Goal: Communication & Community: Answer question/provide support

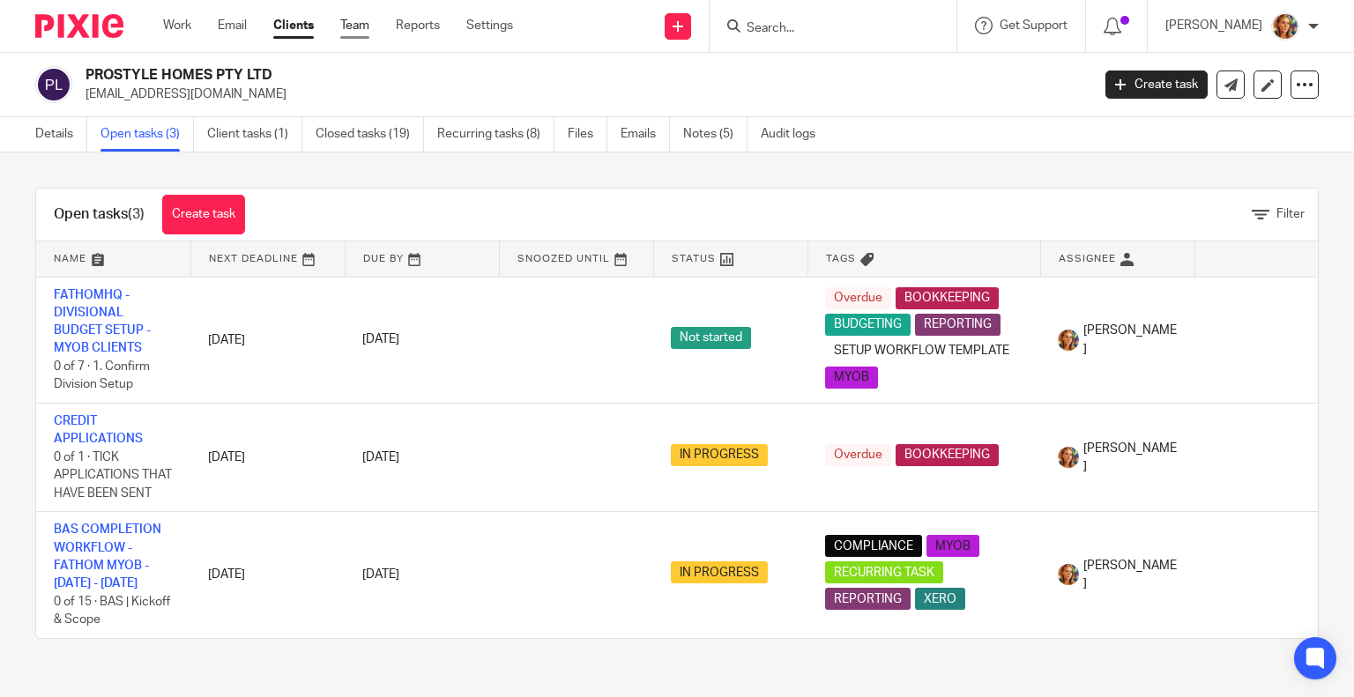
click at [351, 20] on link "Team" at bounding box center [354, 26] width 29 height 18
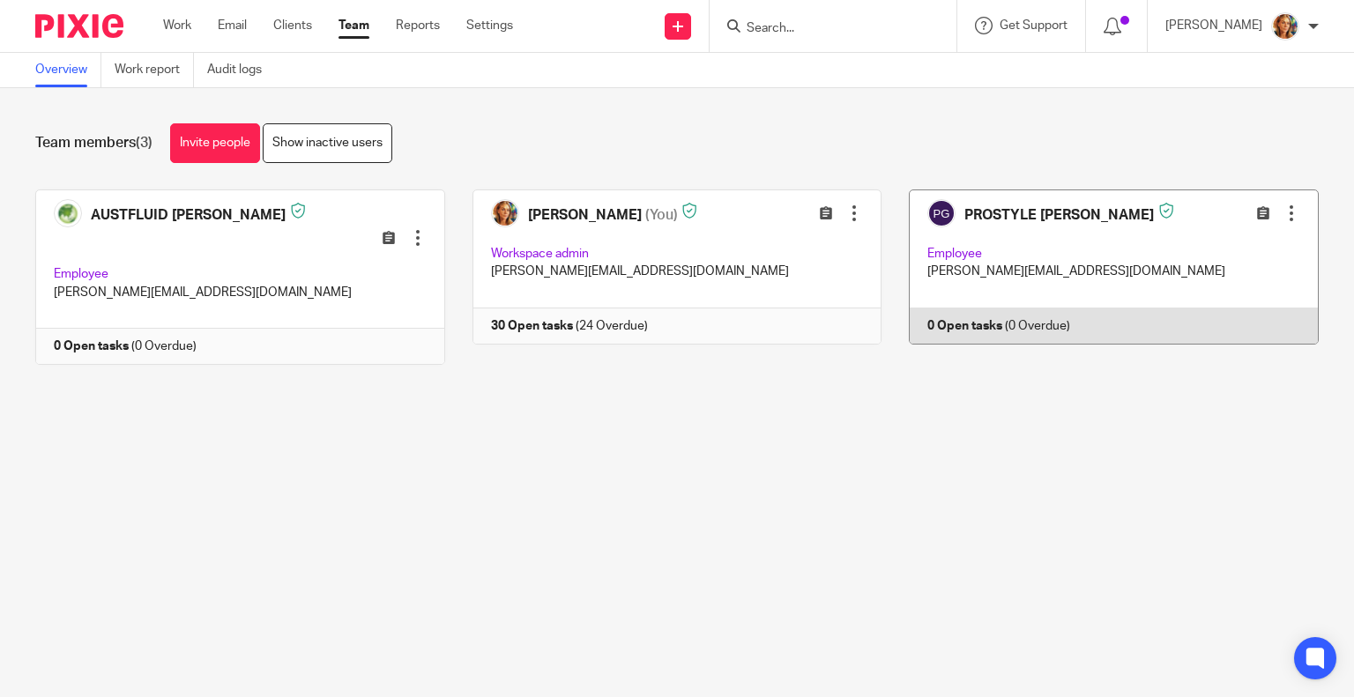
click at [1033, 238] on link at bounding box center [1099, 277] width 437 height 176
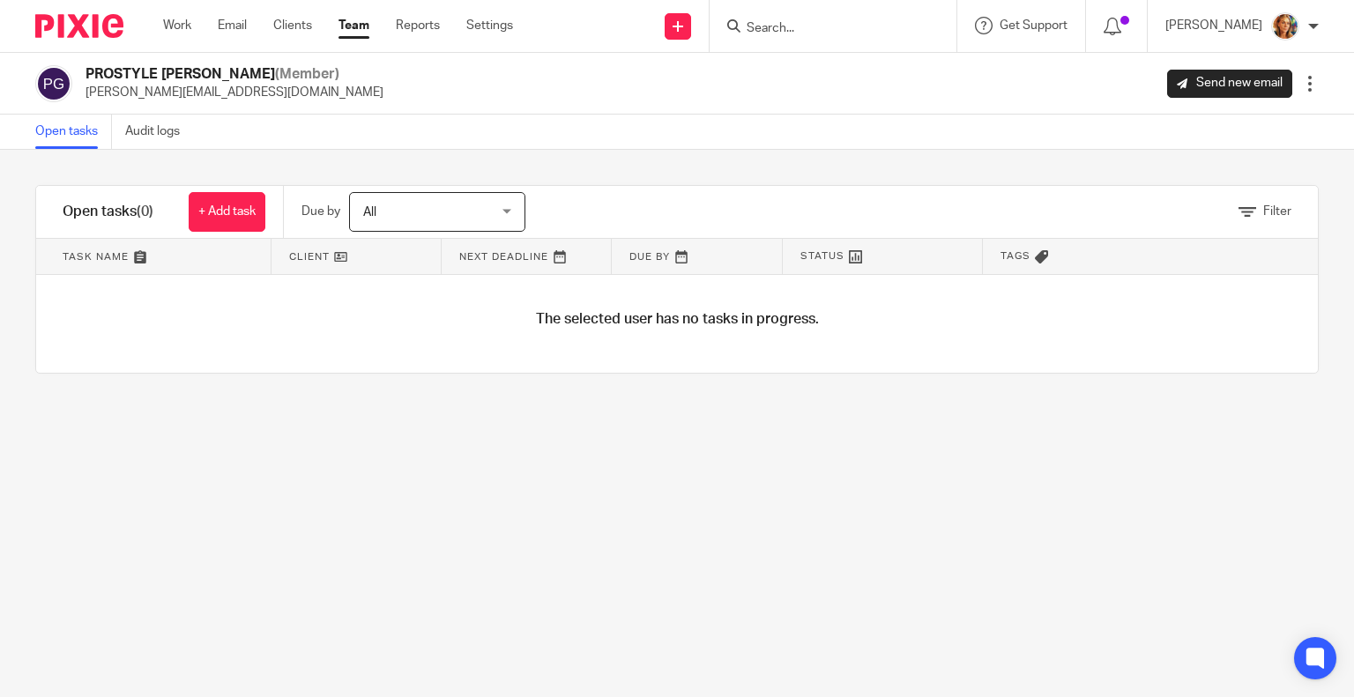
click at [1301, 85] on div at bounding box center [1310, 84] width 18 height 18
drag, startPoint x: 1193, startPoint y: 171, endPoint x: 1183, endPoint y: 189, distance: 20.9
click at [1183, 189] on ul "Edit user Transfer Deactivate user Reset Two-Factor Authentication" at bounding box center [1202, 165] width 220 height 129
click at [960, 108] on div "PROSTYLE Gabrielle (Member) gabrielle@prostylebuilding.com.au Send new email Ed…" at bounding box center [677, 84] width 1354 height 62
click at [169, 32] on link "Work" at bounding box center [177, 26] width 28 height 18
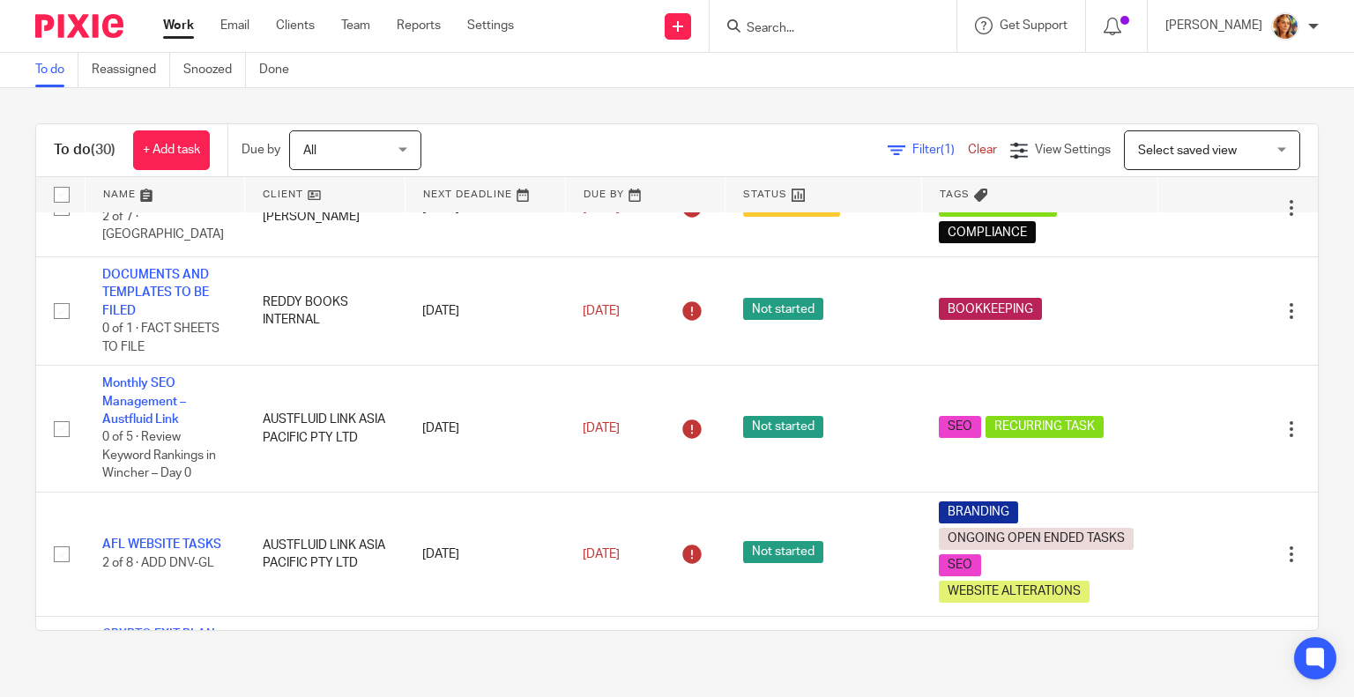
scroll to position [793, 0]
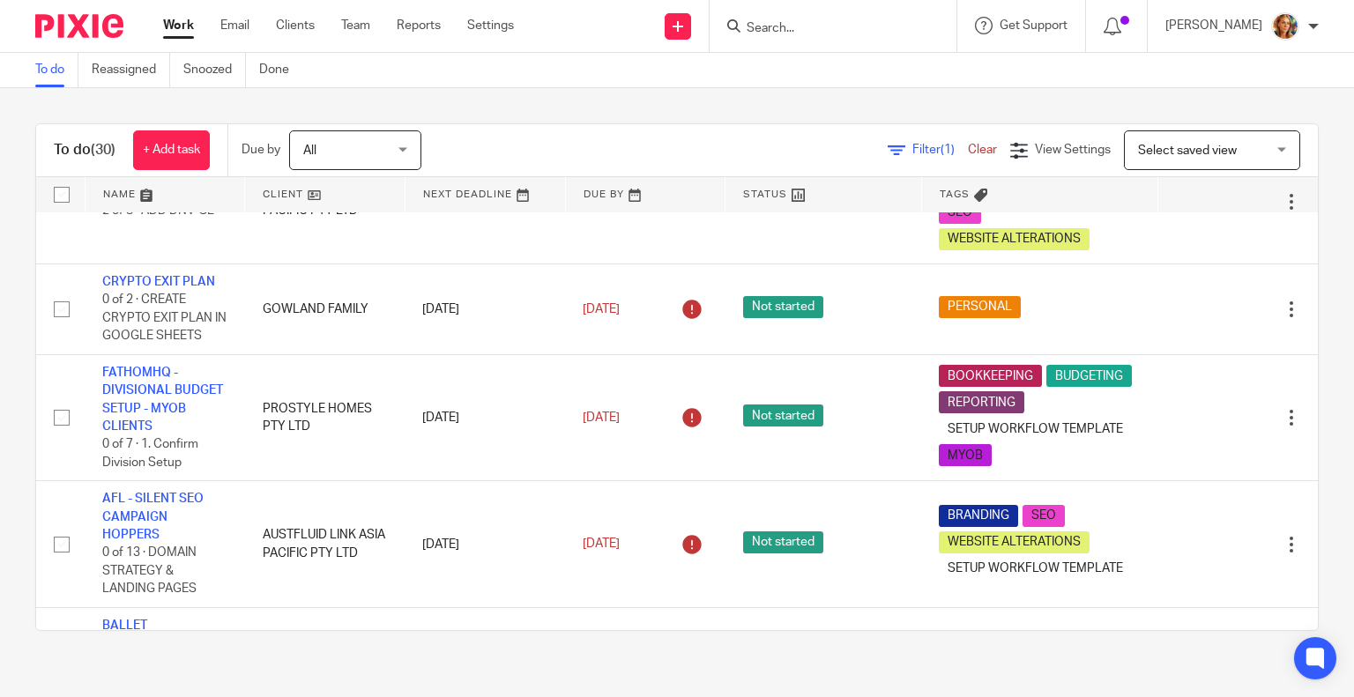
click at [1216, 150] on span "Select saved view" at bounding box center [1202, 149] width 129 height 37
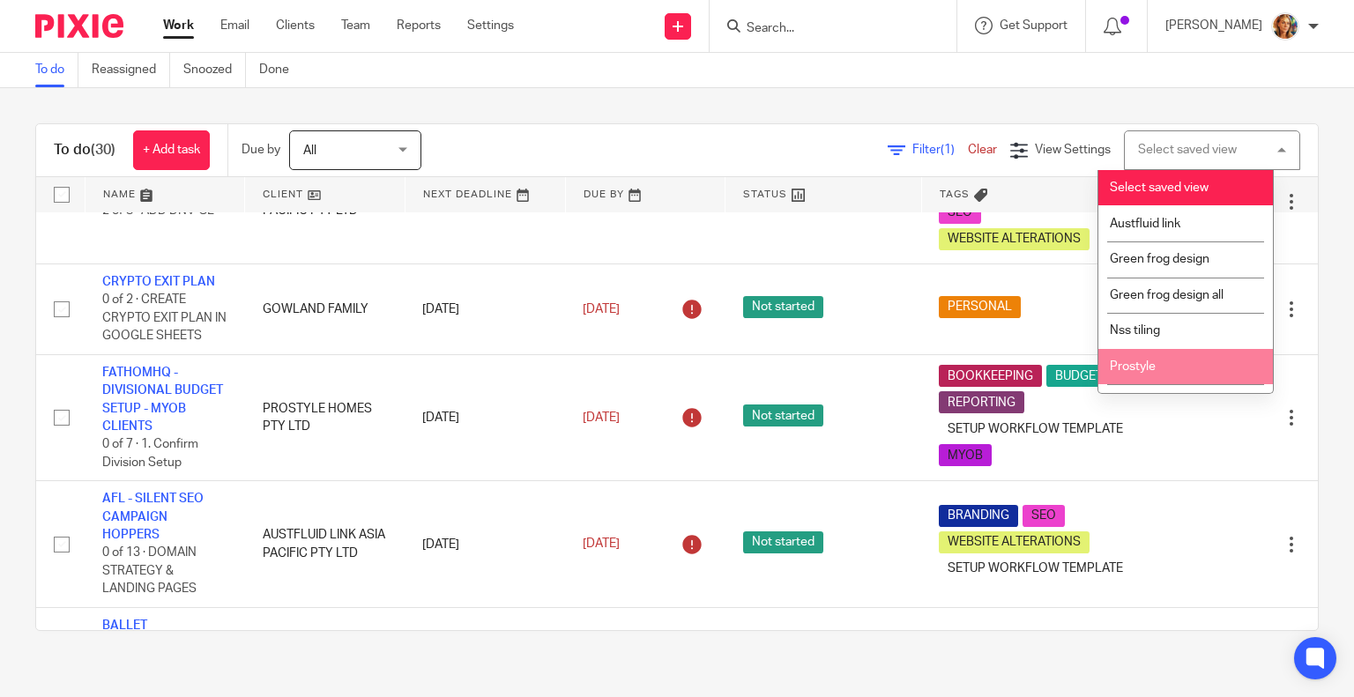
click at [1175, 359] on li "Prostyle" at bounding box center [1185, 367] width 175 height 36
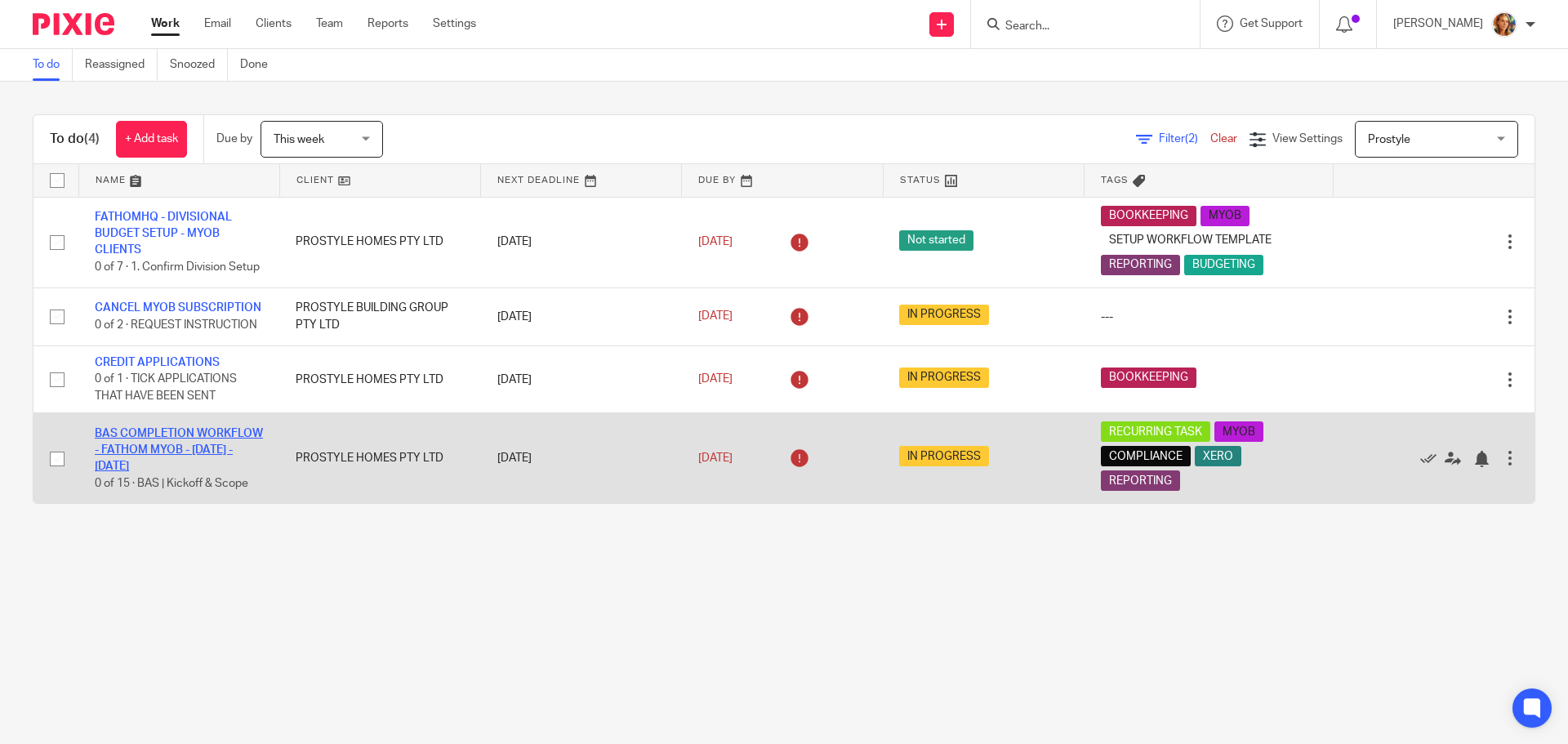
click at [216, 458] on link "BAS COMPLETION WORKFLOW - FATHOM MYOB - [DATE] - [DATE]" at bounding box center [179, 450] width 169 height 44
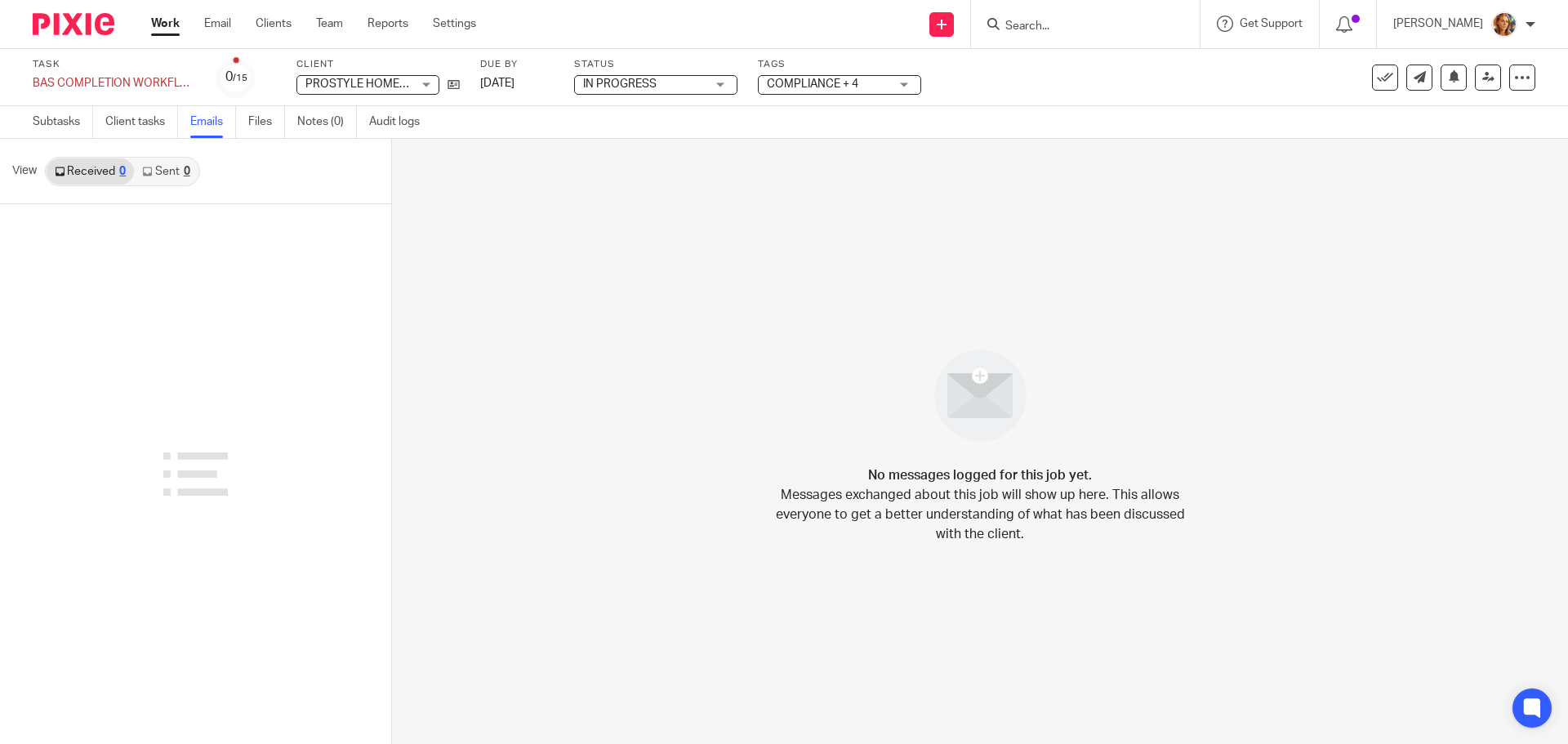
click at [548, 35] on div "Send new email Create task Add client Request signature Get Support Contact Sup…" at bounding box center [1034, 24] width 1068 height 48
click at [214, 22] on link "Email" at bounding box center [217, 24] width 27 height 17
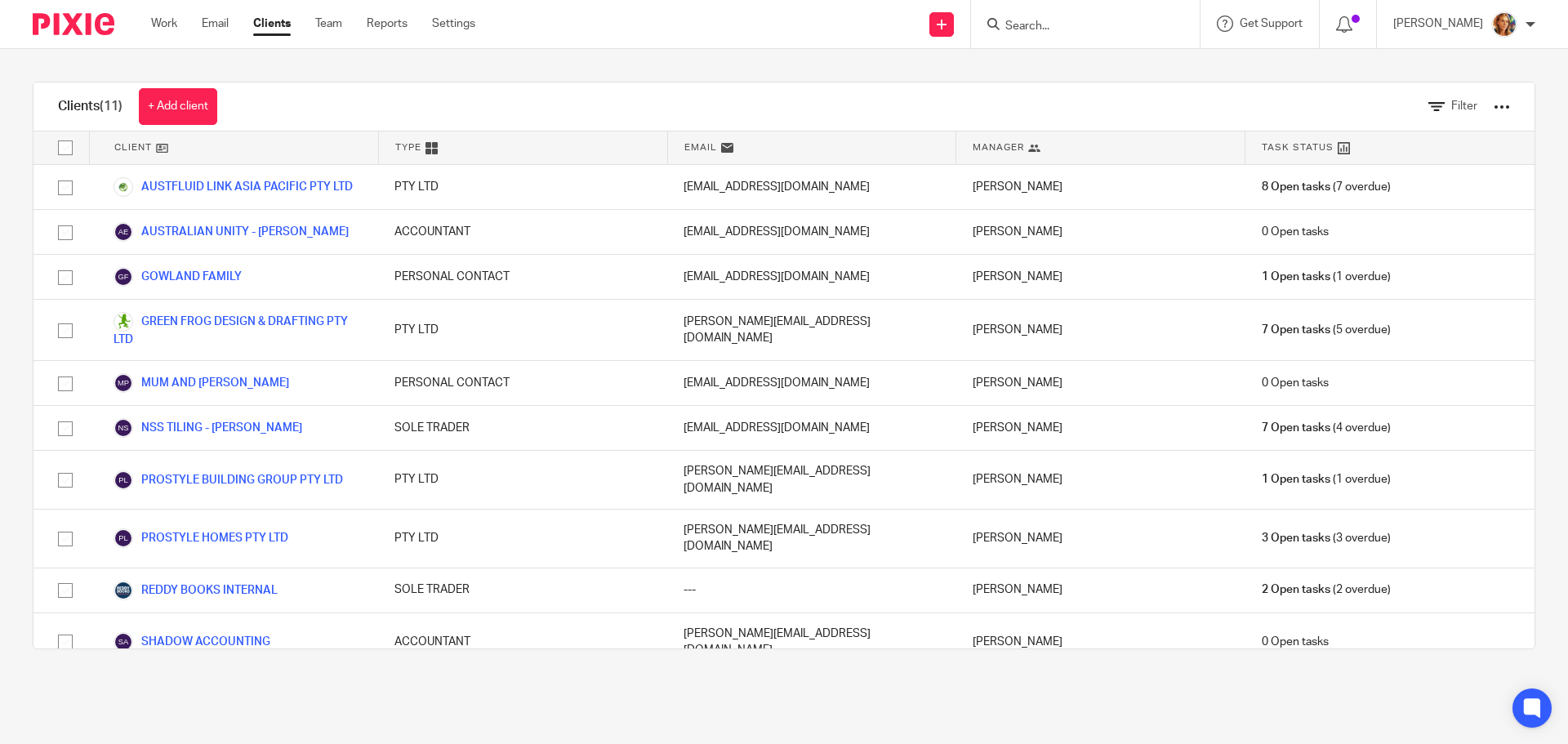
click at [1338, 145] on icon at bounding box center [1344, 147] width 12 height 12
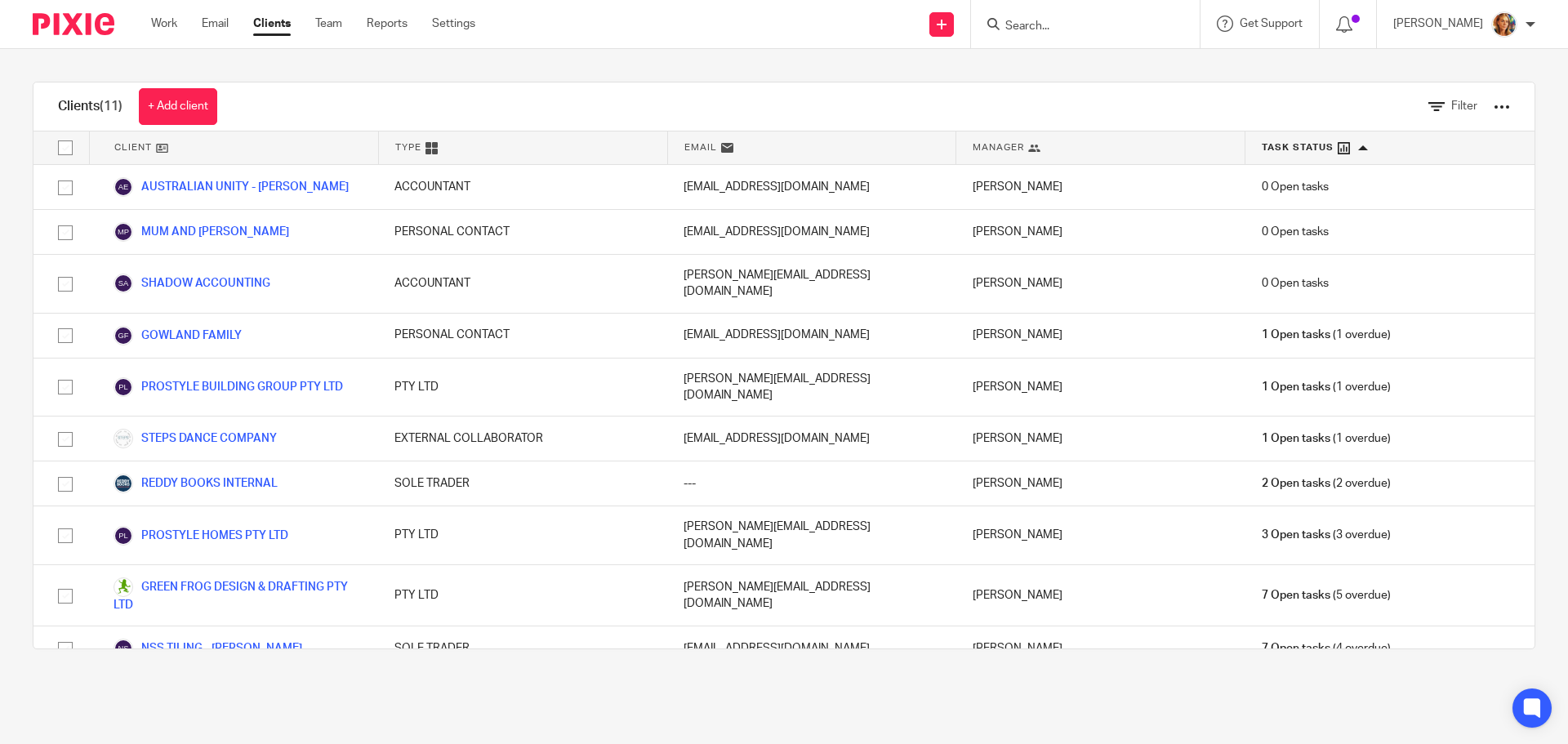
click at [1487, 110] on div "Filter" at bounding box center [1457, 107] width 155 height 48
click at [1494, 110] on div at bounding box center [1502, 107] width 17 height 17
click at [171, 26] on link "Work" at bounding box center [164, 24] width 26 height 17
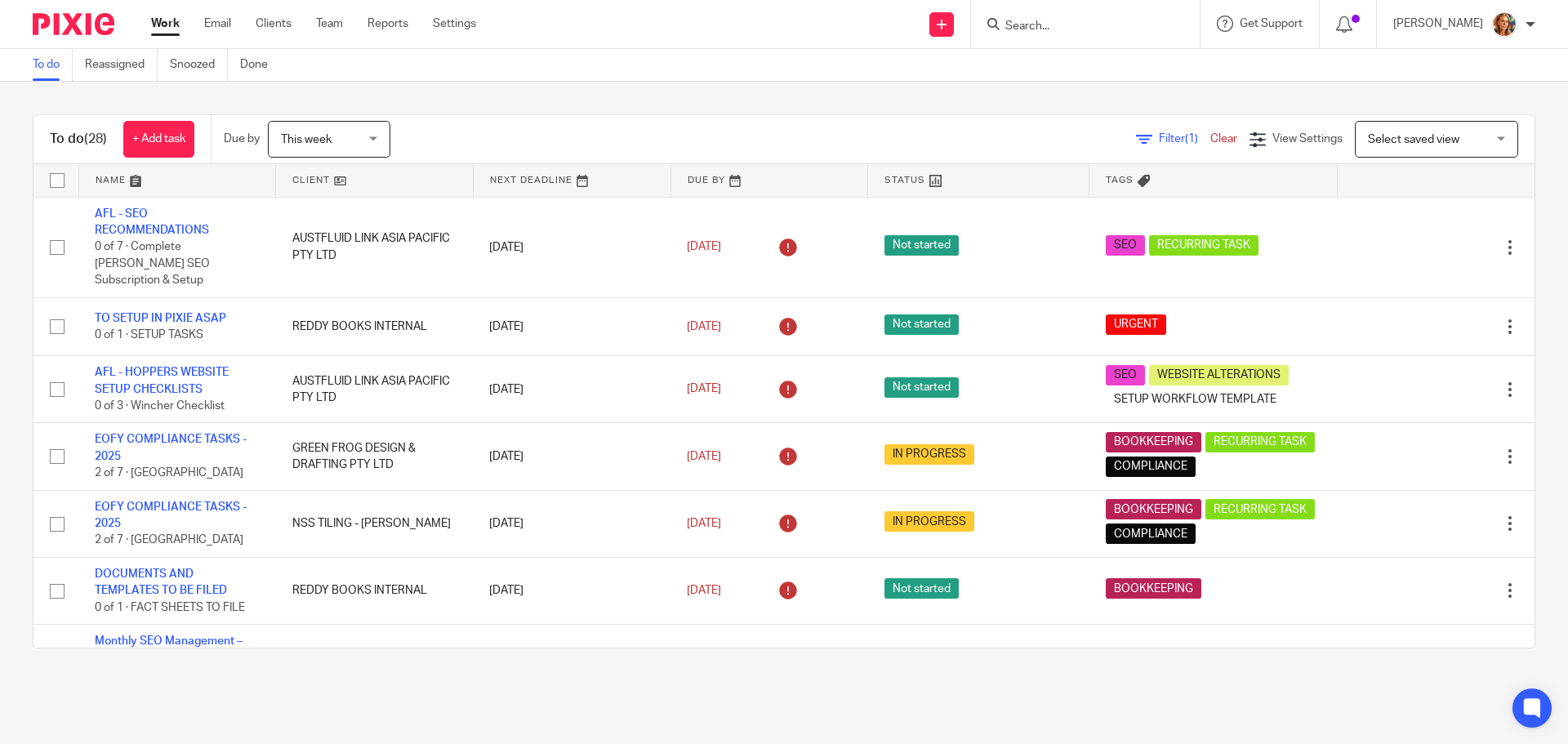
click at [213, 37] on div "Work Email Clients Team Reports Settings Work Email Clients Team Reports Settin…" at bounding box center [317, 24] width 366 height 48
click at [226, 29] on link "Email" at bounding box center [217, 24] width 27 height 17
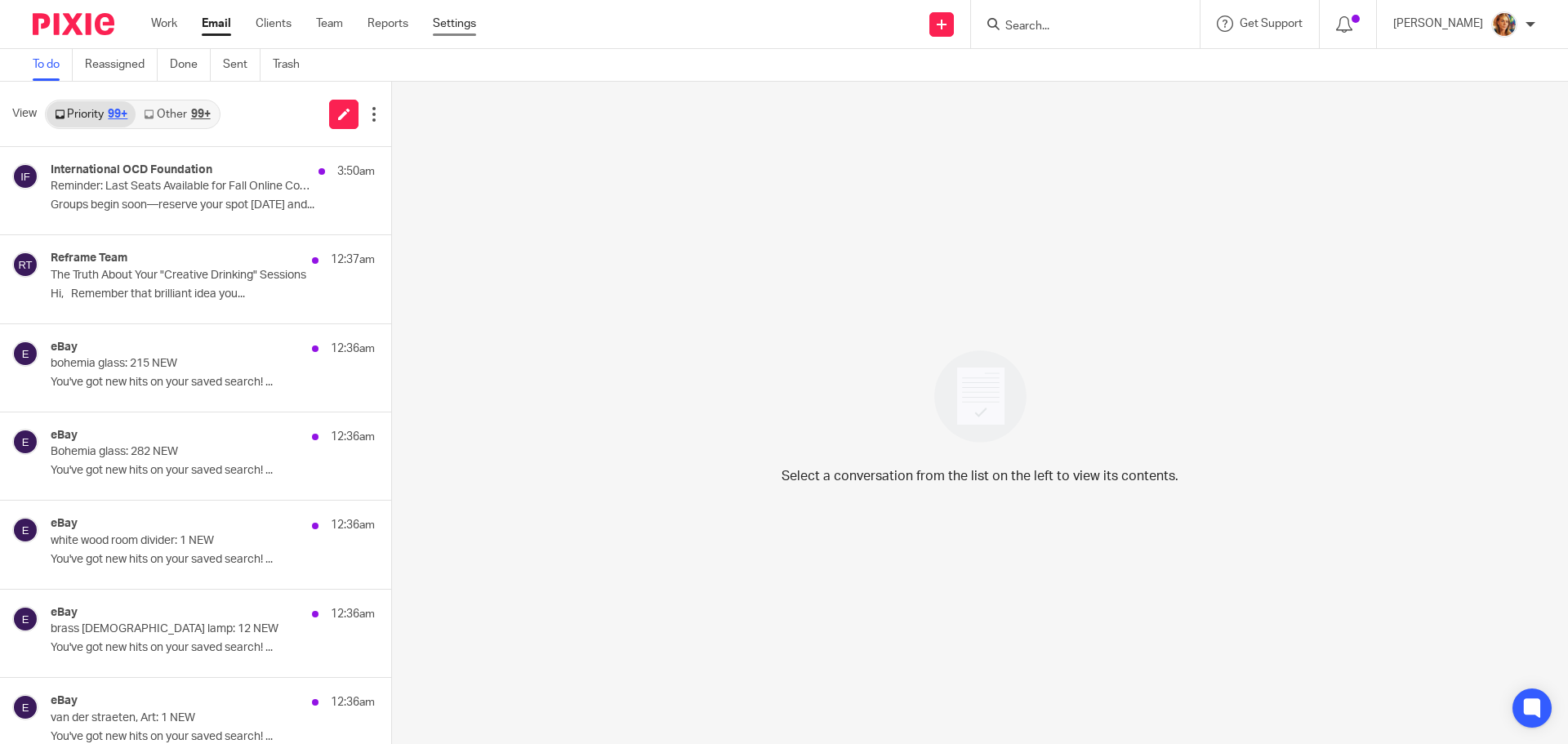
click at [453, 18] on link "Settings" at bounding box center [454, 24] width 44 height 17
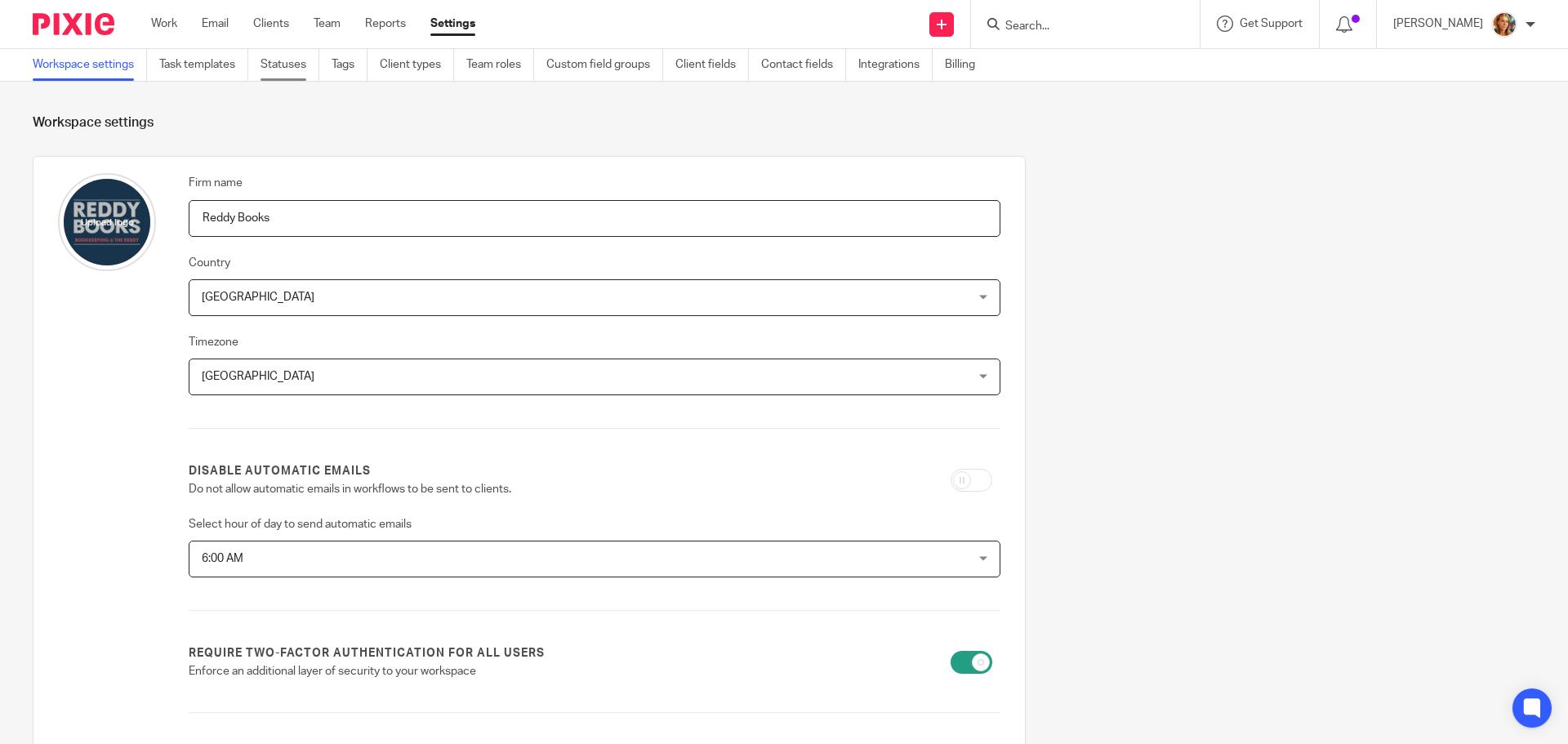
click at [312, 65] on link "Statuses" at bounding box center [289, 65] width 58 height 32
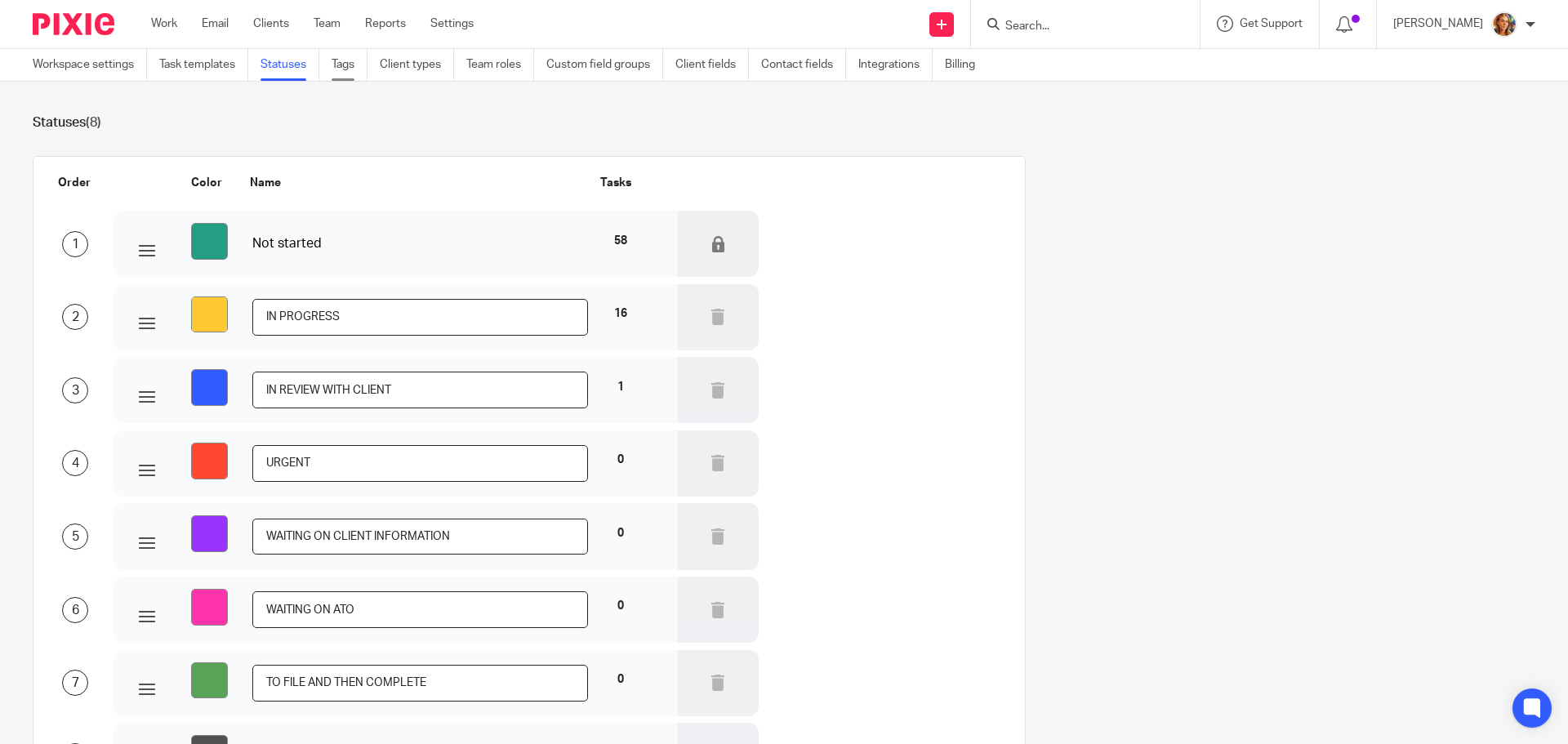
click at [339, 52] on link "Tags" at bounding box center [349, 65] width 36 height 32
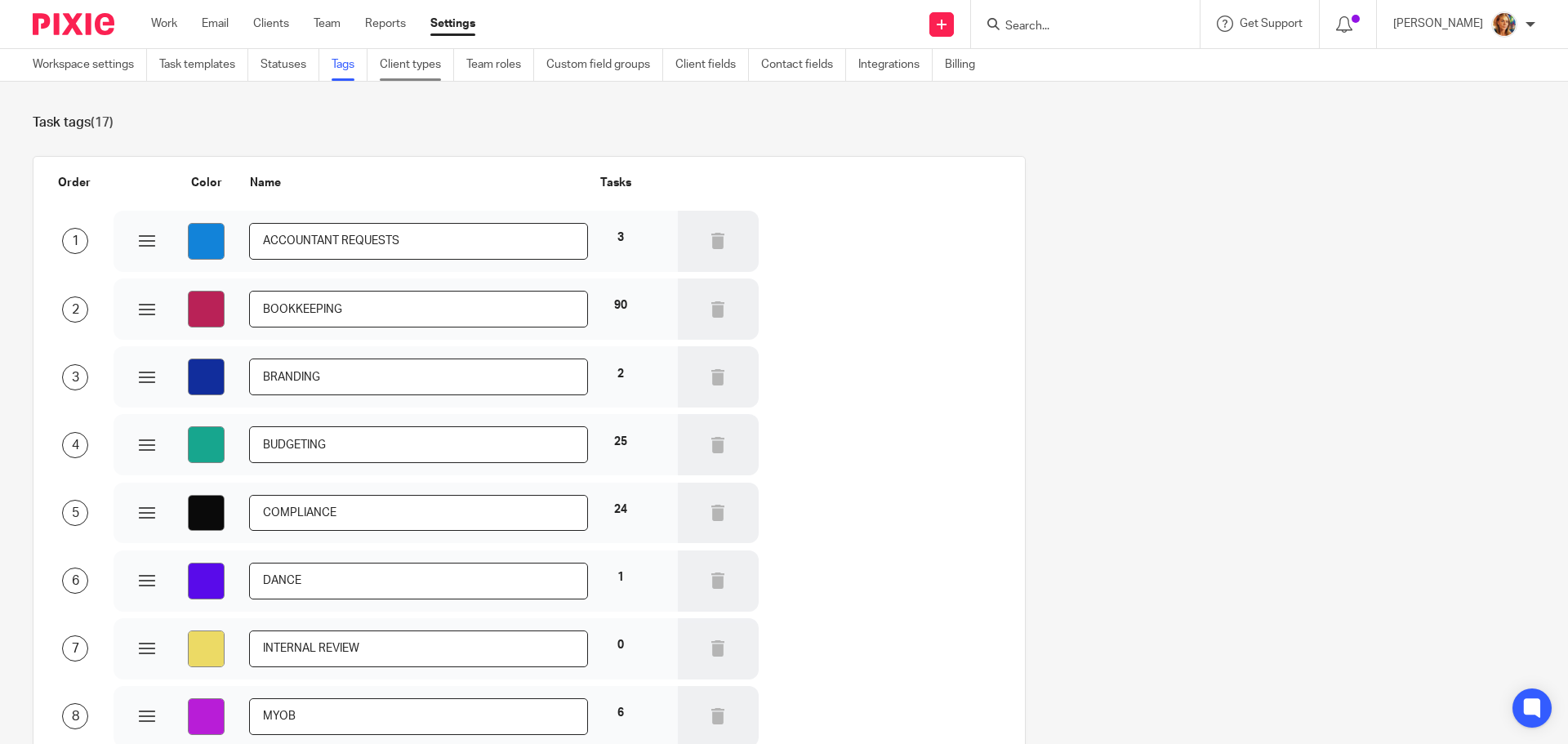
click at [417, 65] on link "Client types" at bounding box center [417, 65] width 74 height 32
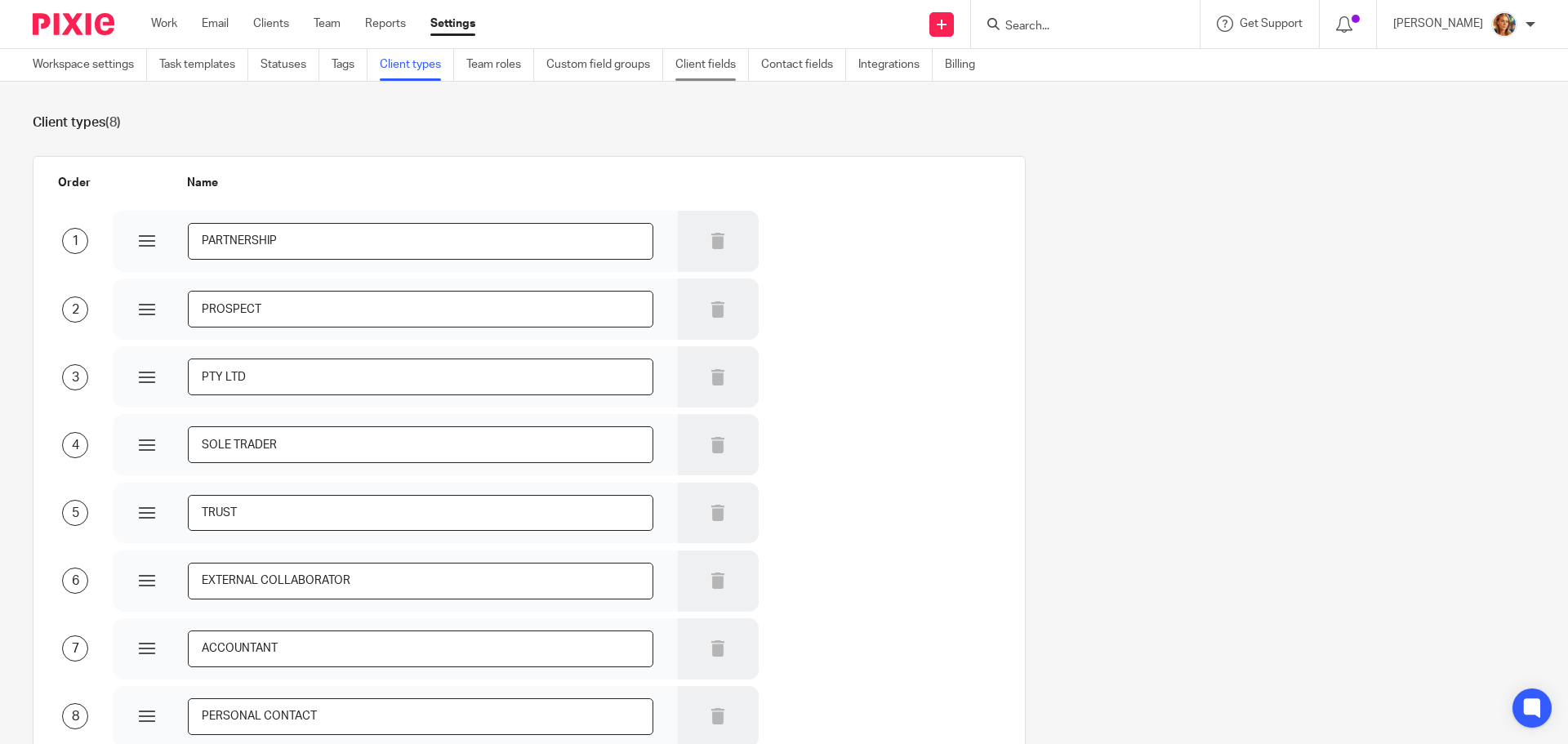
click at [700, 68] on link "Client fields" at bounding box center [712, 65] width 73 height 32
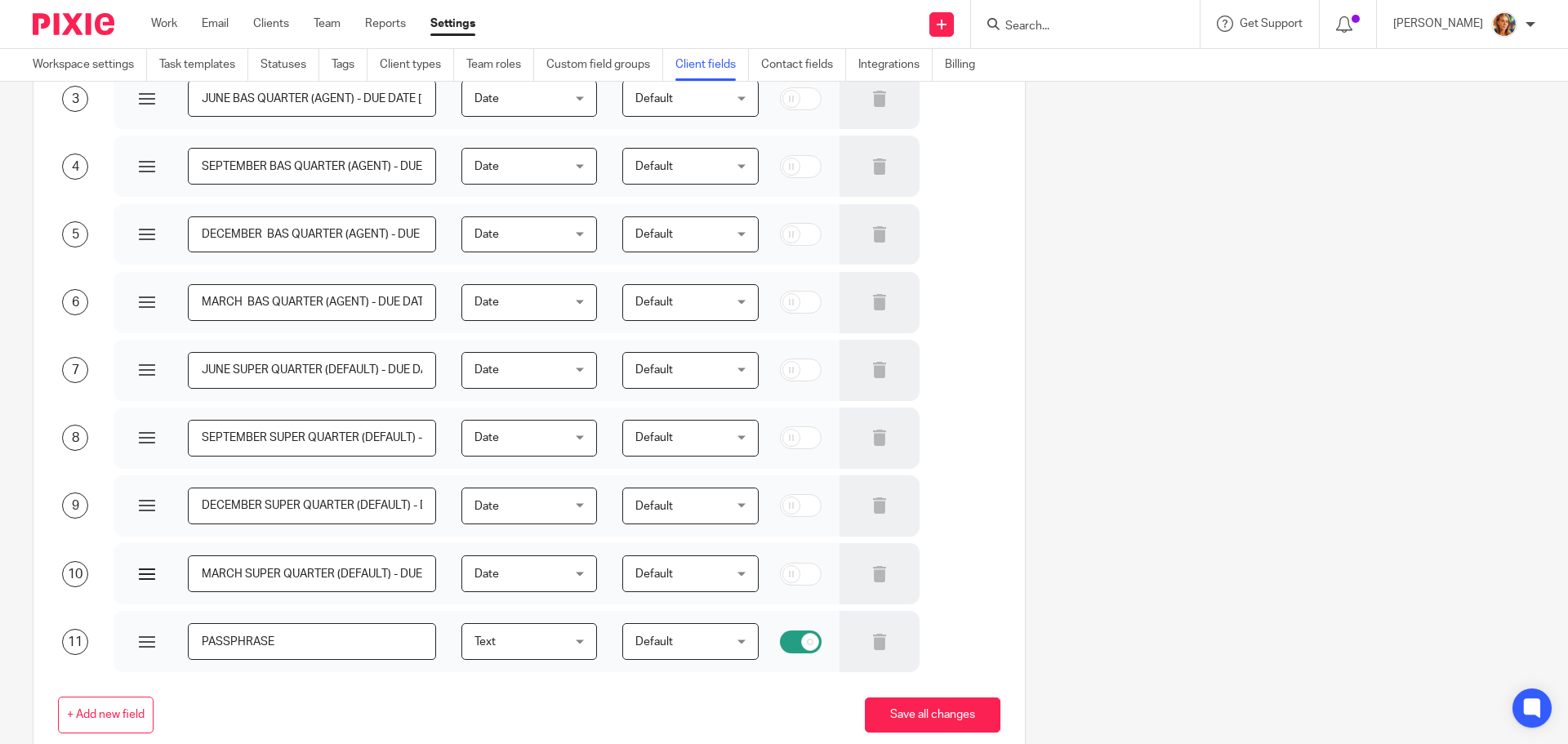
scroll to position [367, 0]
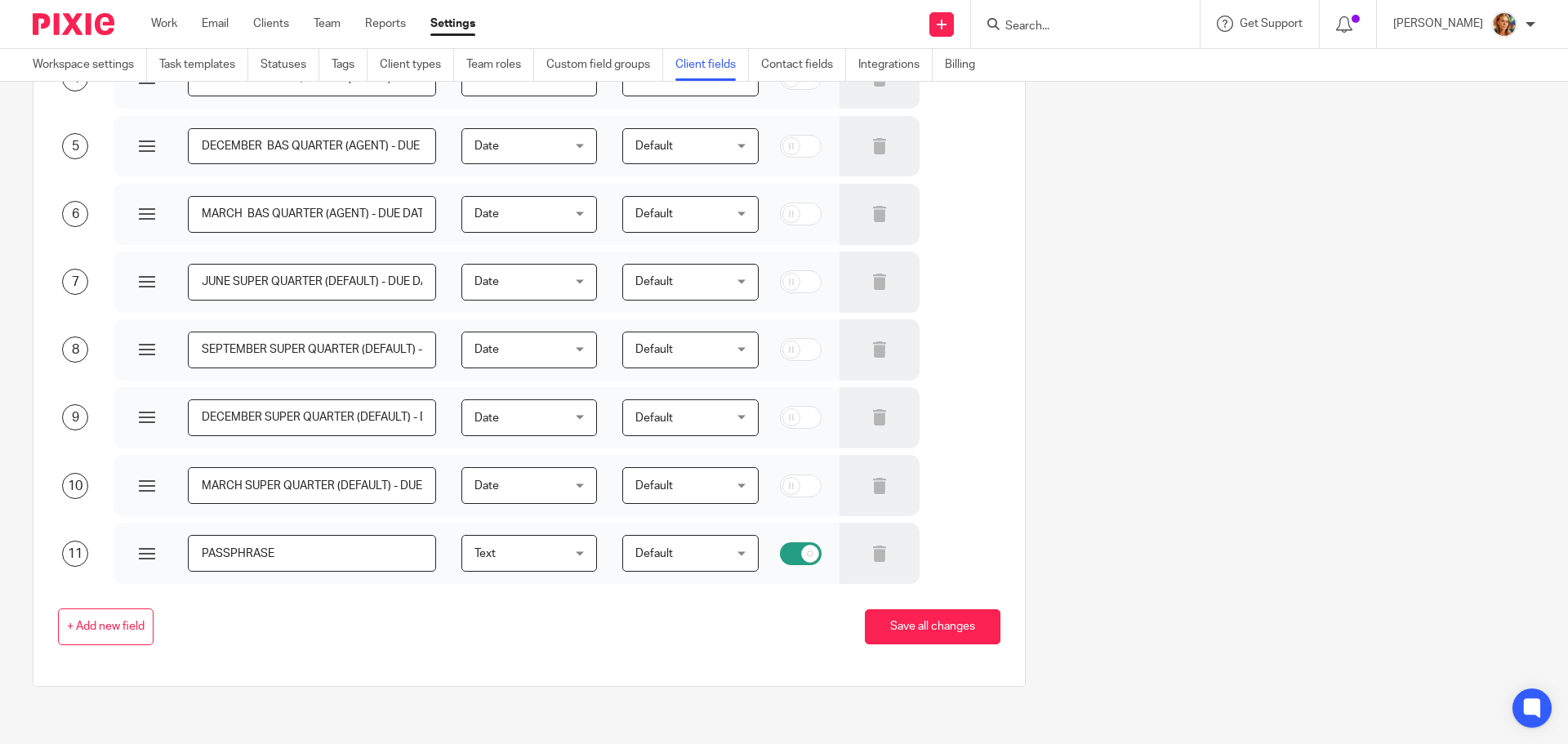
click at [484, 561] on span "Text" at bounding box center [523, 552] width 97 height 34
click at [727, 649] on div "+ Add new field Save all changes" at bounding box center [516, 626] width 967 height 86
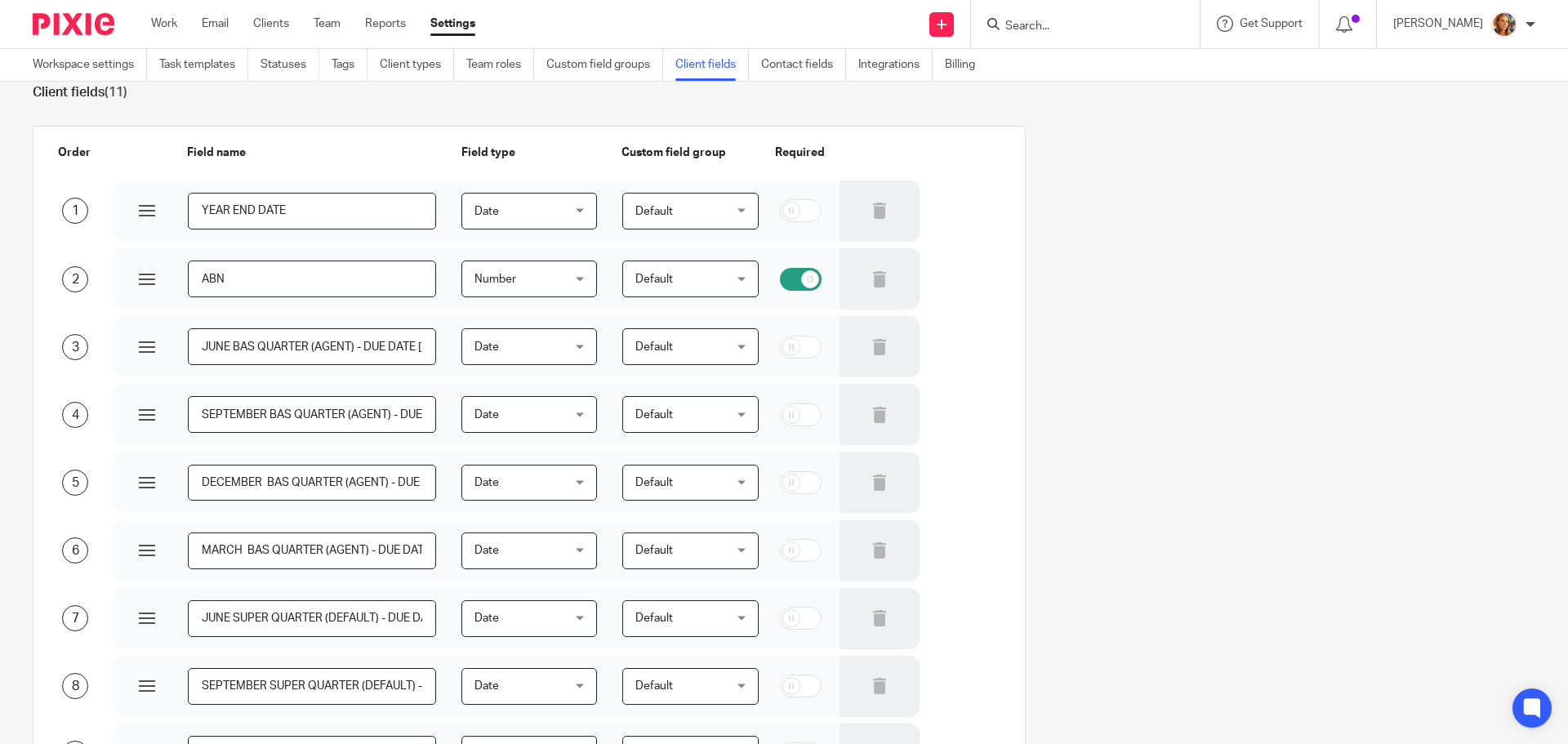
scroll to position [0, 0]
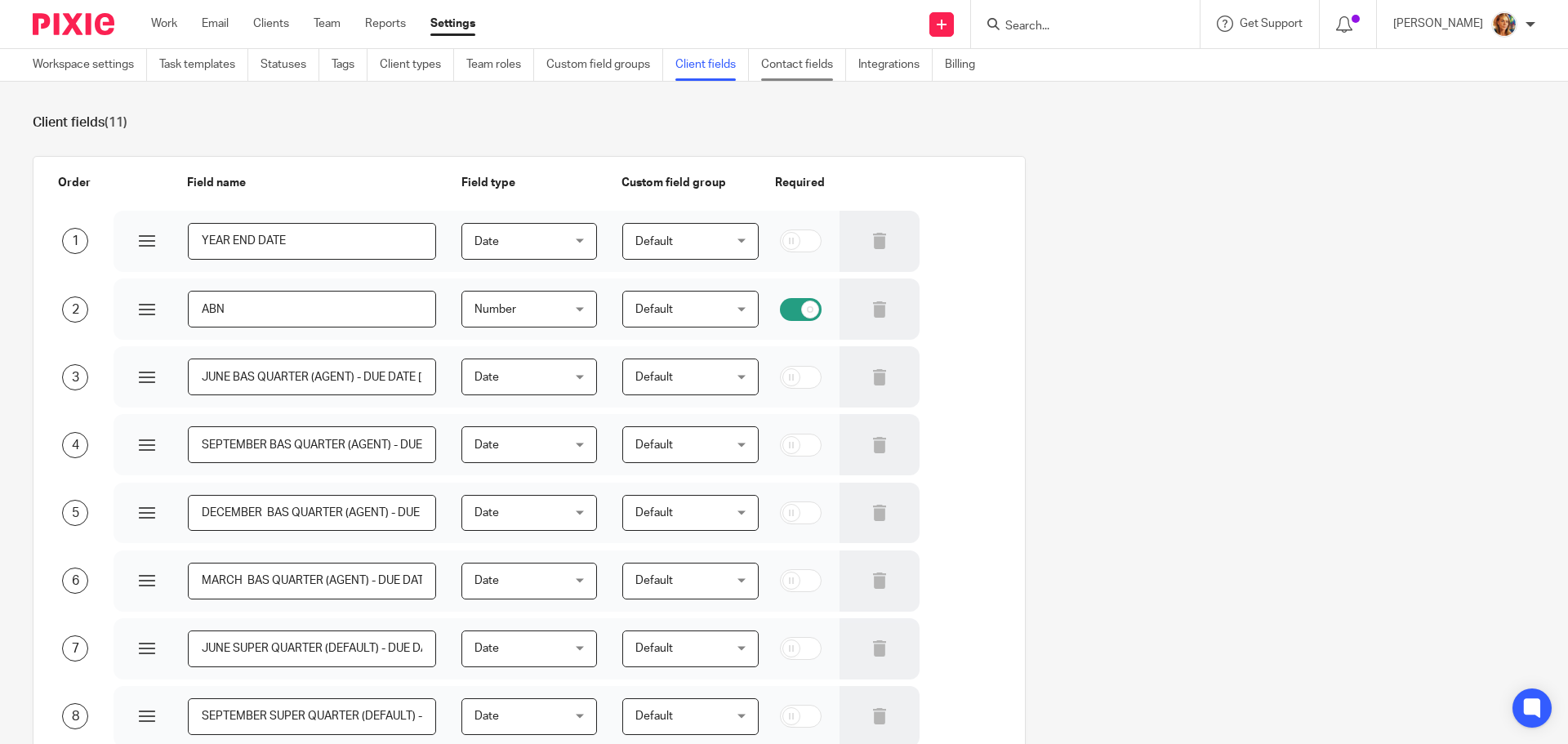
click at [795, 66] on link "Contact fields" at bounding box center [803, 65] width 85 height 32
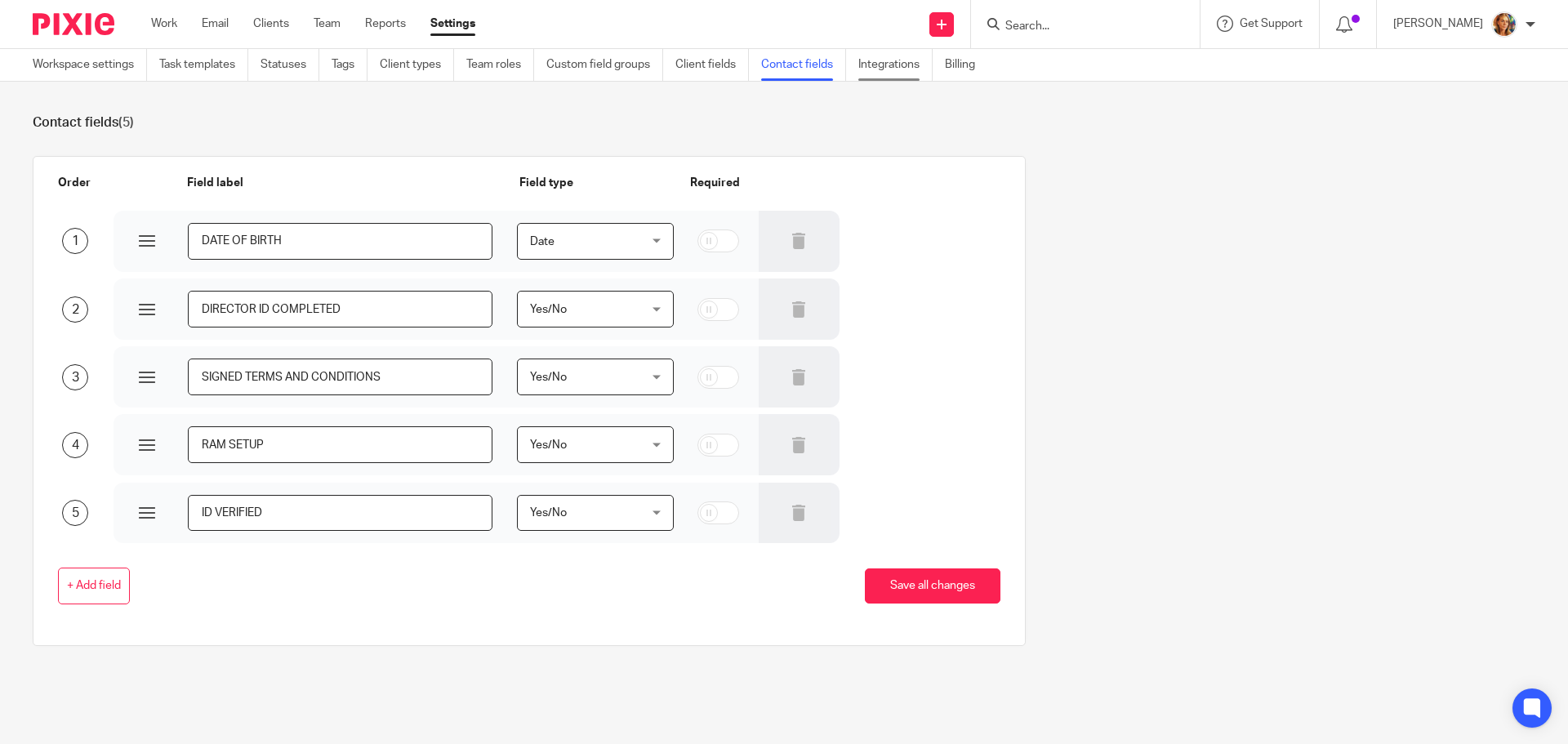
click at [878, 66] on link "Integrations" at bounding box center [895, 65] width 74 height 32
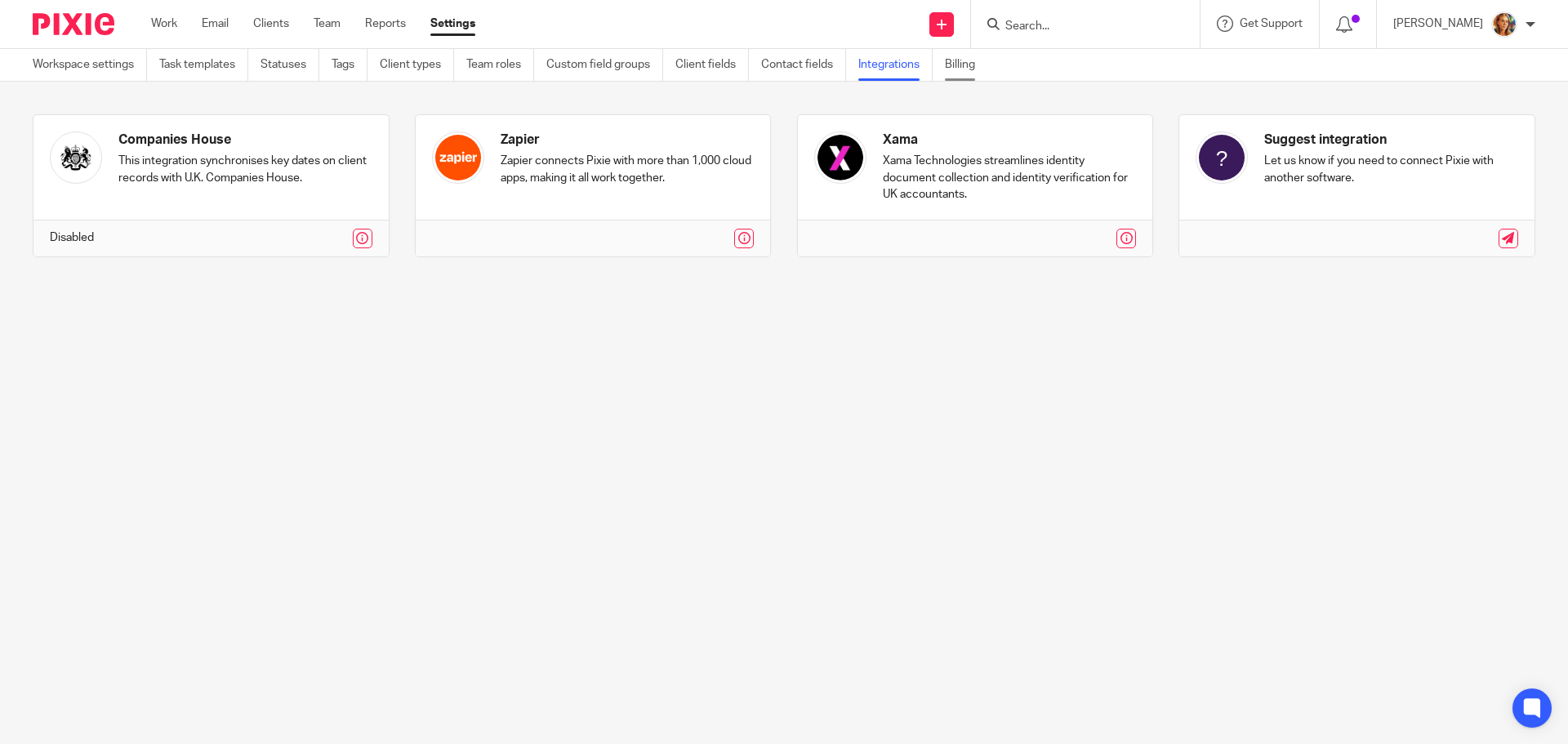
click at [980, 68] on link "Billing" at bounding box center [967, 65] width 43 height 32
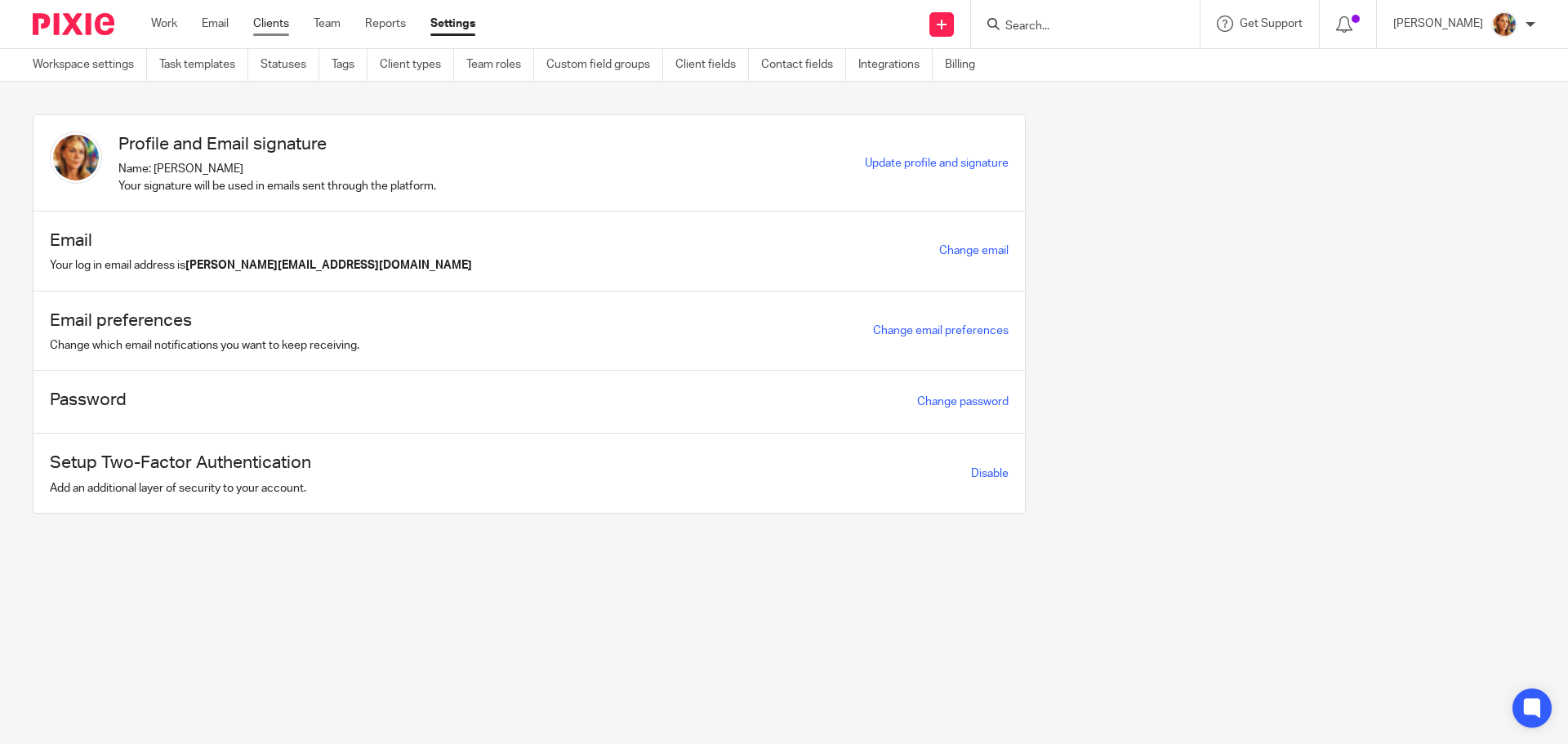
click at [264, 26] on link "Clients" at bounding box center [271, 24] width 36 height 17
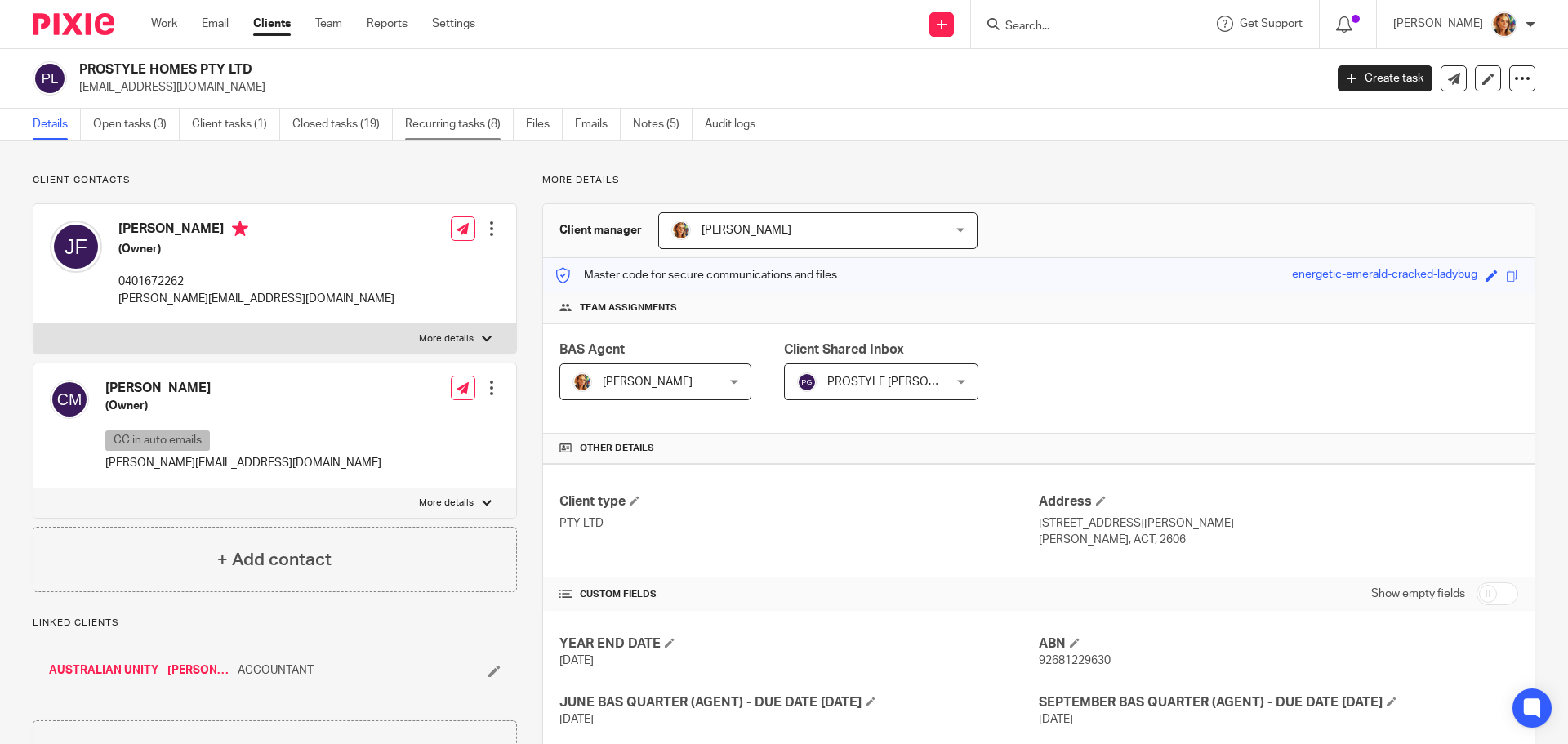
click at [473, 130] on link "Recurring tasks (8)" at bounding box center [459, 124] width 108 height 32
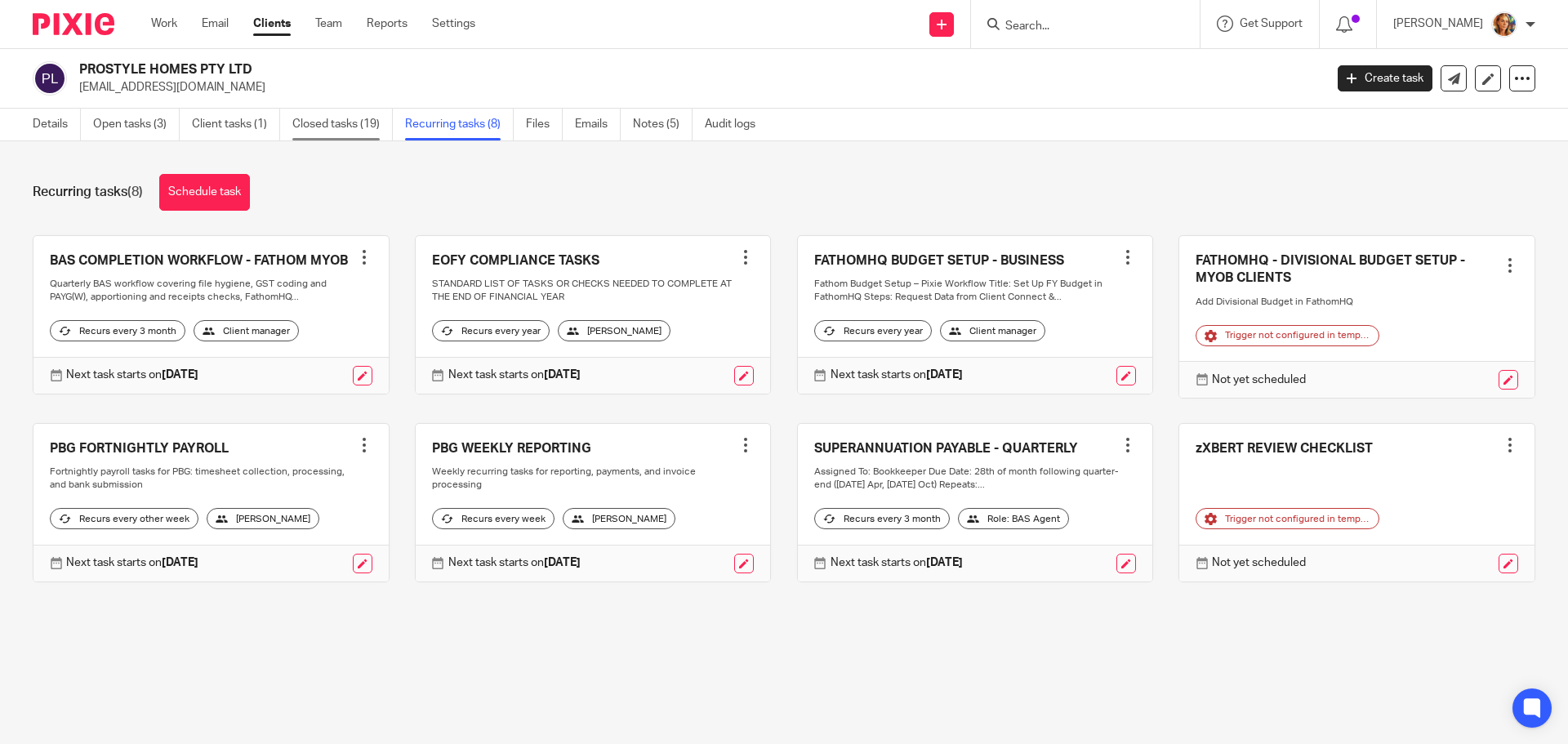
click at [341, 127] on link "Closed tasks (19)" at bounding box center [343, 124] width 100 height 32
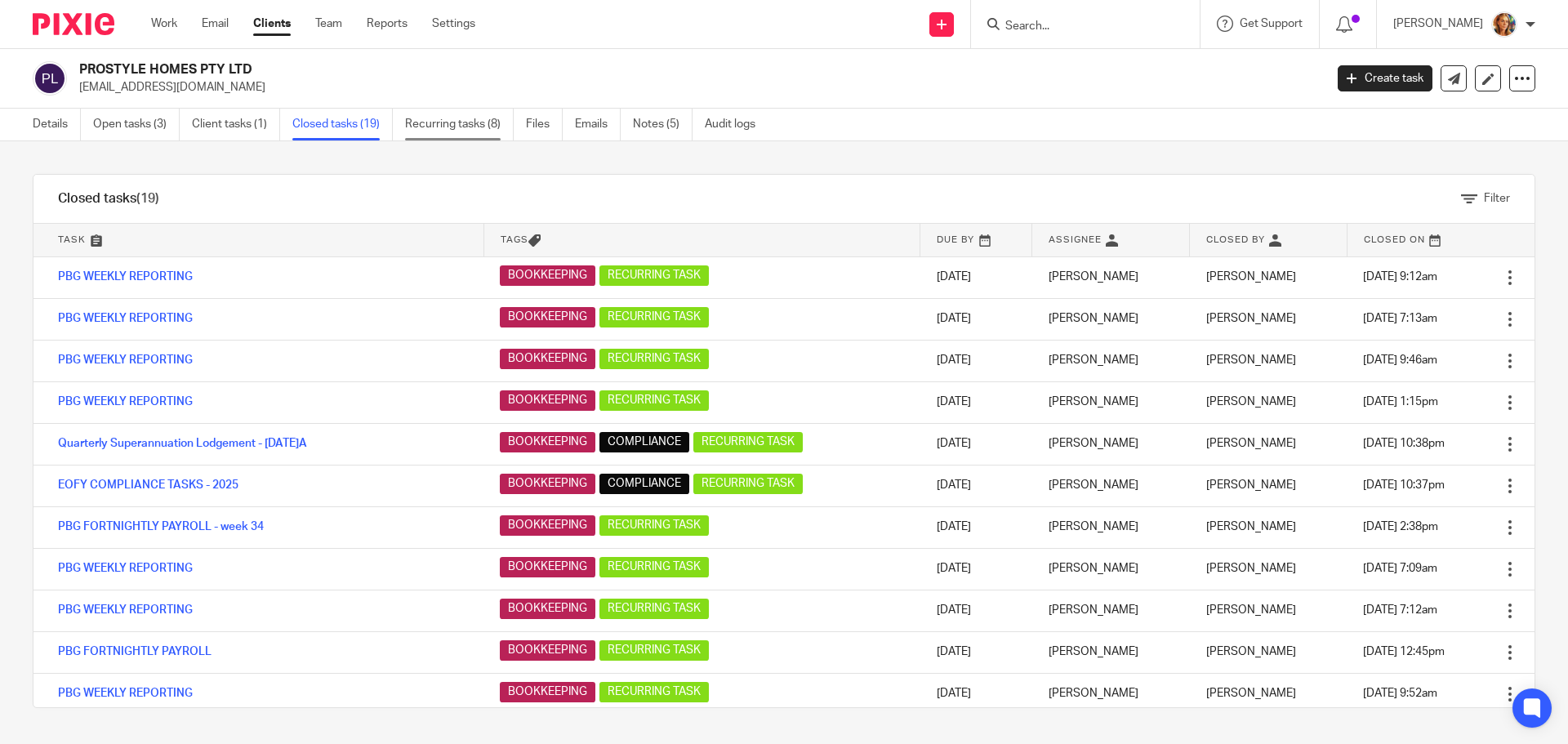
click at [444, 123] on link "Recurring tasks (8)" at bounding box center [459, 124] width 108 height 32
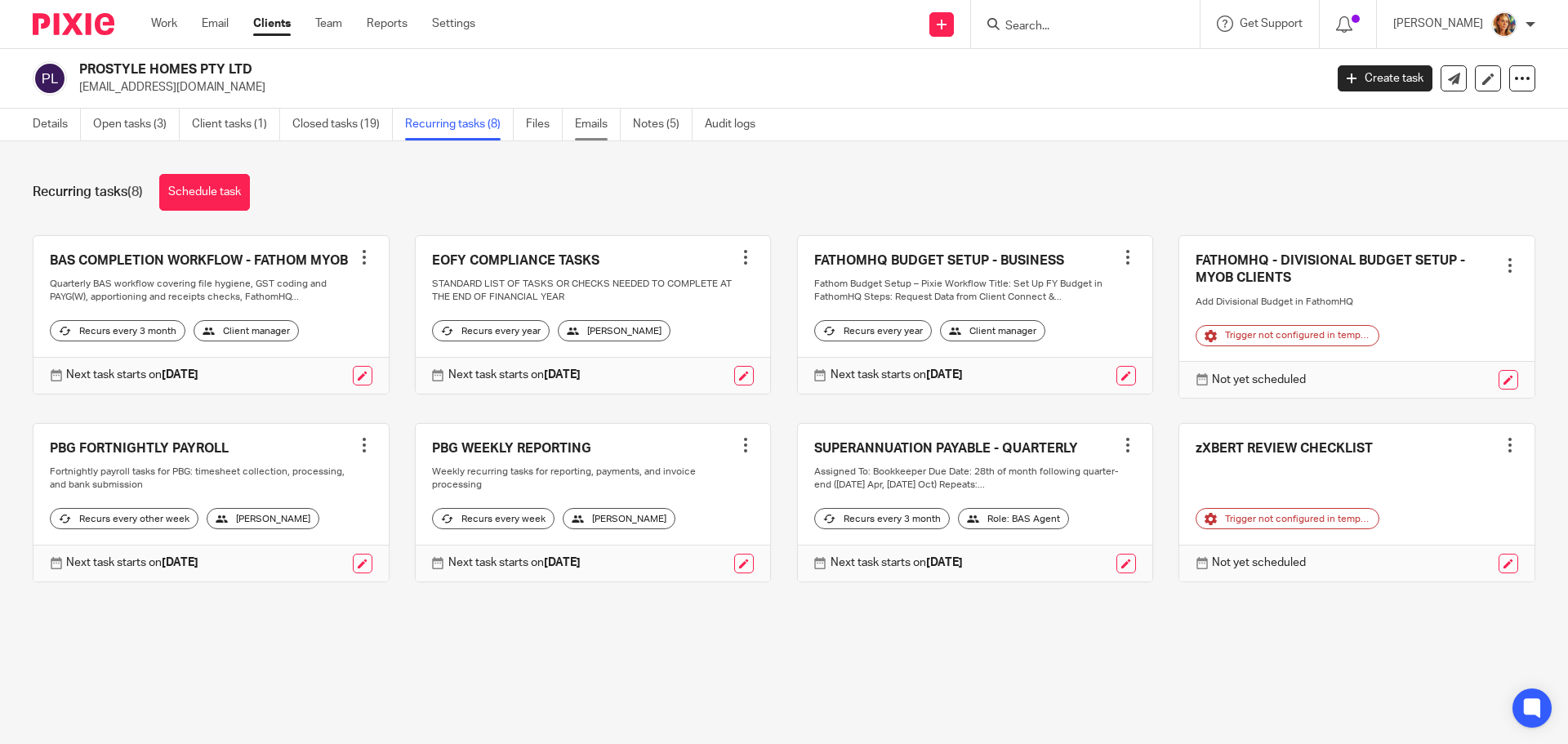
click at [576, 130] on link "Emails" at bounding box center [597, 124] width 45 height 32
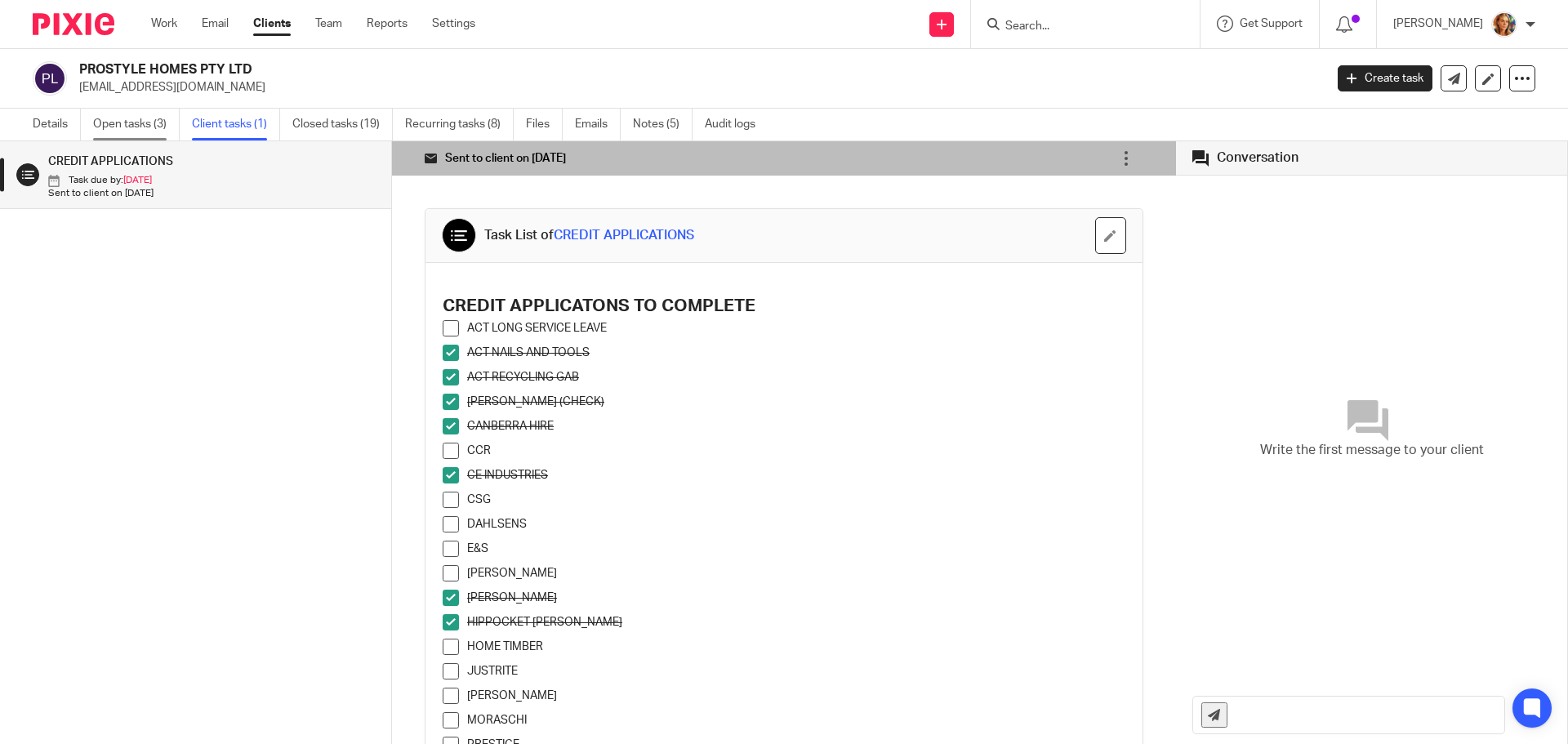
click at [150, 117] on link "Open tasks (3)" at bounding box center [135, 124] width 86 height 32
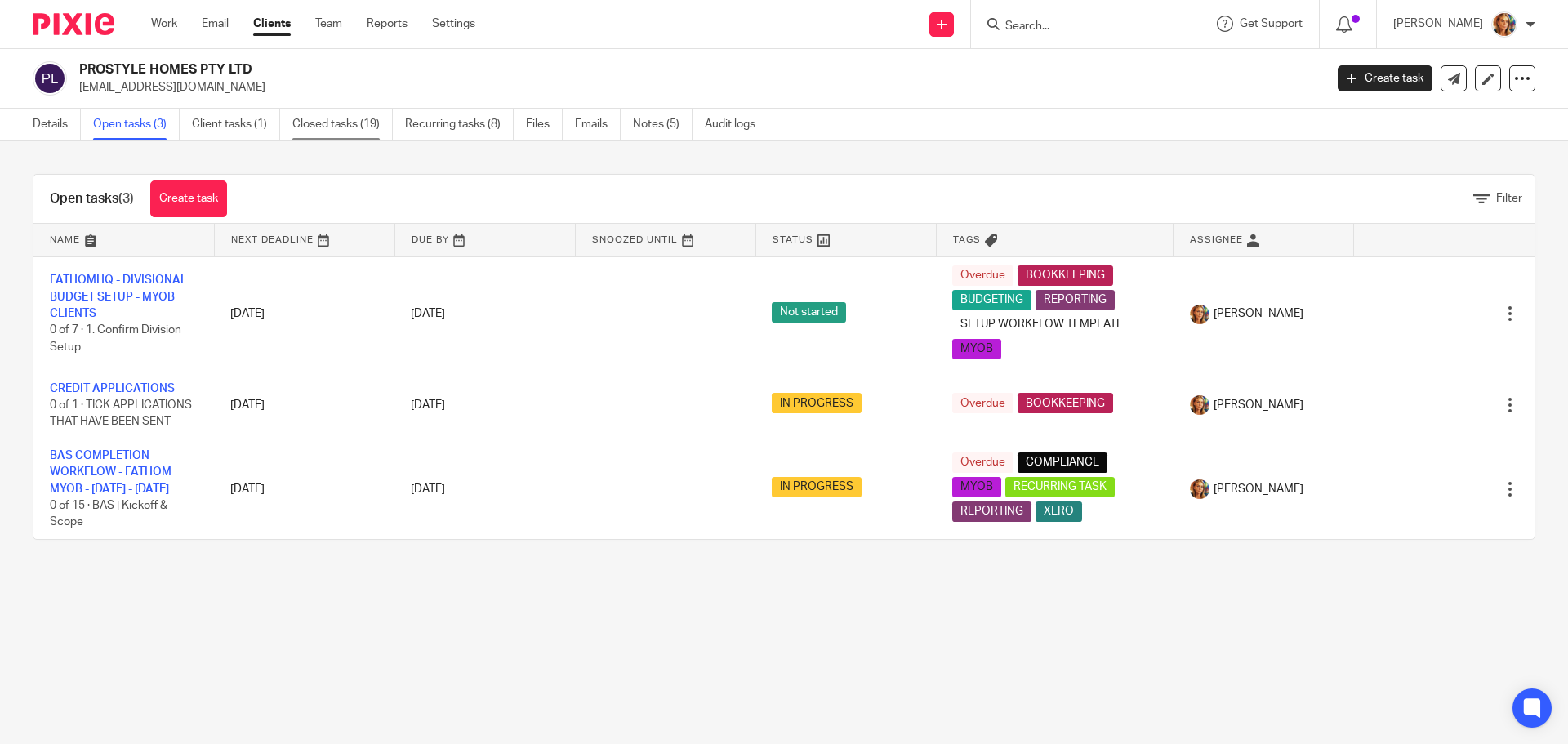
click at [335, 133] on link "Closed tasks (19)" at bounding box center [343, 124] width 100 height 32
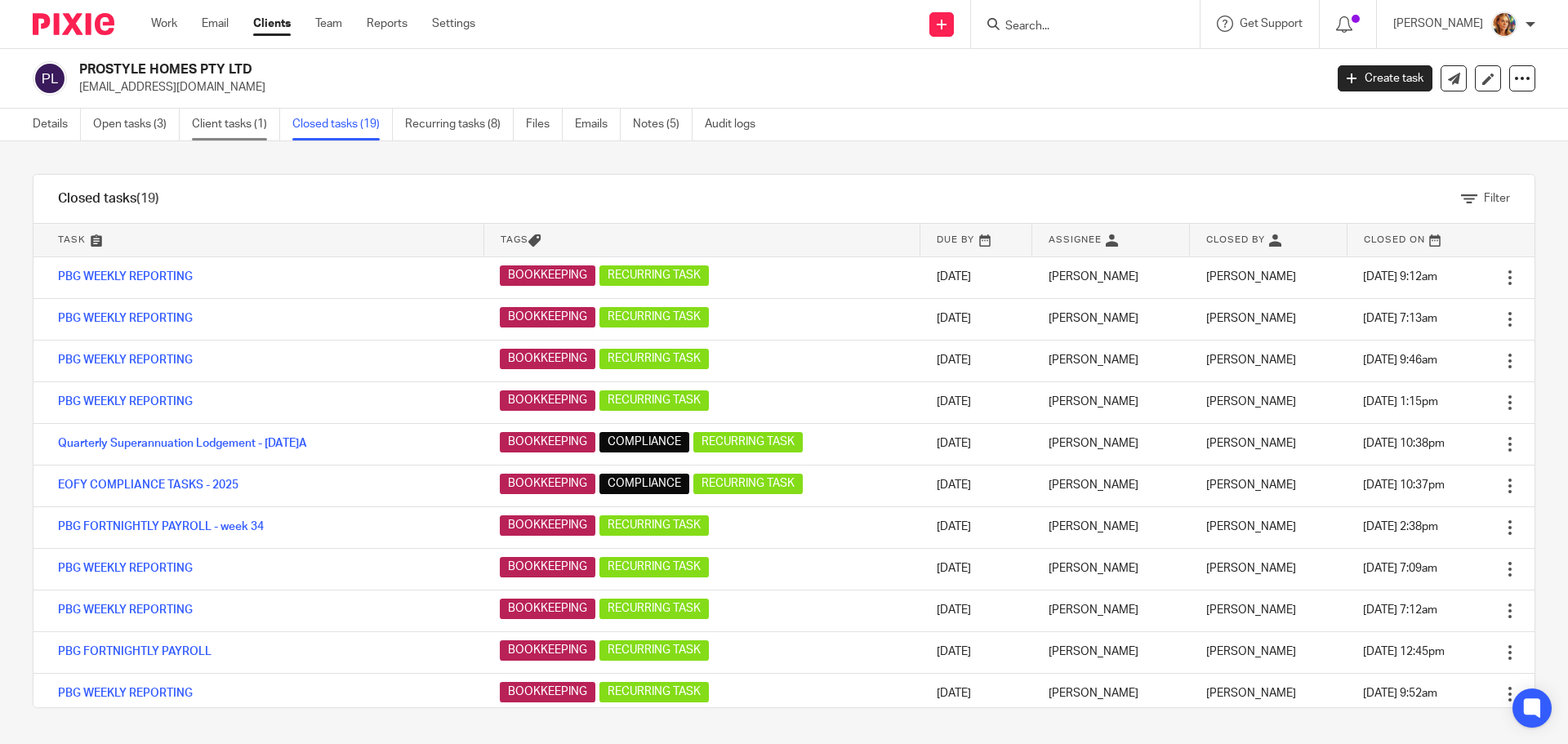
click at [210, 119] on link "Client tasks (1)" at bounding box center [235, 124] width 88 height 32
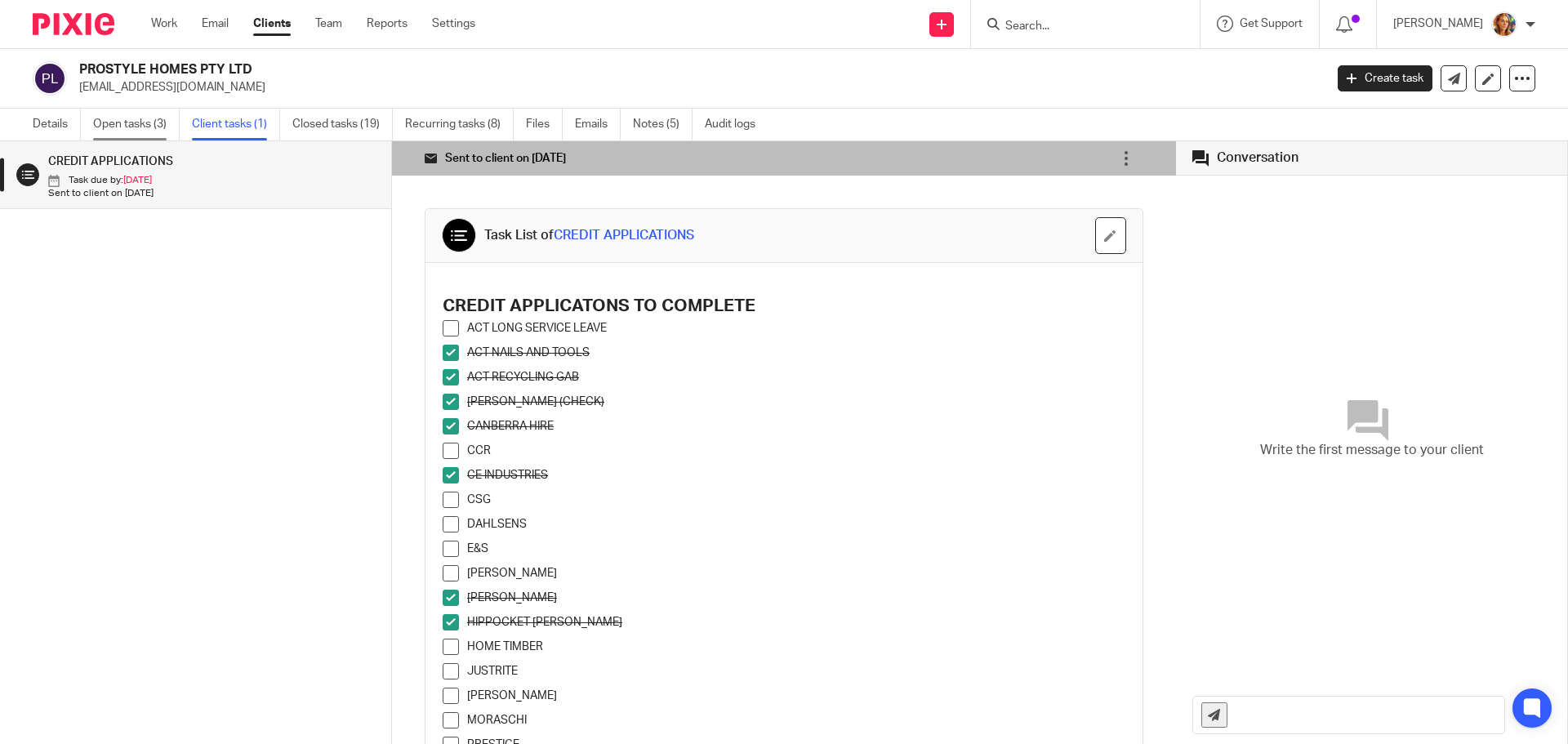
click at [131, 119] on link "Open tasks (3)" at bounding box center [135, 124] width 86 height 32
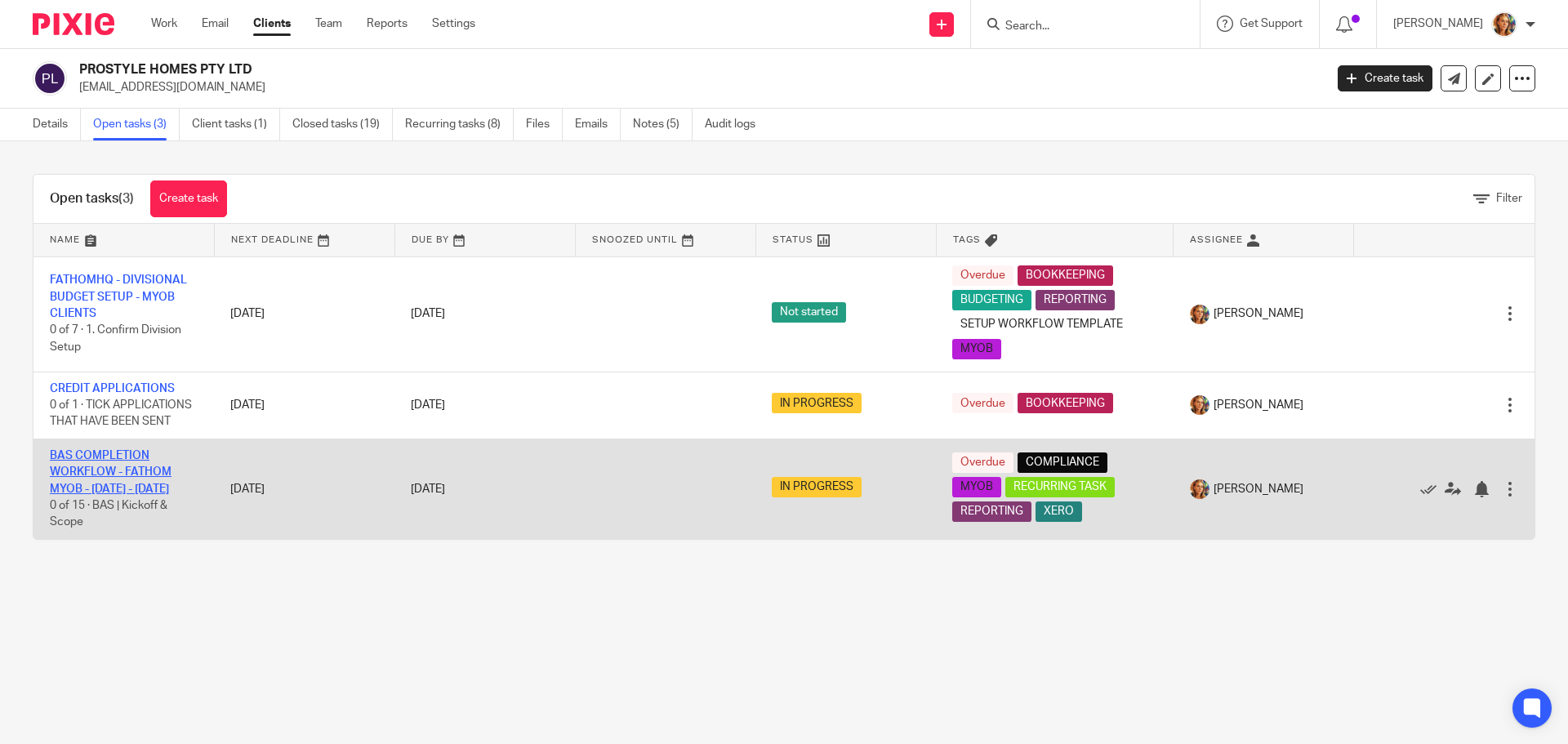
click at [102, 483] on link "BAS COMPLETION WORKFLOW - FATHOM MYOB - [DATE] - [DATE]" at bounding box center [110, 473] width 121 height 44
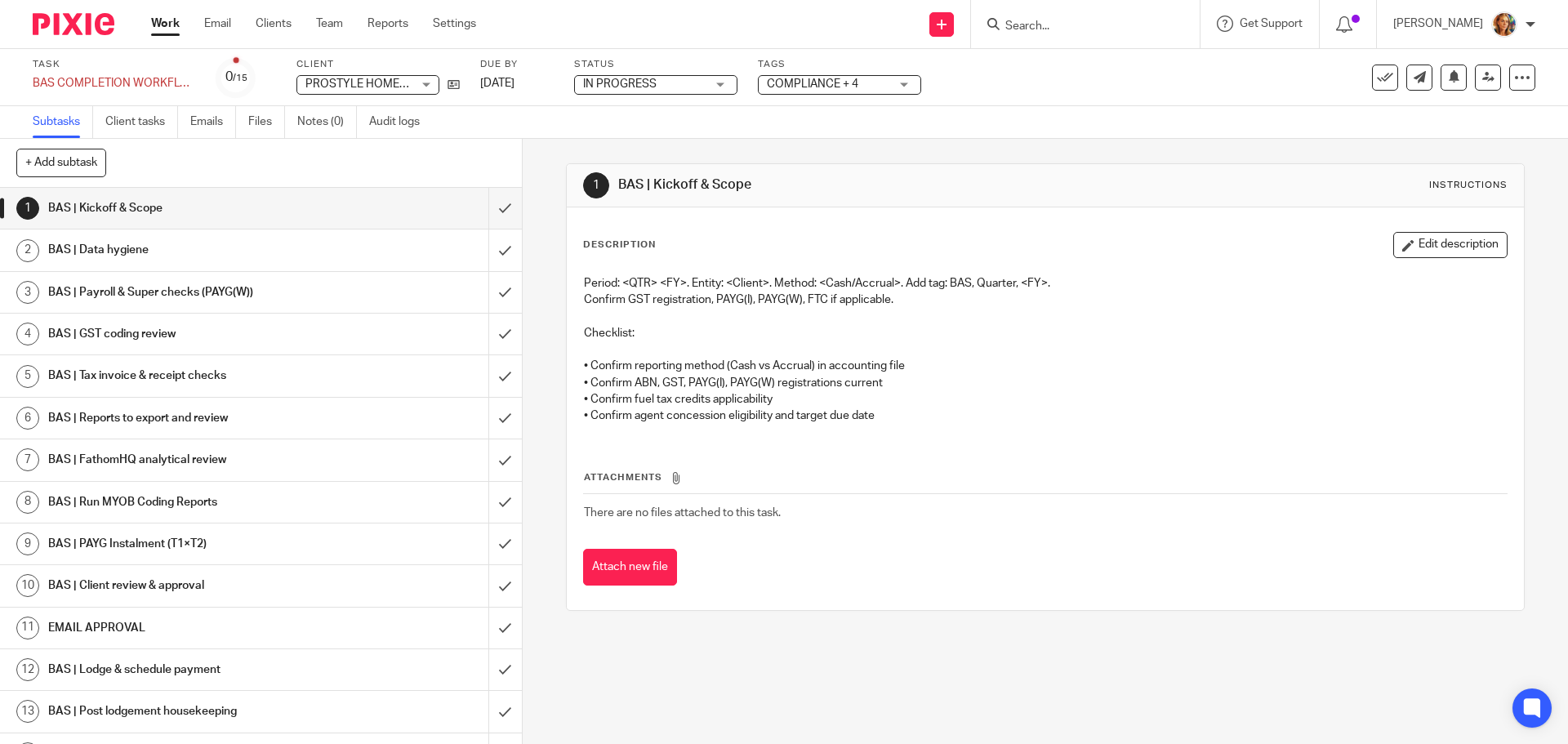
scroll to position [72, 0]
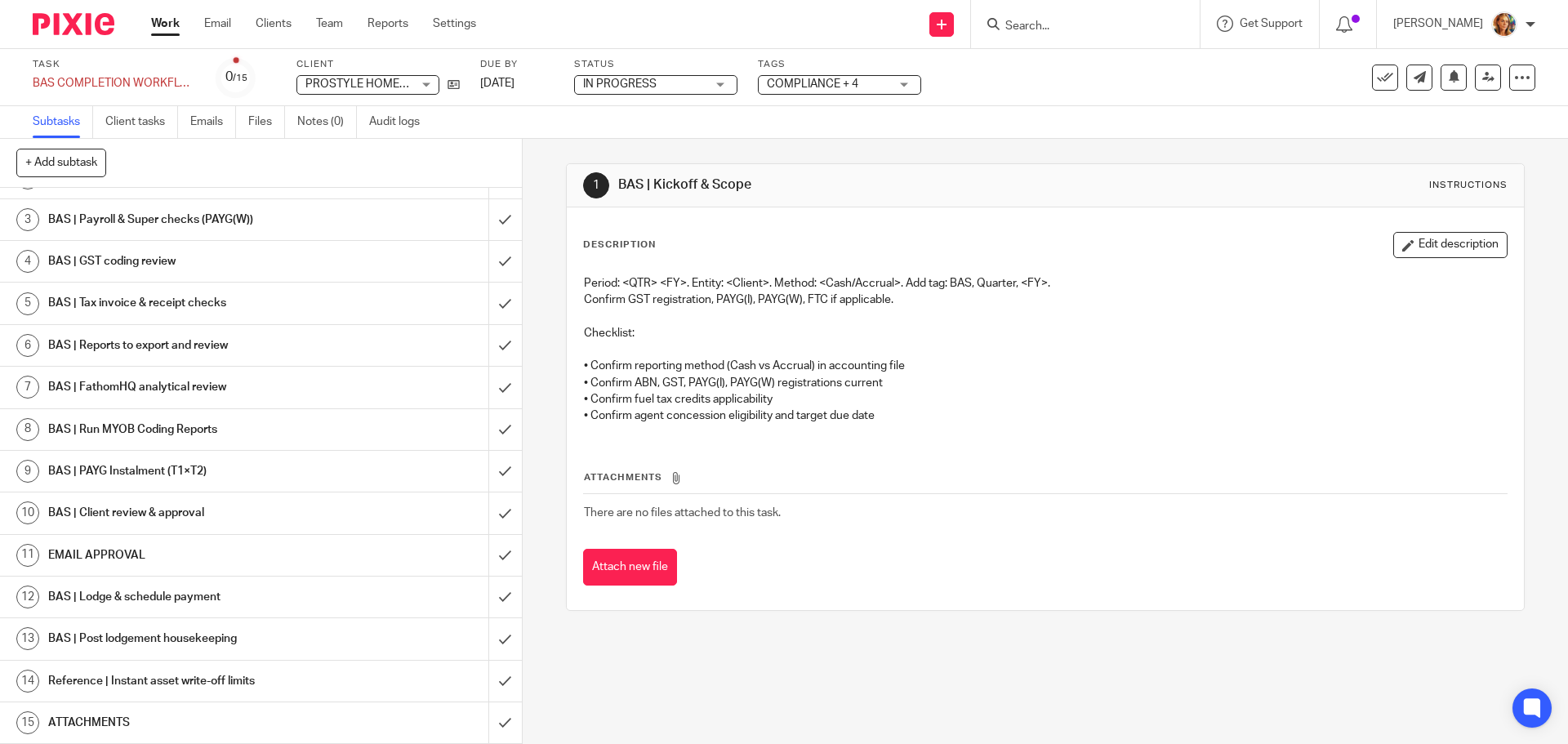
click at [393, 558] on div "EMAIL APPROVAL" at bounding box center [259, 555] width 424 height 24
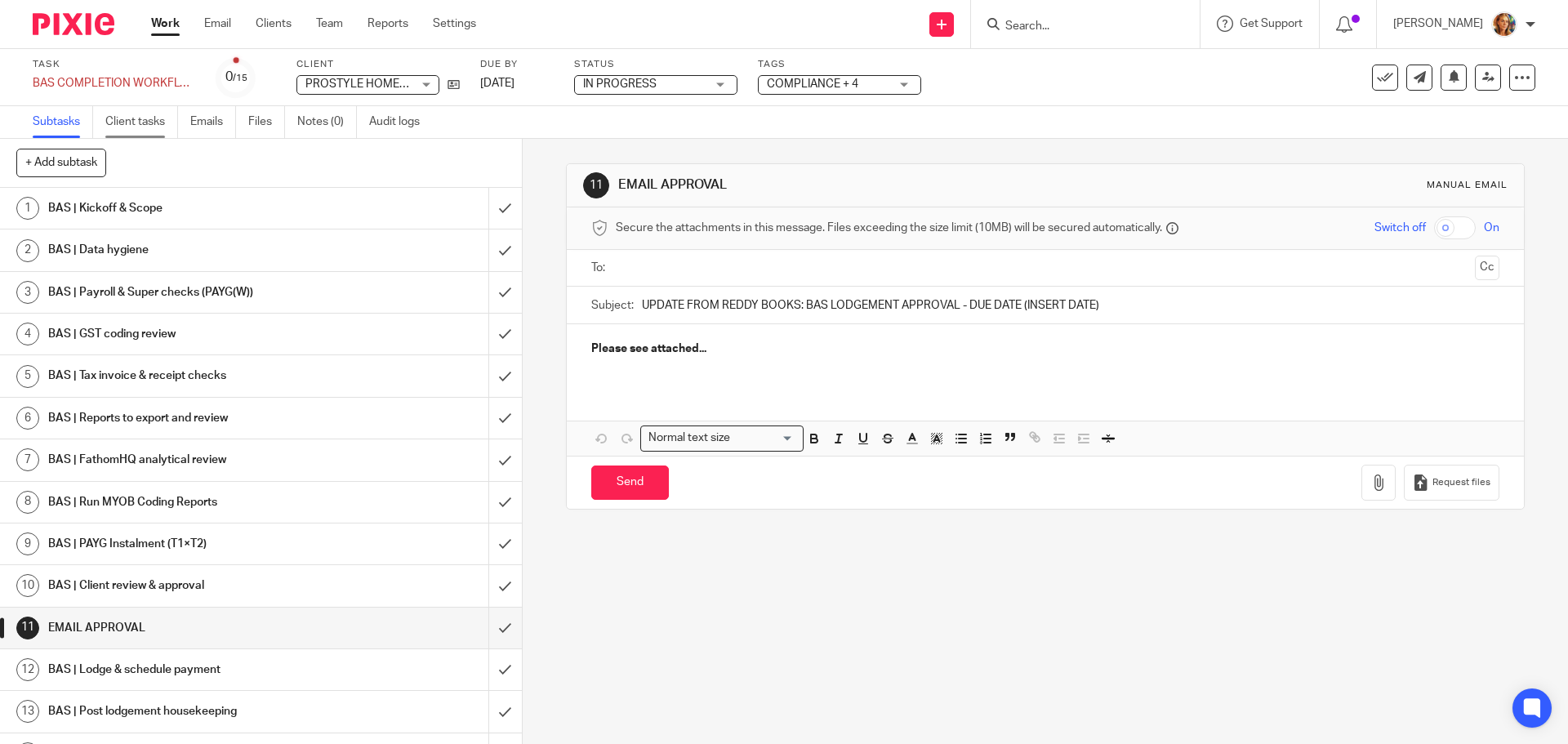
click at [123, 120] on link "Client tasks" at bounding box center [142, 122] width 72 height 32
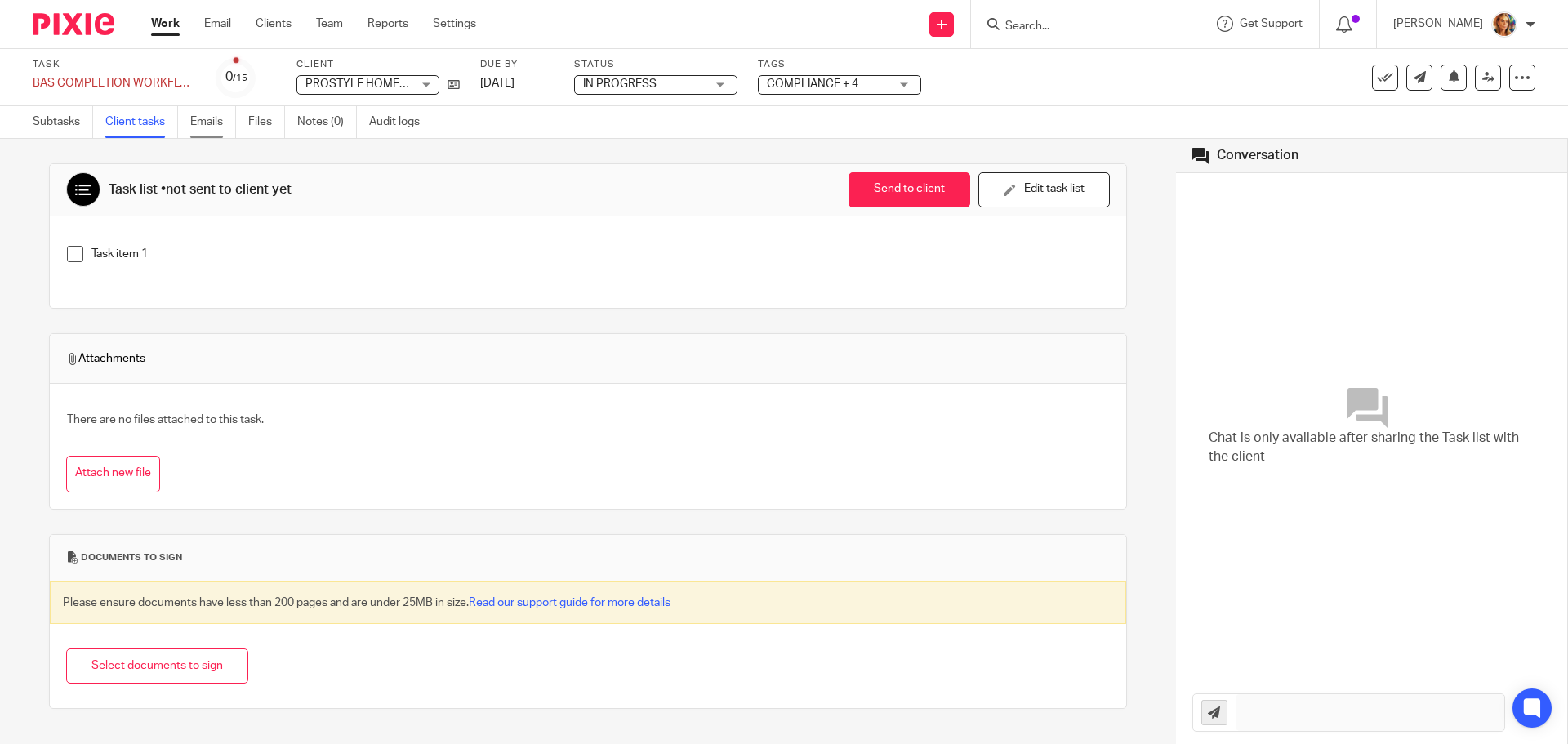
click at [223, 134] on link "Emails" at bounding box center [212, 122] width 45 height 32
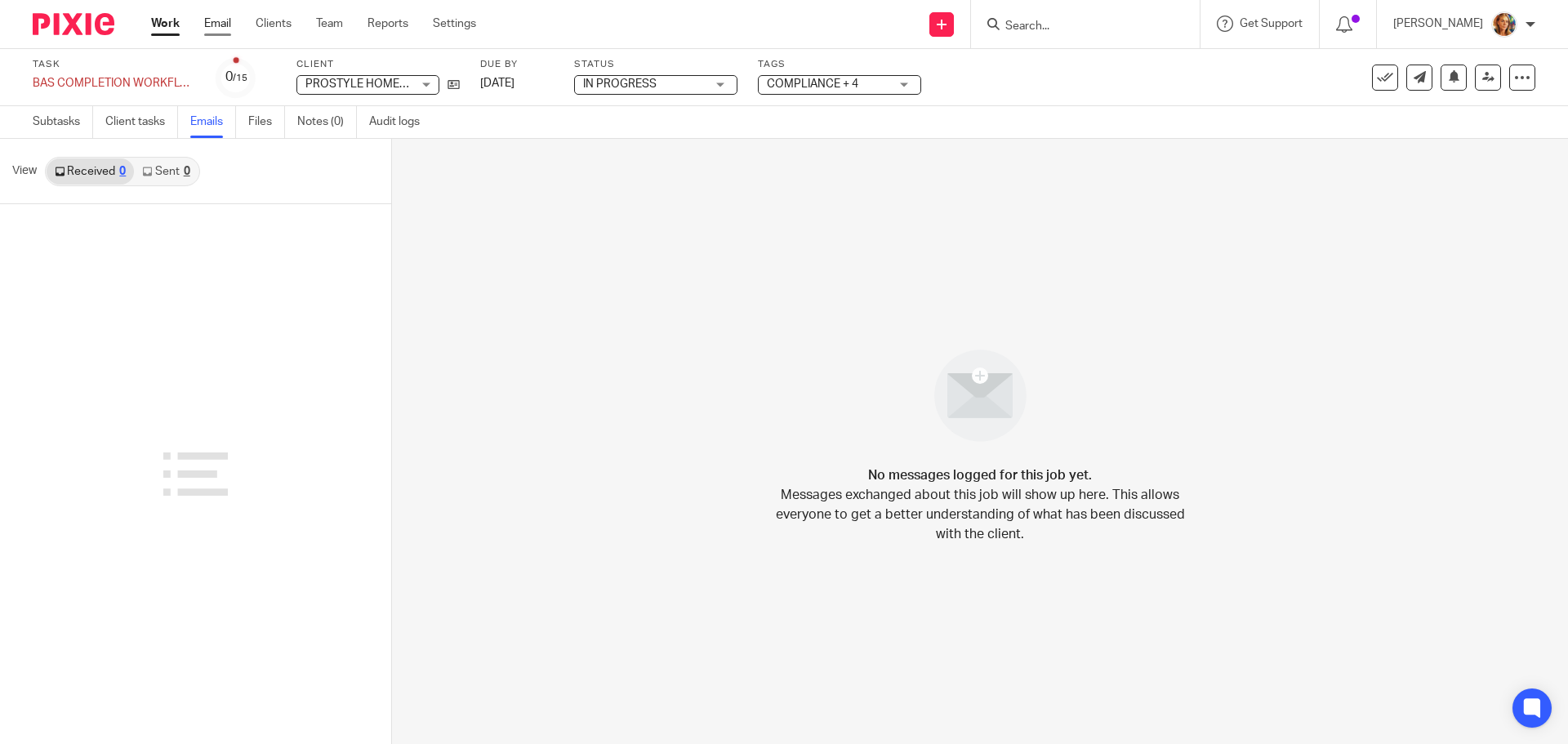
click at [204, 18] on link "Email" at bounding box center [217, 24] width 27 height 17
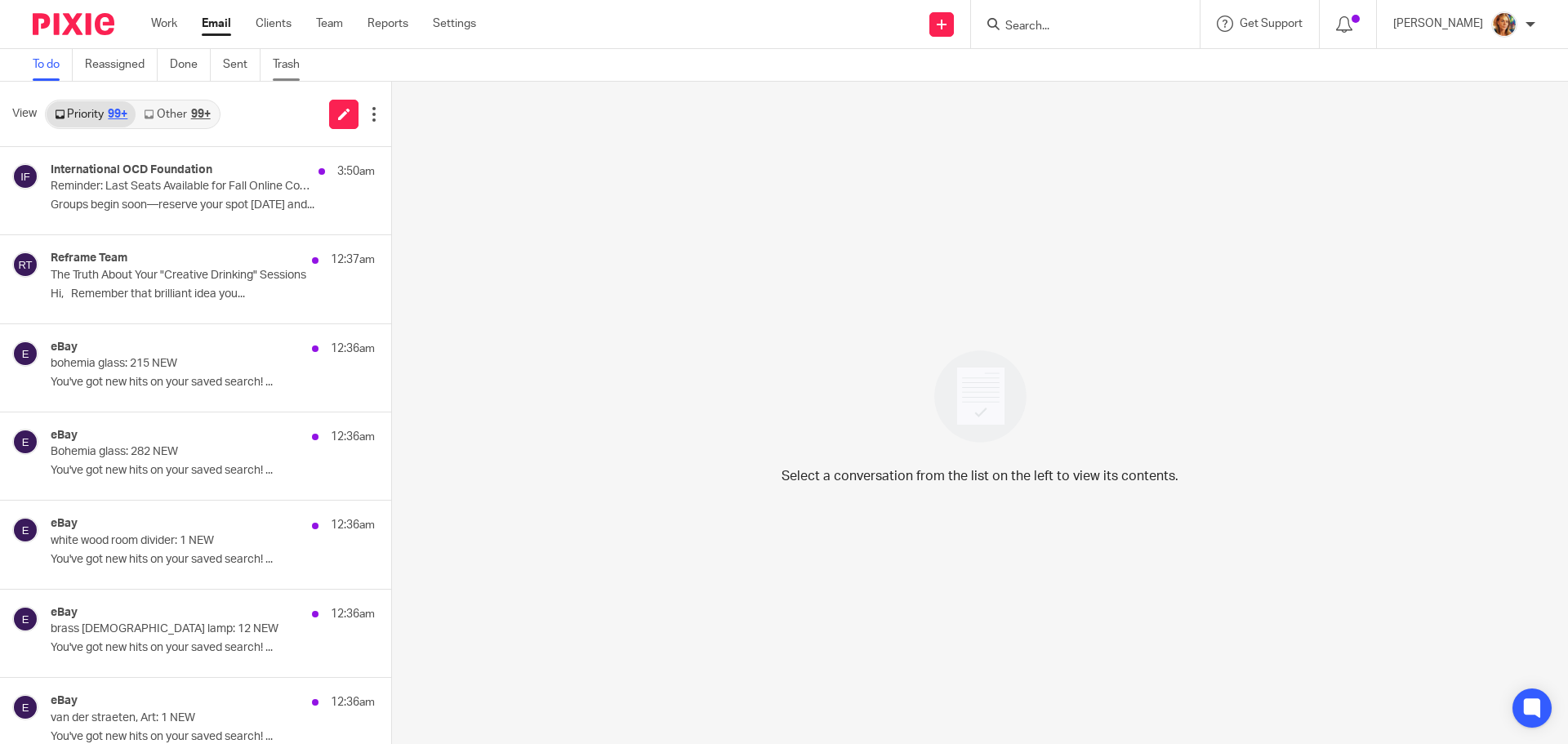
click at [285, 76] on link "Trash" at bounding box center [292, 65] width 39 height 32
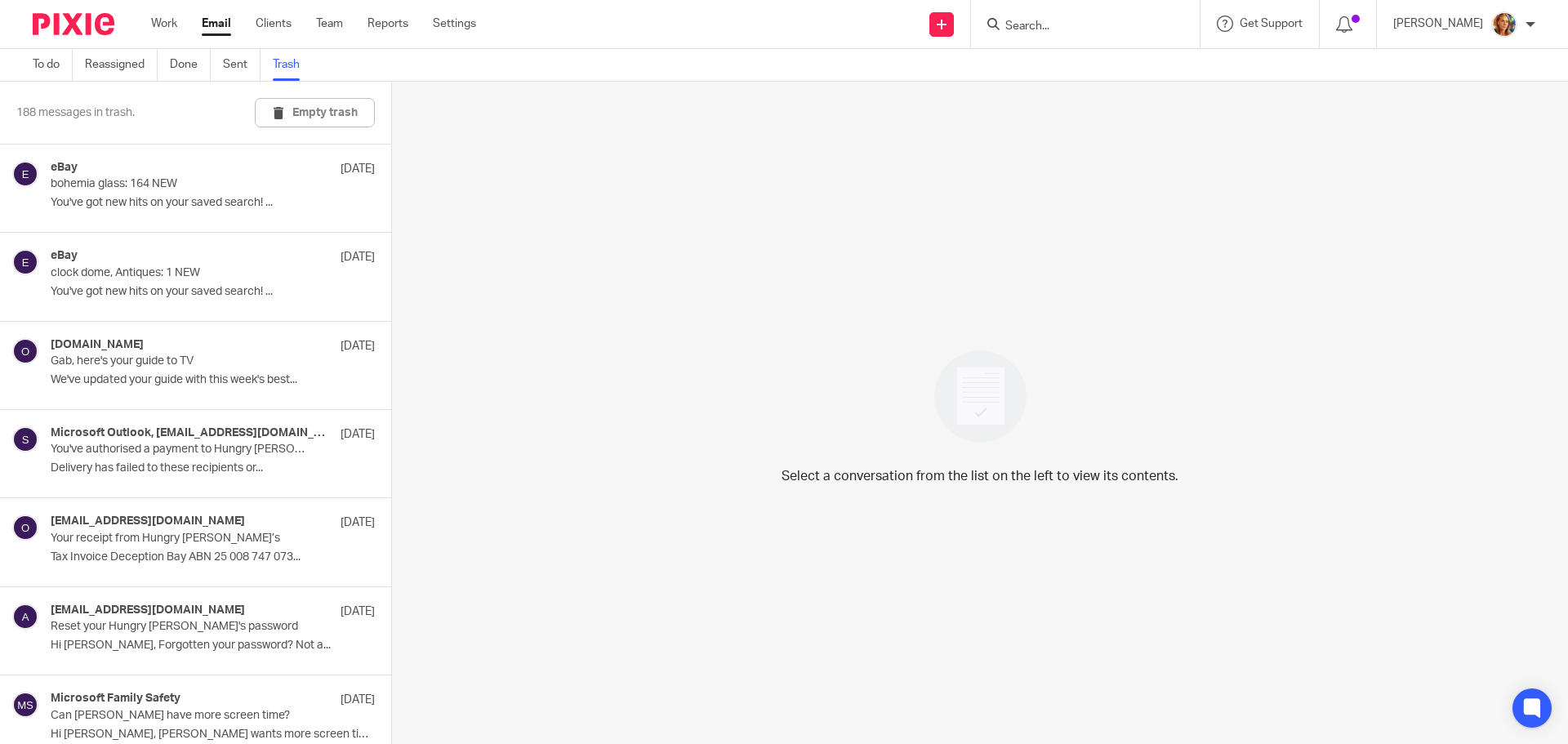
click at [266, 41] on div "Work Email Clients Team Reports Settings Work Email Clients Team Reports Settin…" at bounding box center [317, 24] width 366 height 48
click at [278, 24] on link "Clients" at bounding box center [273, 24] width 36 height 17
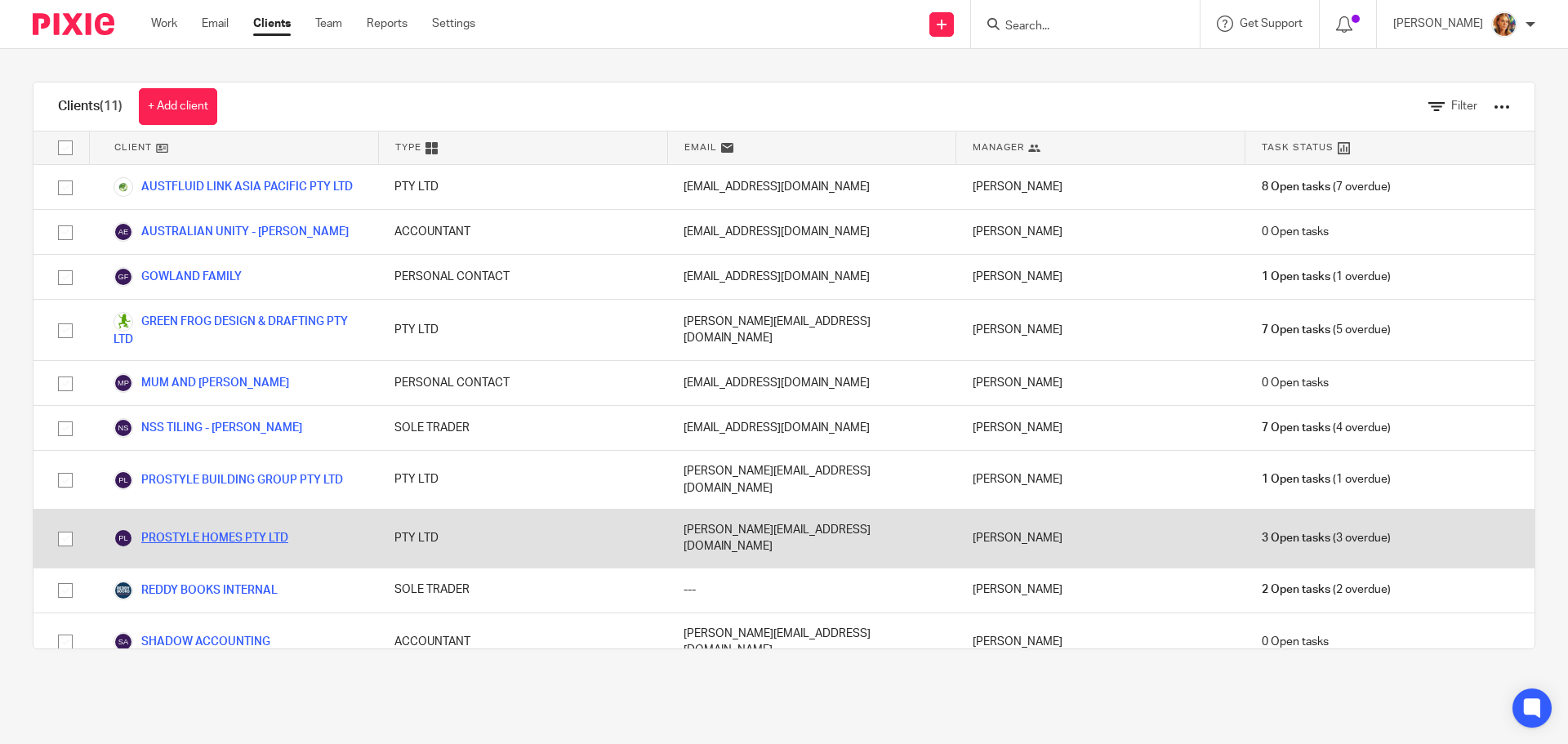
click at [249, 528] on link "PROSTYLE HOMES PTY LTD" at bounding box center [201, 537] width 175 height 19
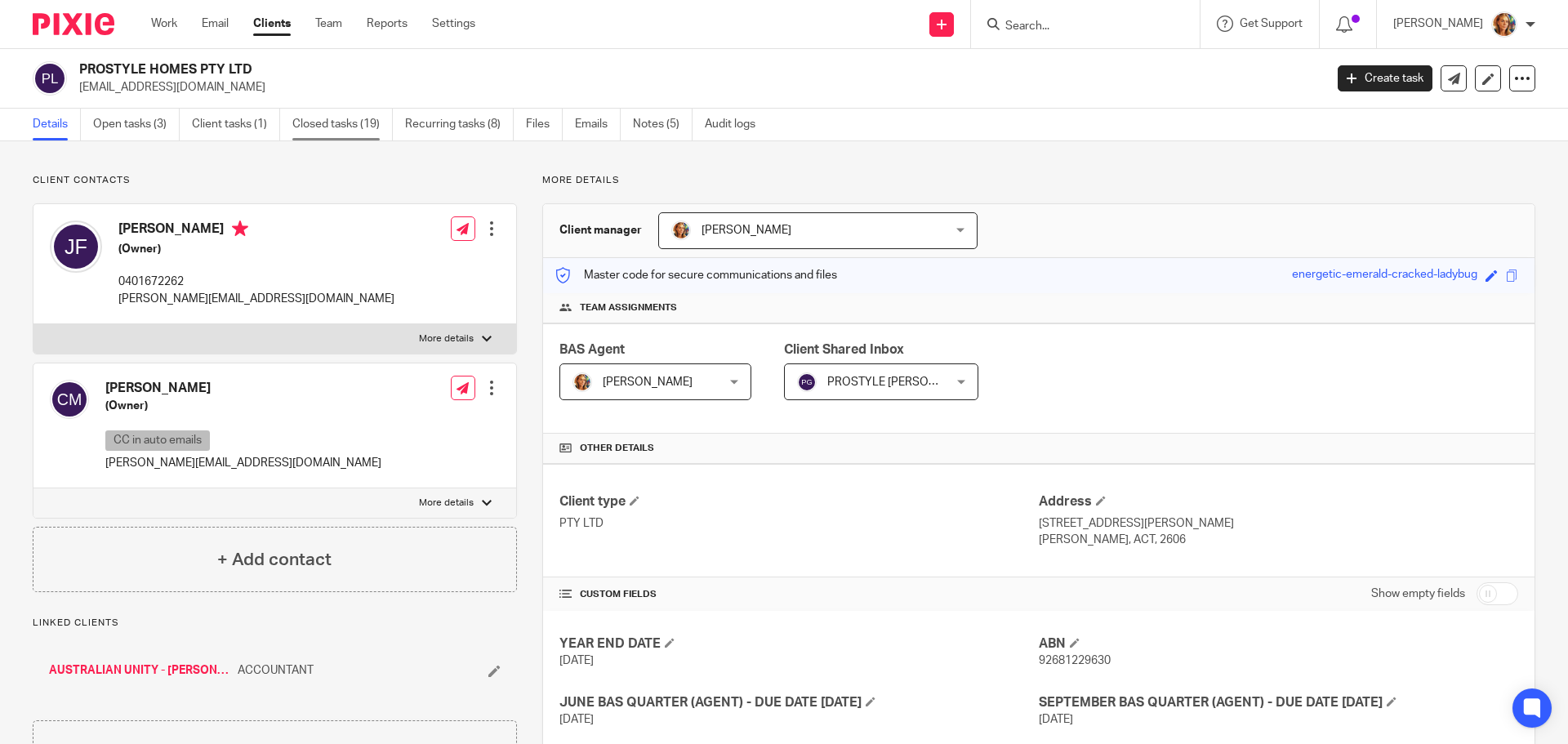
click at [362, 118] on link "Closed tasks (19)" at bounding box center [343, 124] width 100 height 32
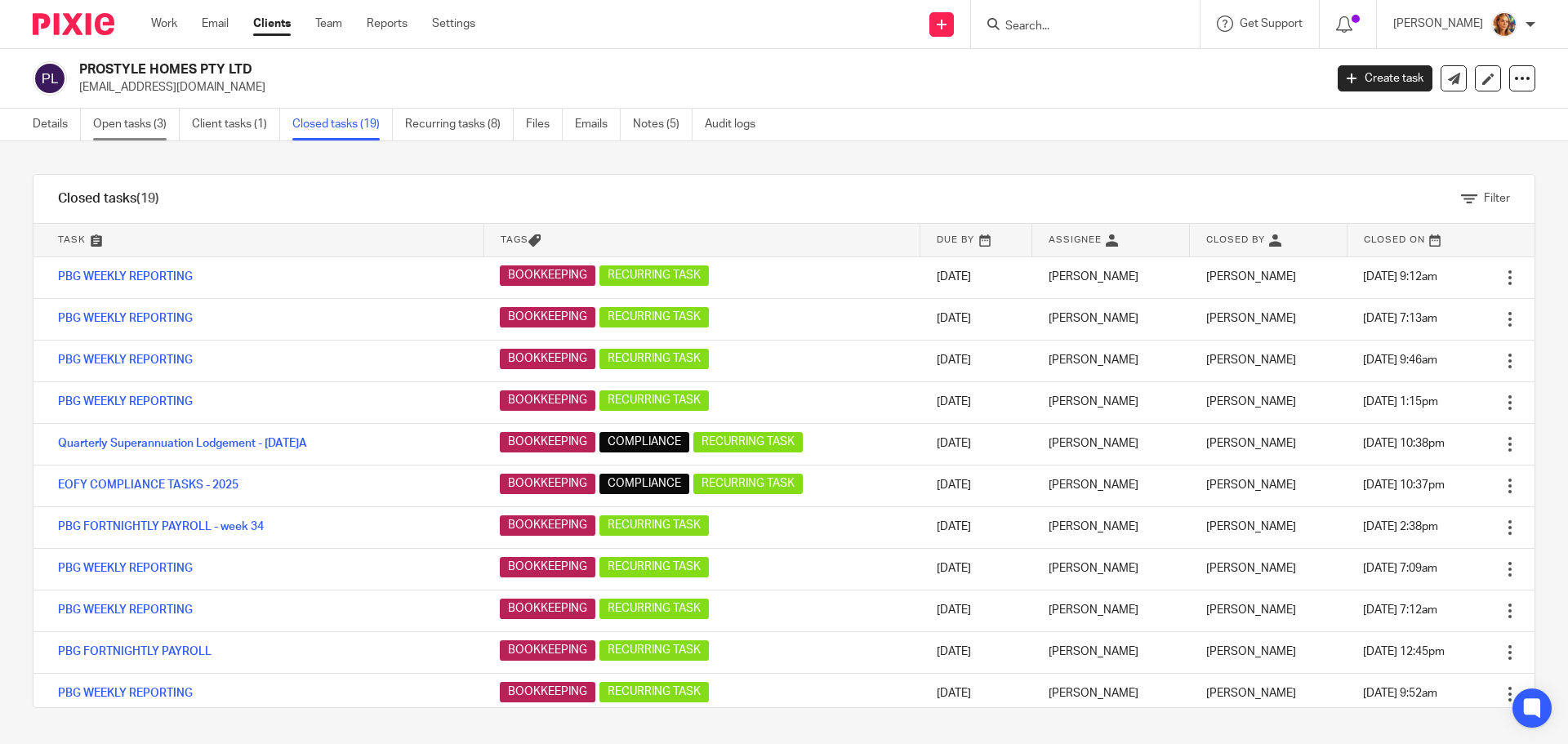
click at [127, 124] on link "Open tasks (3)" at bounding box center [135, 124] width 86 height 32
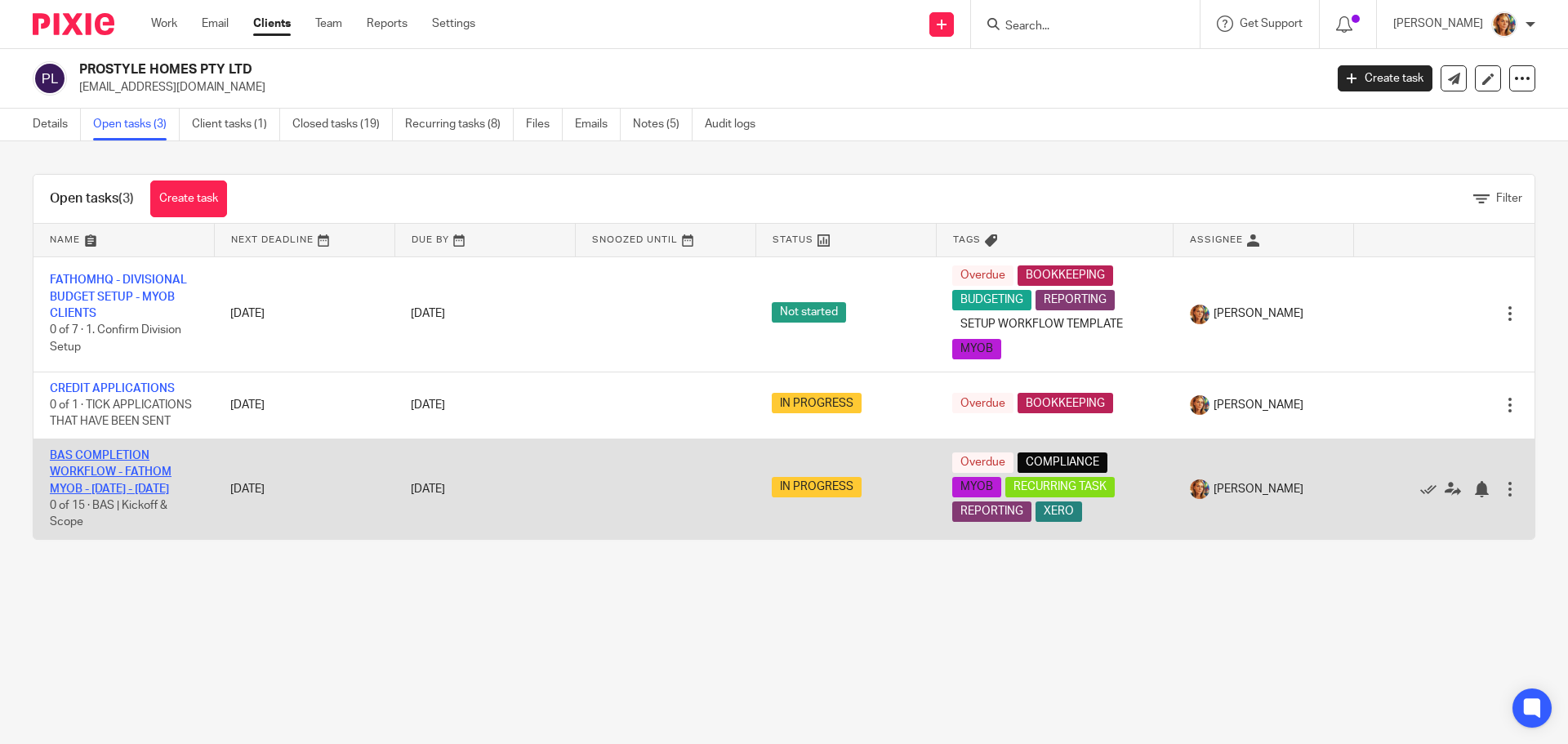
click at [162, 492] on link "BAS COMPLETION WORKFLOW - FATHOM MYOB - [DATE] - [DATE]" at bounding box center [110, 473] width 121 height 44
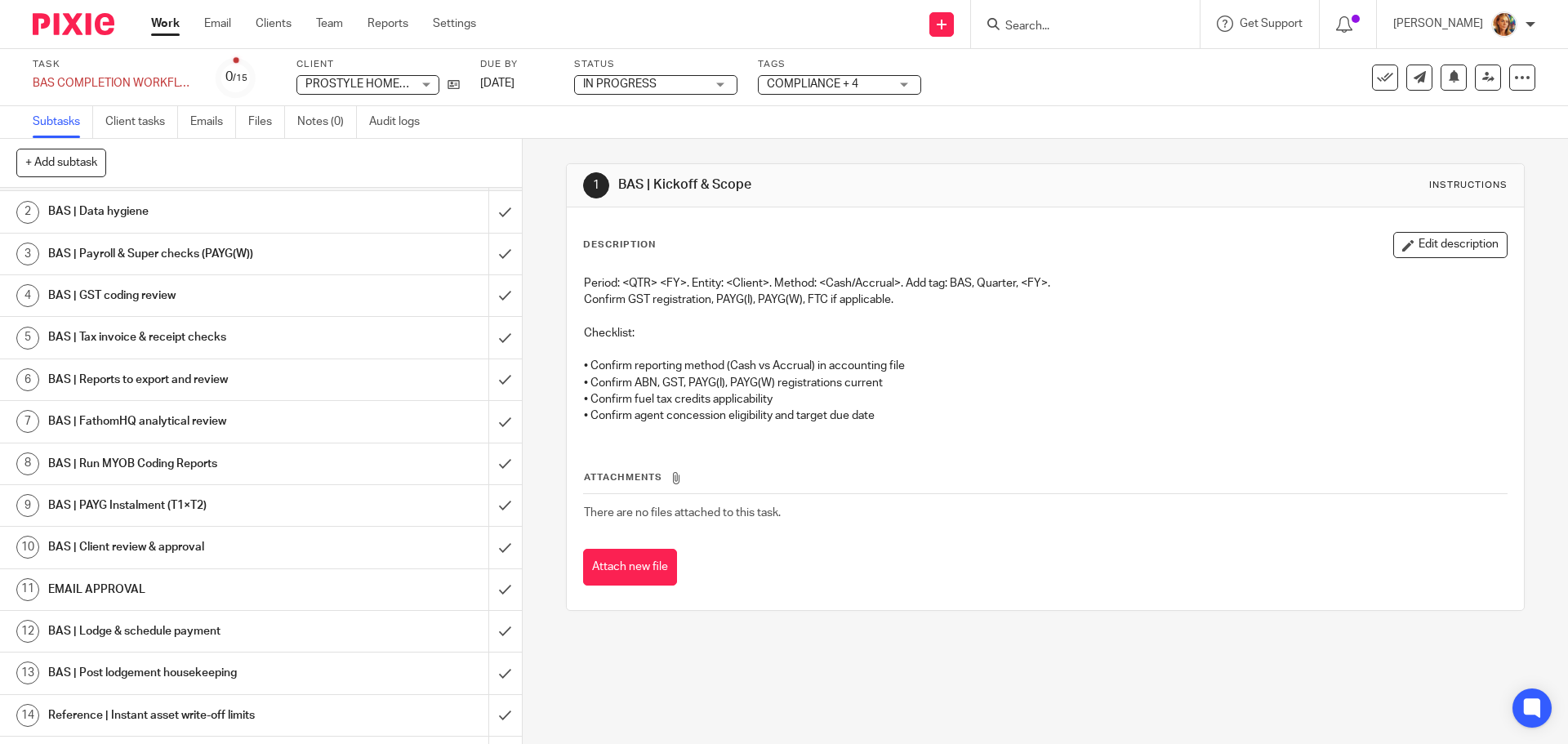
scroll to position [72, 0]
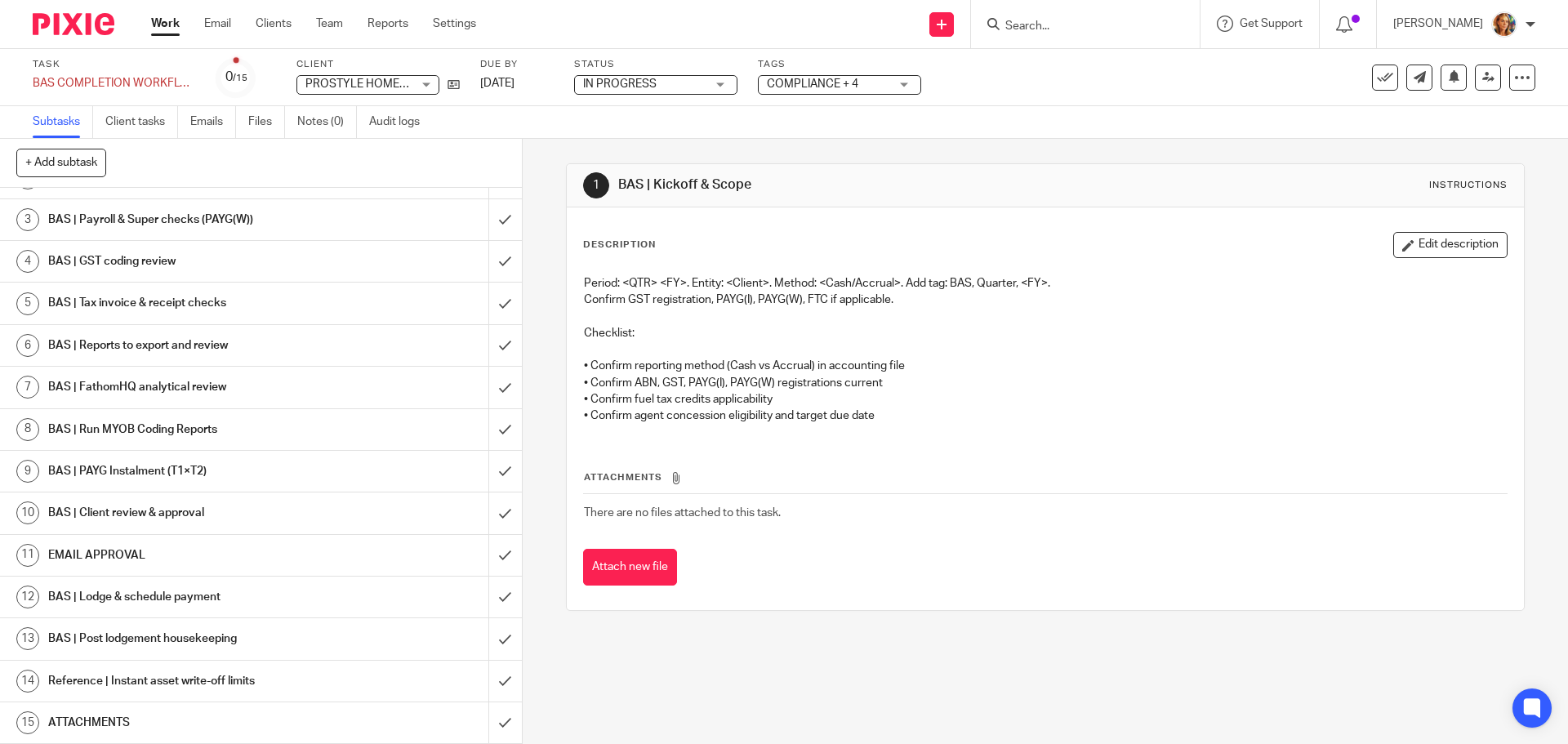
click at [259, 556] on h1 "EMAIL APPROVAL" at bounding box center [189, 555] width 283 height 24
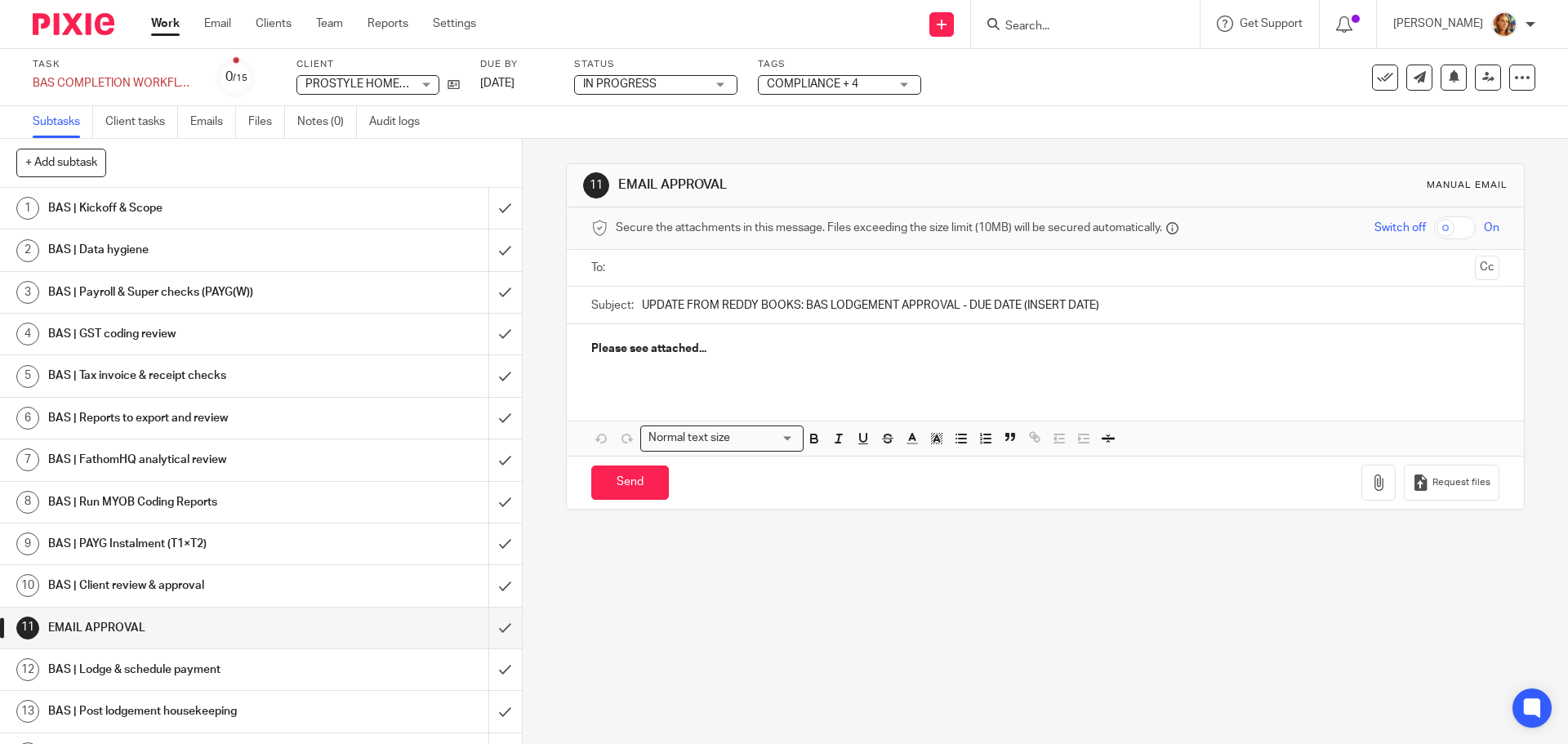
click at [858, 271] on input "text" at bounding box center [1044, 268] width 846 height 19
click at [826, 272] on input "text" at bounding box center [1114, 270] width 710 height 32
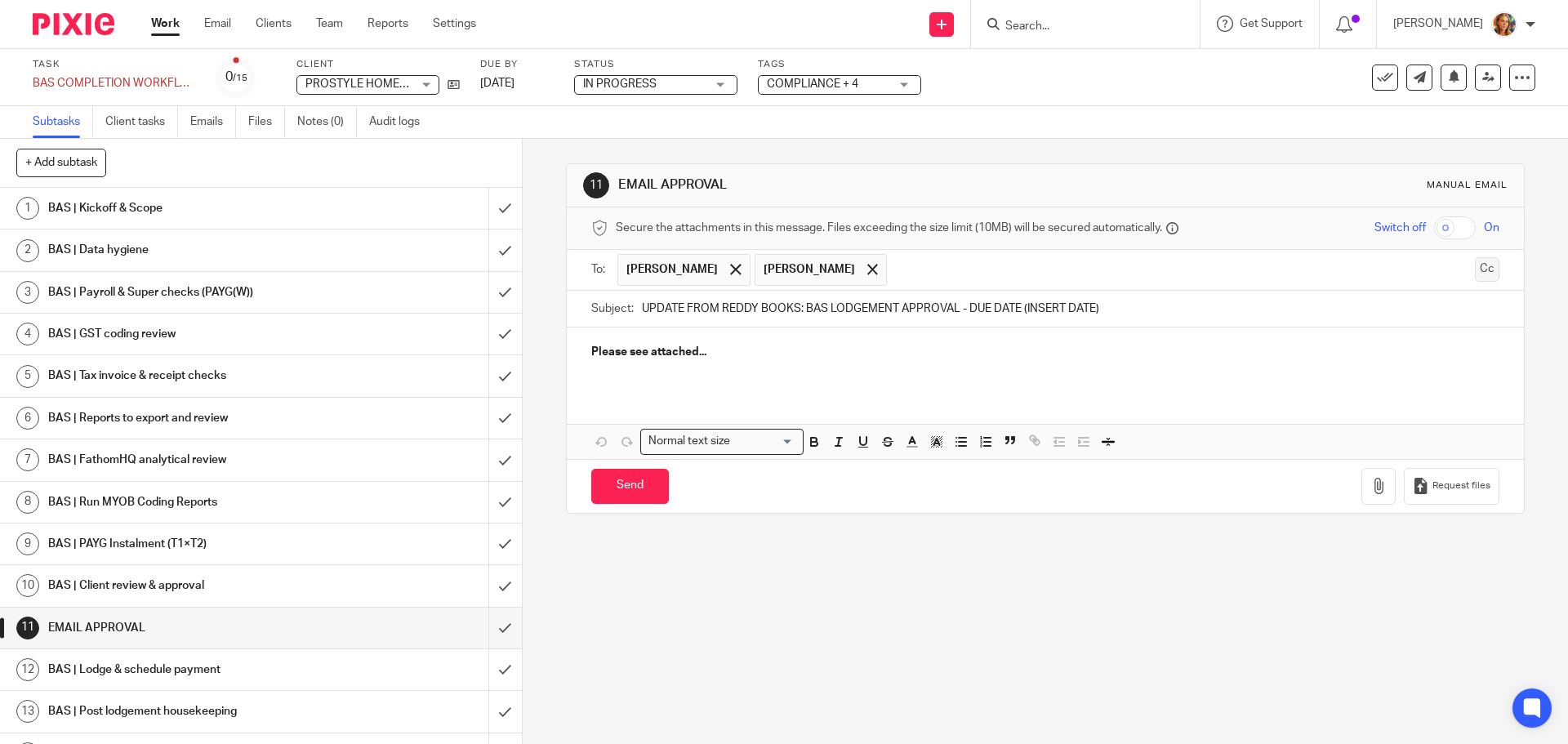
click at [1475, 267] on button "Cc" at bounding box center [1487, 270] width 24 height 24
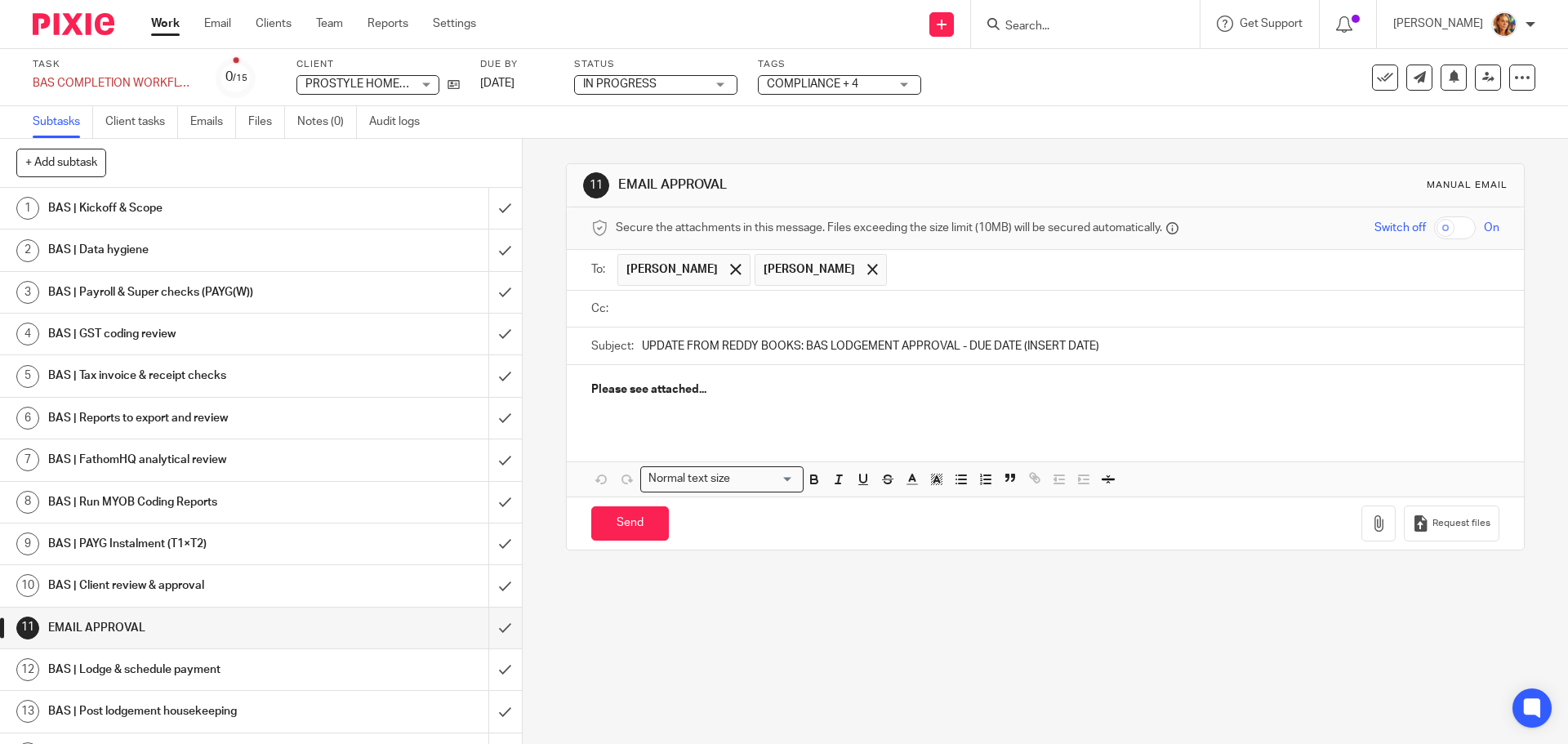
click at [946, 309] on input "text" at bounding box center [1057, 309] width 871 height 19
type input "ev"
click at [848, 323] on input "text" at bounding box center [1086, 310] width 813 height 32
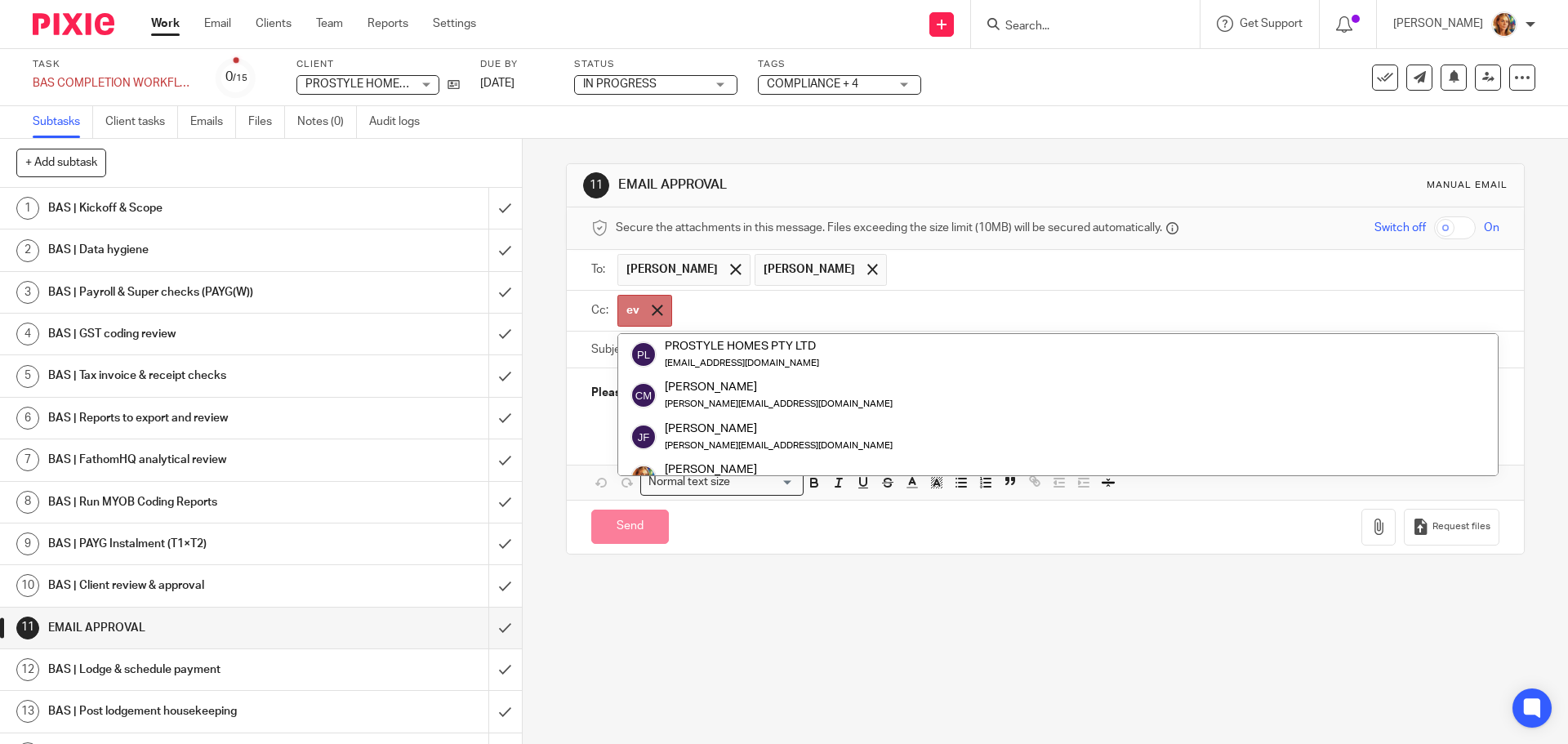
click at [651, 310] on span at bounding box center [656, 309] width 10 height 10
click at [651, 310] on input "text" at bounding box center [1057, 309] width 871 height 19
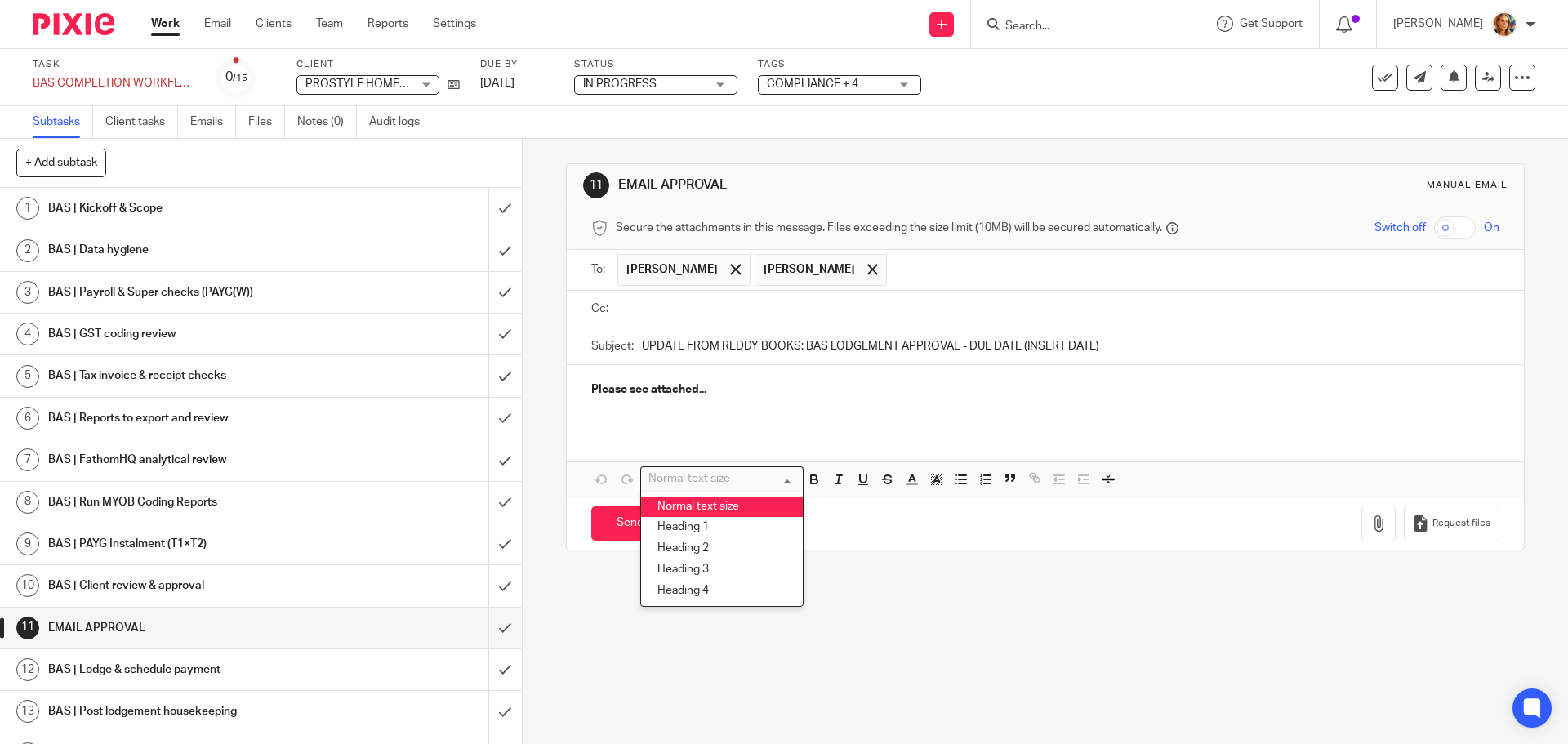
click at [969, 326] on div at bounding box center [1057, 309] width 881 height 37
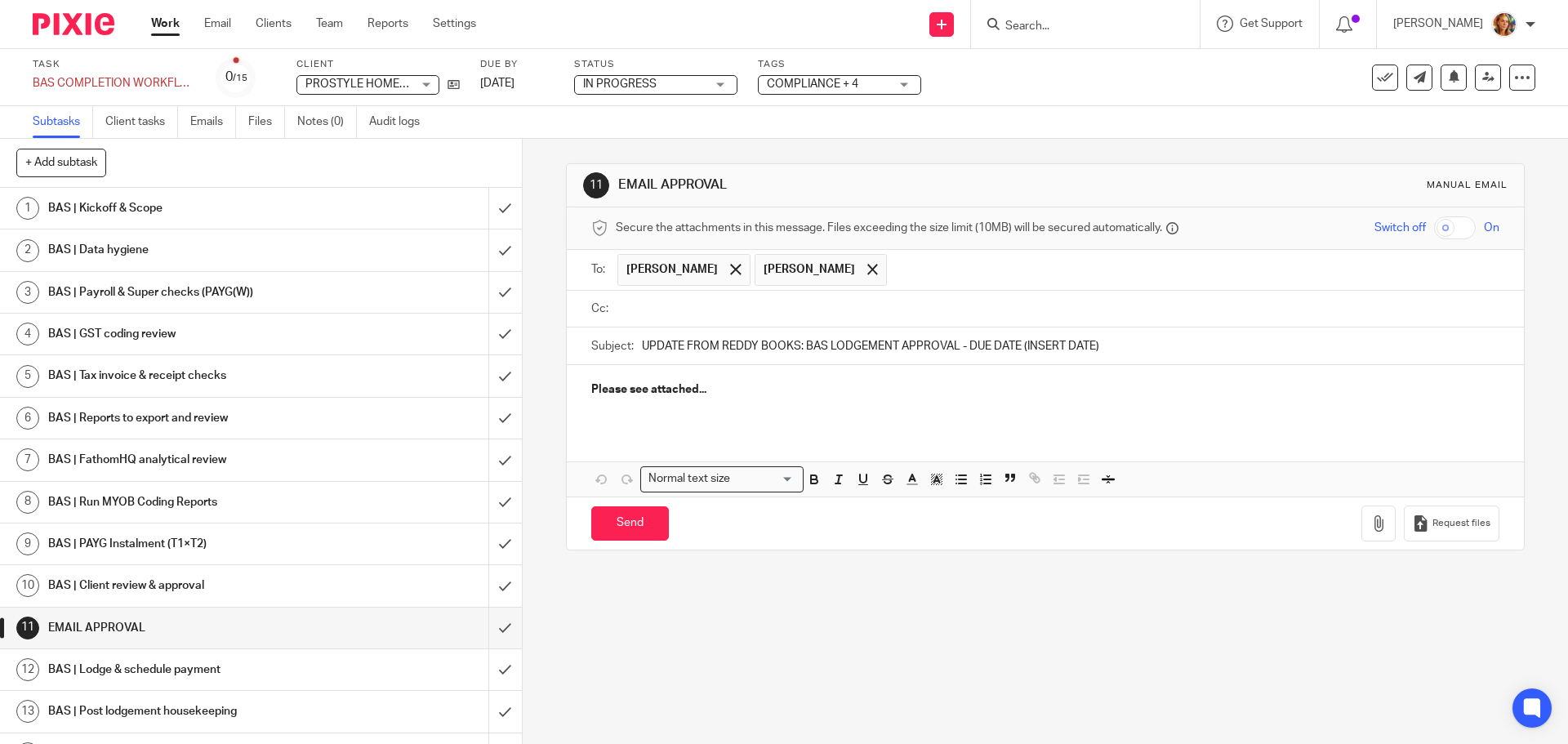
click at [1070, 341] on input "UPDATE FROM REDDY BOOKS: BAS LODGEMENT APPROVAL - DUE DATE (INSERT DATE)" at bounding box center [1070, 346] width 857 height 37
drag, startPoint x: 1103, startPoint y: 341, endPoint x: 1018, endPoint y: 342, distance: 85.0
click at [1018, 342] on input "UPDATE FROM REDDY BOOKS: BAS LODGEMENT APPROVAL - DUE DATE (INSERT DATE)" at bounding box center [1070, 346] width 857 height 37
type input "UPDATE FROM REDDY BOOKS: BAS LODGEMENT APPROVAL - DUE DATE 15/09/25"
drag, startPoint x: 731, startPoint y: 394, endPoint x: 487, endPoint y: 365, distance: 245.7
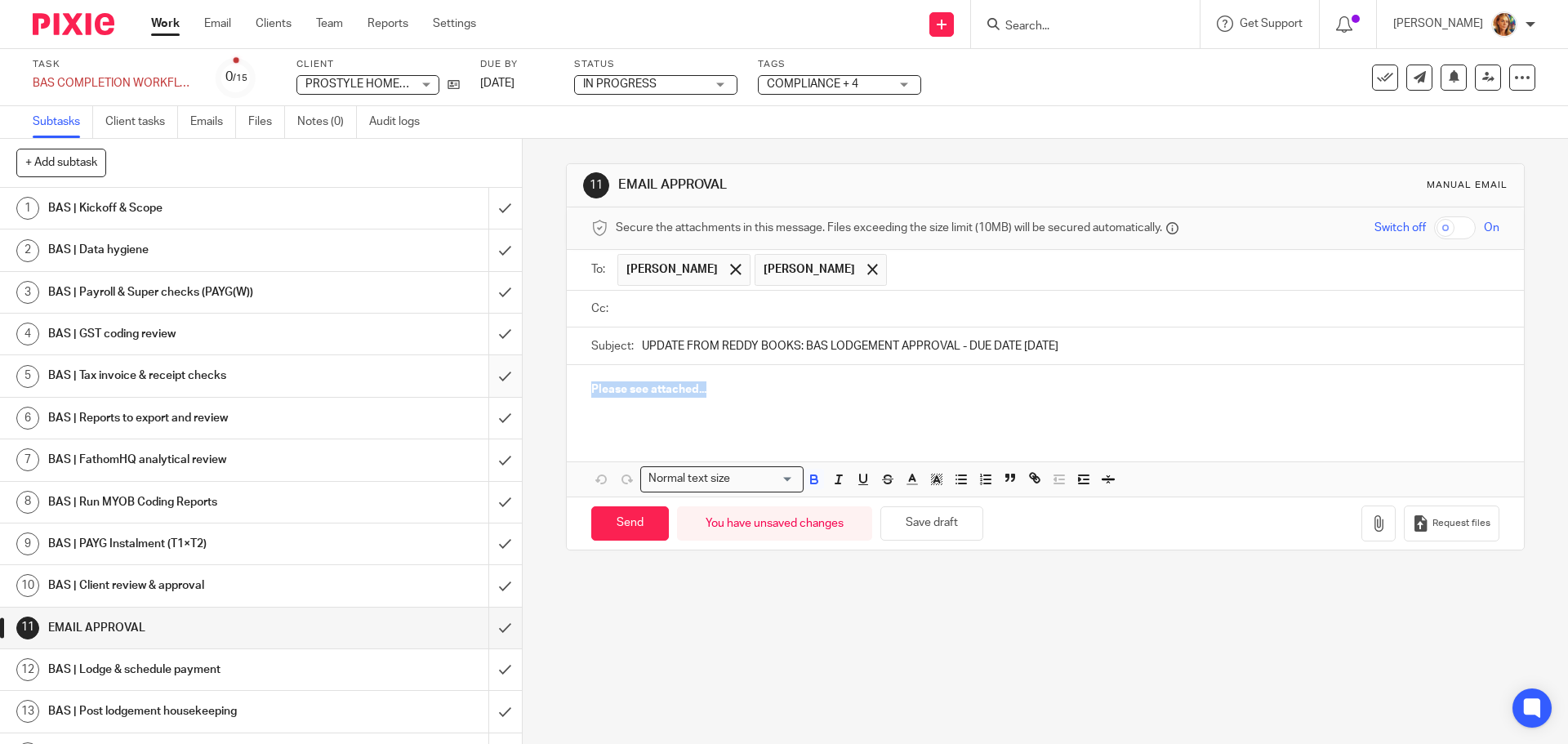
click at [496, 375] on div "+ Add subtask Cancel + Add 1 BAS | Kickoff & Scope 2 BAS | Data hygiene 3 BAS |…" at bounding box center [784, 441] width 1568 height 605
click at [809, 481] on icon "button" at bounding box center [815, 479] width 15 height 15
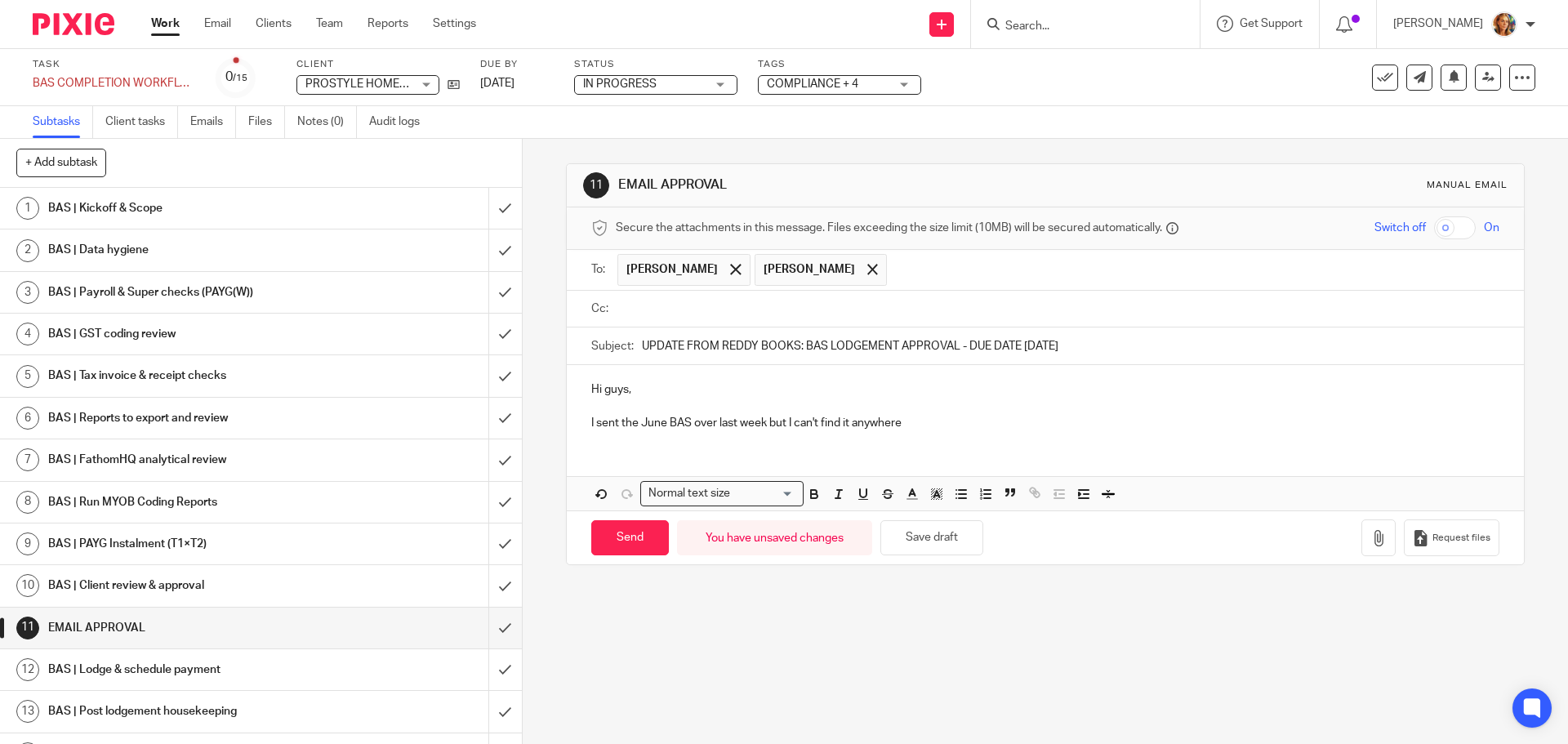
click at [727, 424] on p "I sent the June BAS over last week but I can't find it anywhere" at bounding box center [1044, 423] width 907 height 17
click at [744, 423] on p "I sent the June BAS over last week but I can't find it anywhere" at bounding box center [1044, 423] width 907 height 17
click at [947, 425] on p "I sent the June BAS over last Friday but I can't find it anywhere" at bounding box center [1044, 423] width 907 height 17
drag, startPoint x: 1375, startPoint y: 549, endPoint x: 1364, endPoint y: 552, distance: 11.4
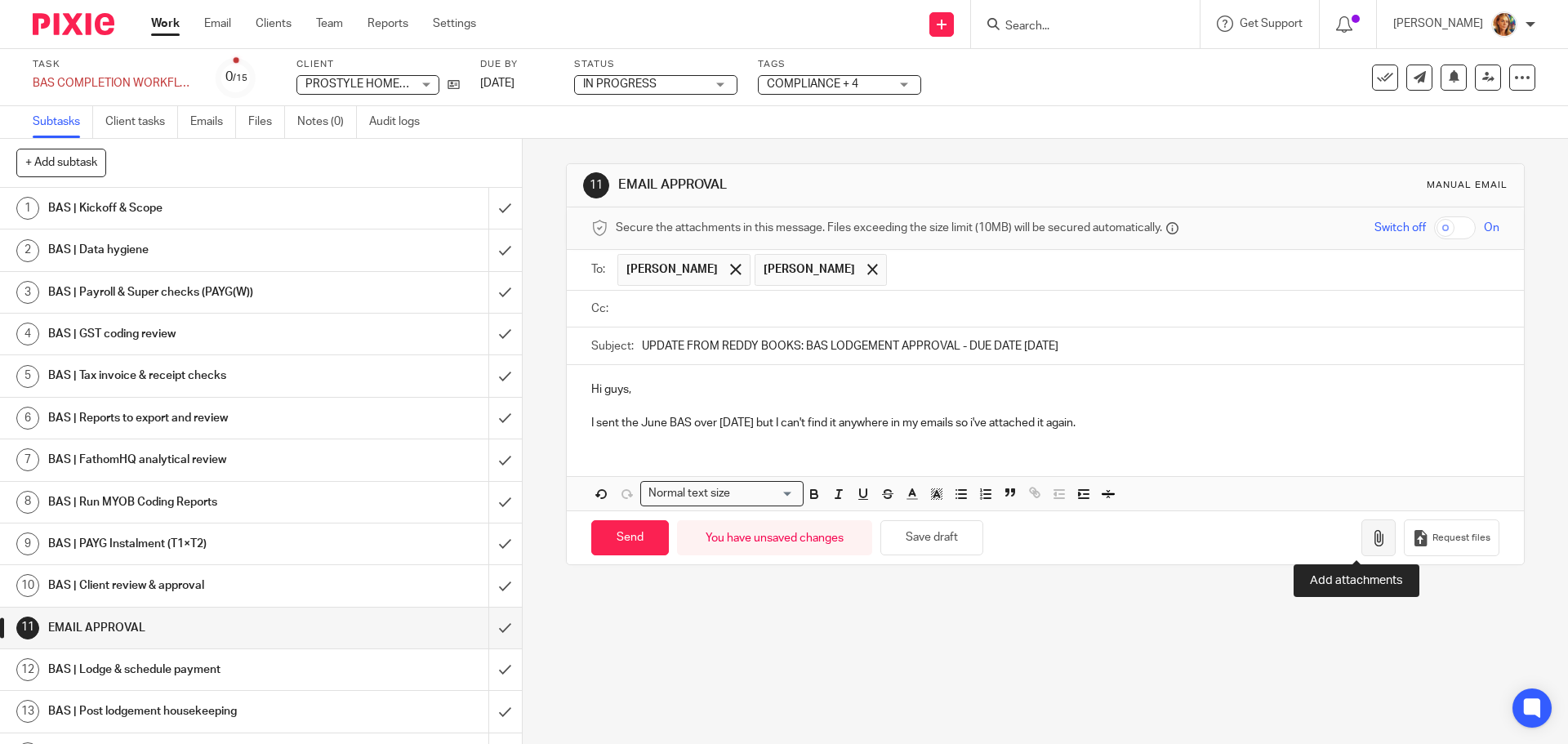
click at [1364, 552] on div "Request files" at bounding box center [1430, 538] width 137 height 37
click at [1364, 552] on button "button" at bounding box center [1378, 538] width 34 height 37
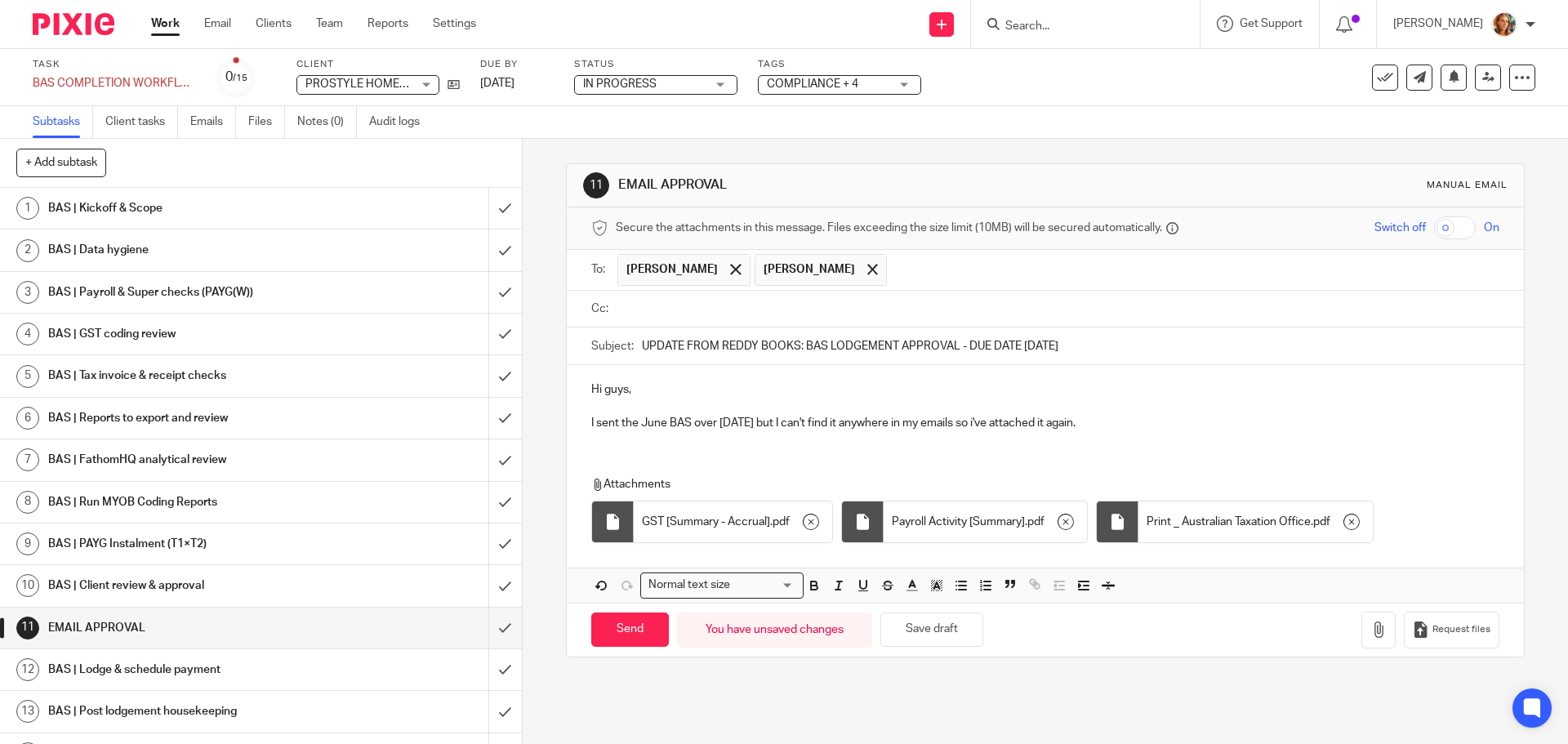
click at [1185, 435] on div "Hi guys, I sent the June BAS over last Friday but I can't find it anywhere in m…" at bounding box center [1045, 404] width 956 height 79
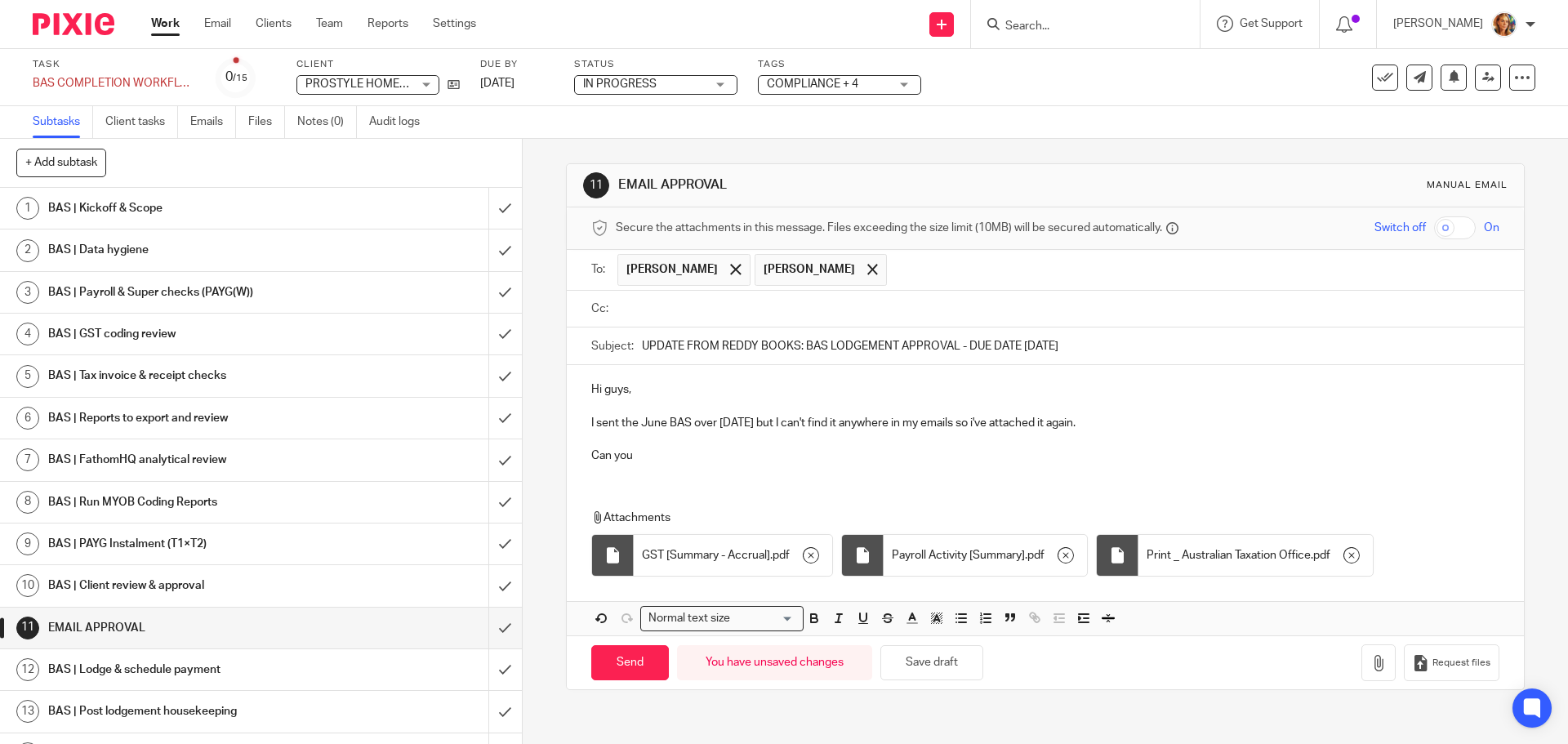
click at [1266, 417] on p "I sent the June BAS over last Friday but I can't find it anywhere in my emails …" at bounding box center [1044, 423] width 907 height 17
click at [868, 451] on p "Can you" at bounding box center [1044, 456] width 907 height 17
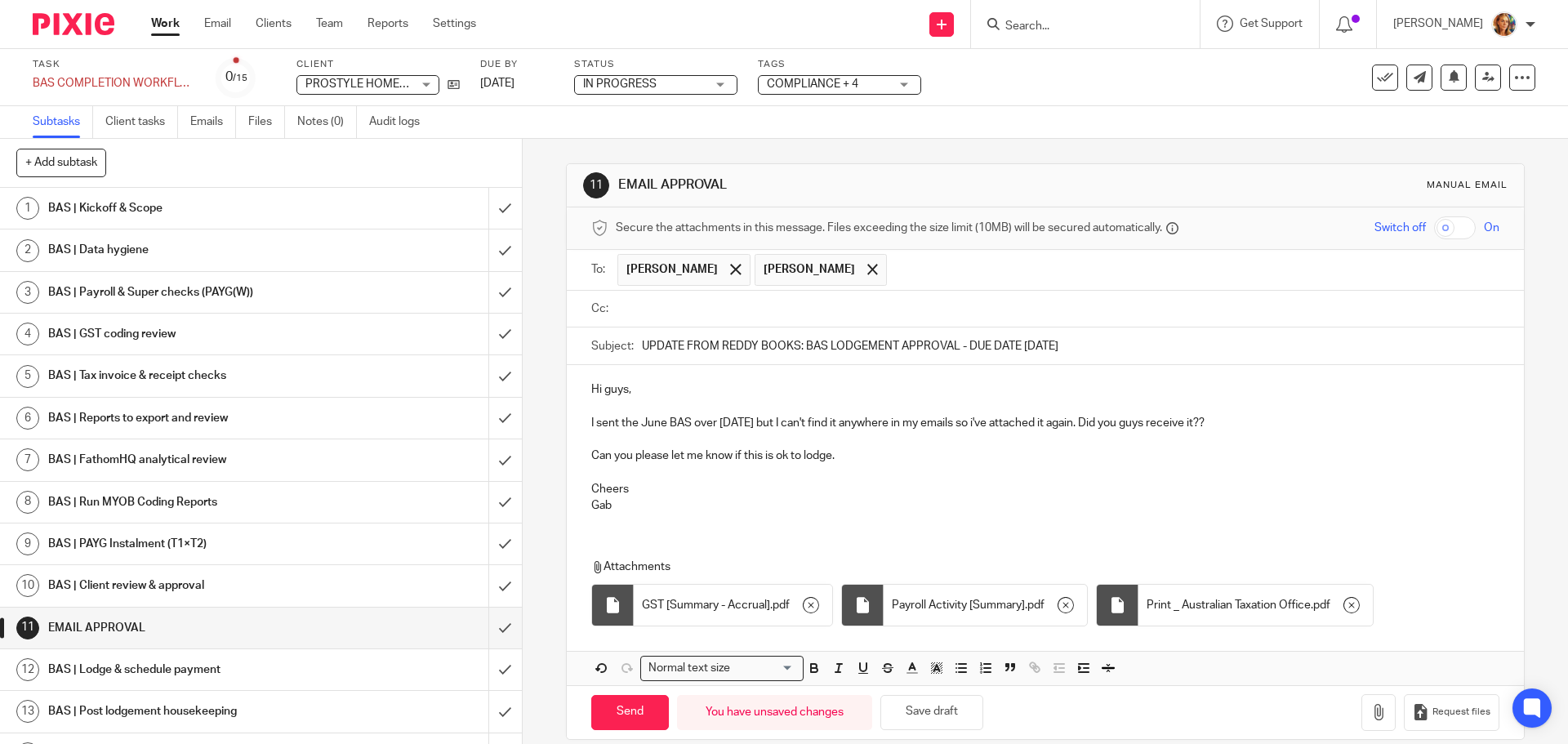
click at [1206, 609] on span "Print _ Australian Taxation Office" at bounding box center [1228, 605] width 164 height 17
click at [1270, 519] on div "Hi guys, I sent the June BAS over last Friday but I can't find it anywhere in m…" at bounding box center [1045, 446] width 956 height 161
click at [463, 127] on div "Subtasks Client tasks Emails Files Notes (0) Audit logs" at bounding box center [784, 122] width 1568 height 32
click at [255, 19] on ul "Work Email Clients Team Reports Settings" at bounding box center [325, 24] width 349 height 17
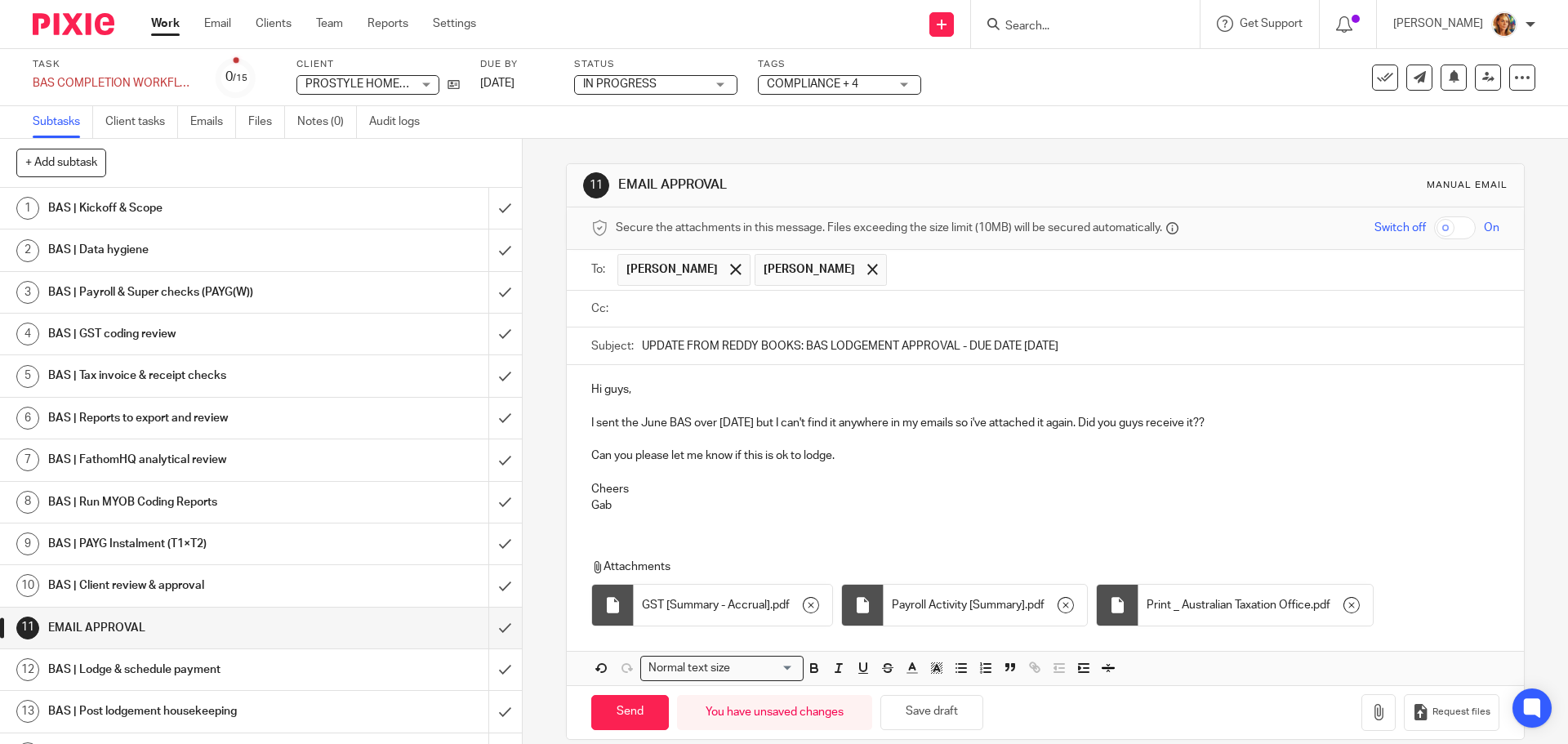
click at [947, 452] on p "Can you please let me know if this is ok to lodge." at bounding box center [1044, 456] width 907 height 17
click at [758, 609] on span "GST [Summary - Accrual]" at bounding box center [706, 605] width 128 height 17
click at [913, 453] on p "Can you please let me know if this is ok to lodge." at bounding box center [1044, 456] width 907 height 17
click at [1359, 430] on div "Hi guys, I sent the June BAS over last Friday but I can't find it anywhere in m…" at bounding box center [1045, 446] width 956 height 161
click at [1358, 418] on p "I sent the June BAS over last Friday but I can't find it anywhere in my emails …" at bounding box center [1044, 423] width 907 height 17
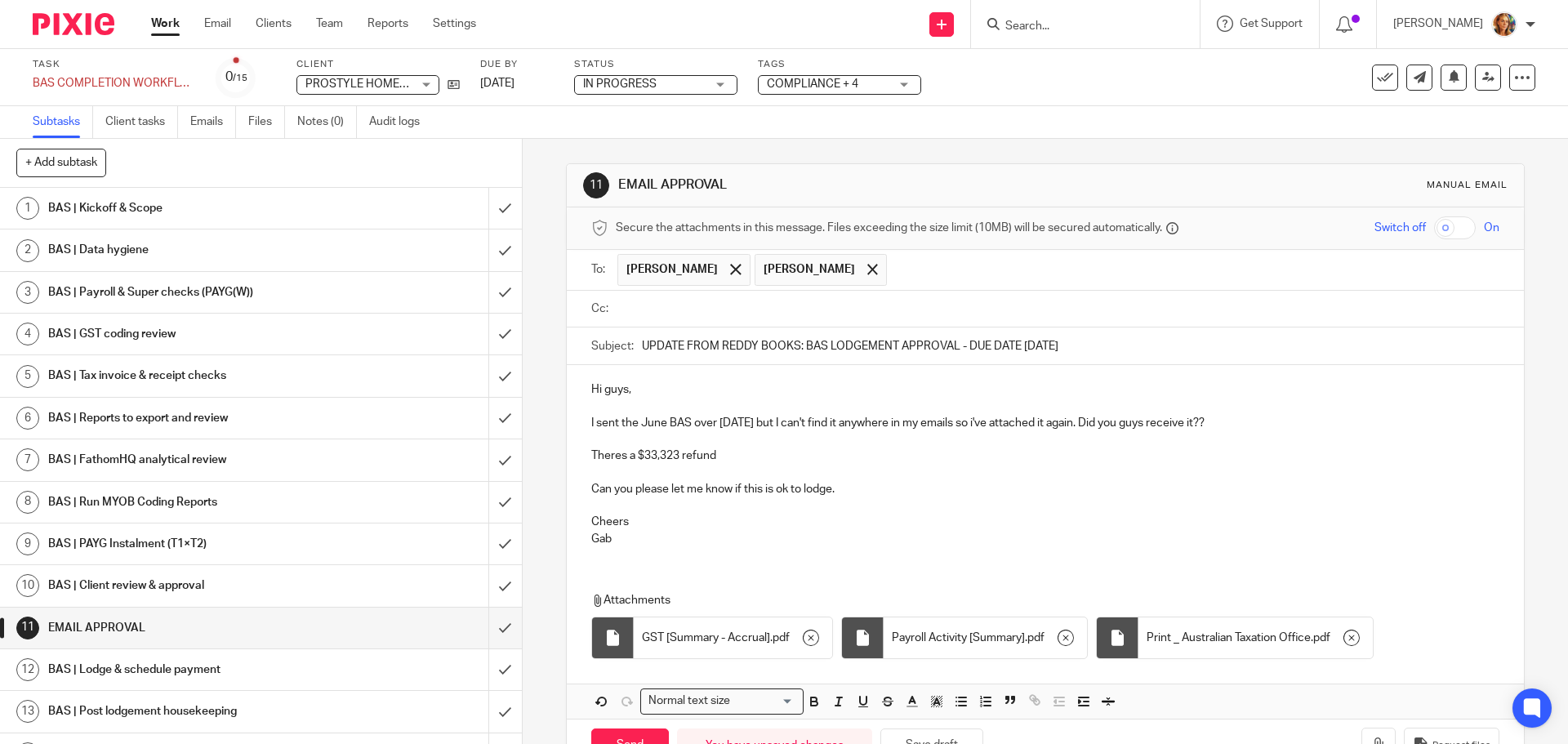
click at [601, 458] on p "Theres a $33,323 refund" at bounding box center [1044, 456] width 907 height 17
click at [854, 497] on p "Can you please let me know if this is ok to lodge." at bounding box center [1044, 489] width 907 height 17
click at [861, 486] on p "Can you please let me know if this is ok to lodge." at bounding box center [1044, 489] width 907 height 17
click at [733, 451] on p "There's a $33,323 refund" at bounding box center [1044, 456] width 907 height 17
click at [1259, 418] on p "I sent the June BAS over last Friday but I can't find it anywhere in my emails …" at bounding box center [1044, 423] width 907 height 17
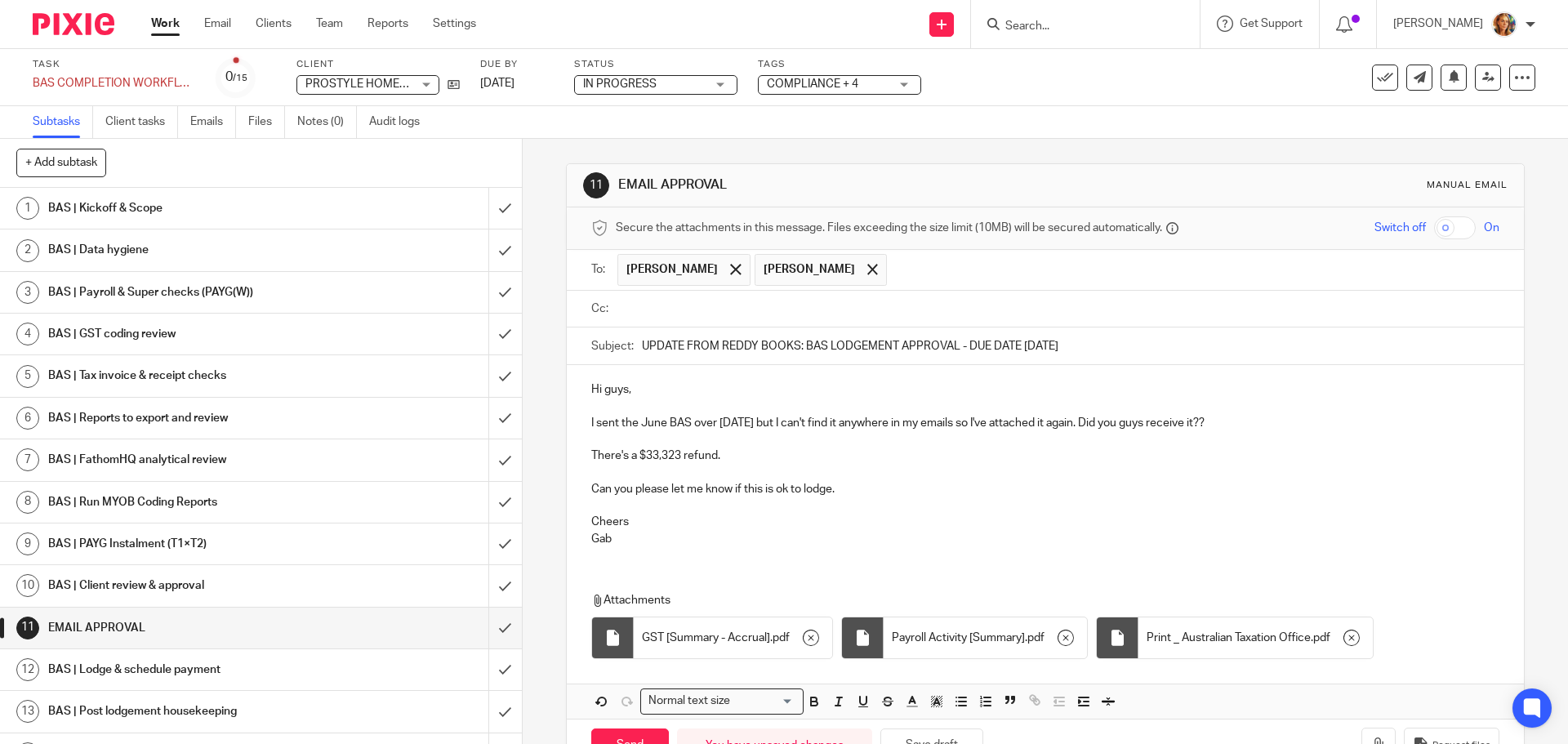
click at [865, 430] on p "I sent the June BAS over last Friday but I can't find it anywhere in my emails …" at bounding box center [1044, 423] width 907 height 17
click at [921, 424] on p "I sent the June BAS over last Friday but I can't find it anywhere in my emails …" at bounding box center [1044, 423] width 907 height 17
click at [1040, 430] on p "I sent the June BAS over last Friday but I can't find it anywhere in my emails …" at bounding box center [1044, 423] width 907 height 17
click at [1095, 421] on p "I sent the June BAS over last Friday but I can't find it anywhere in my emails …" at bounding box center [1044, 423] width 907 height 17
click at [1273, 427] on p "I sent the June BAS over last Friday but I can't find it anywhere in my emails …" at bounding box center [1044, 423] width 907 height 17
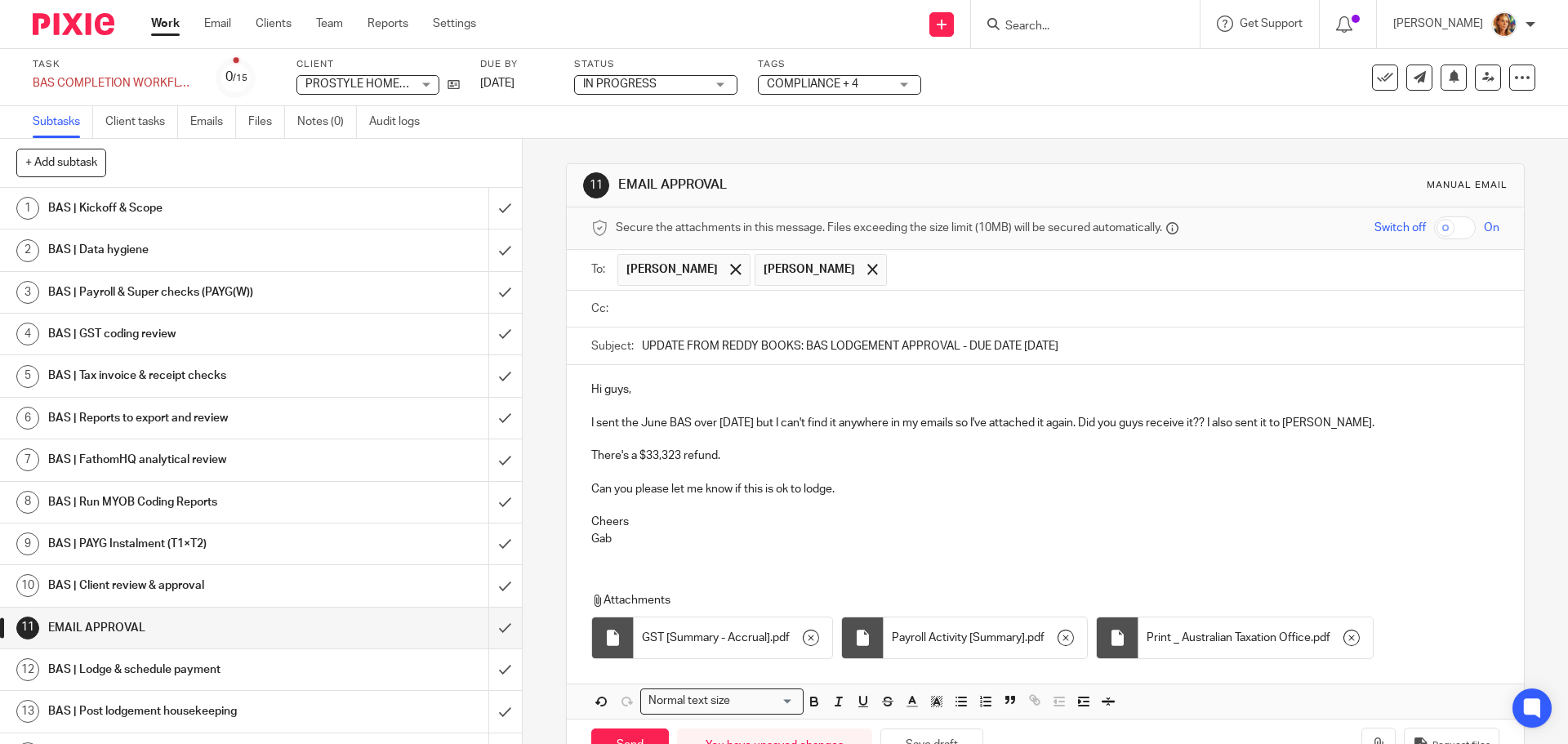
click at [788, 444] on p at bounding box center [1044, 439] width 907 height 17
click at [745, 444] on p at bounding box center [1044, 439] width 907 height 17
click at [746, 450] on p "There's a $33,323 refund." at bounding box center [1044, 456] width 907 height 17
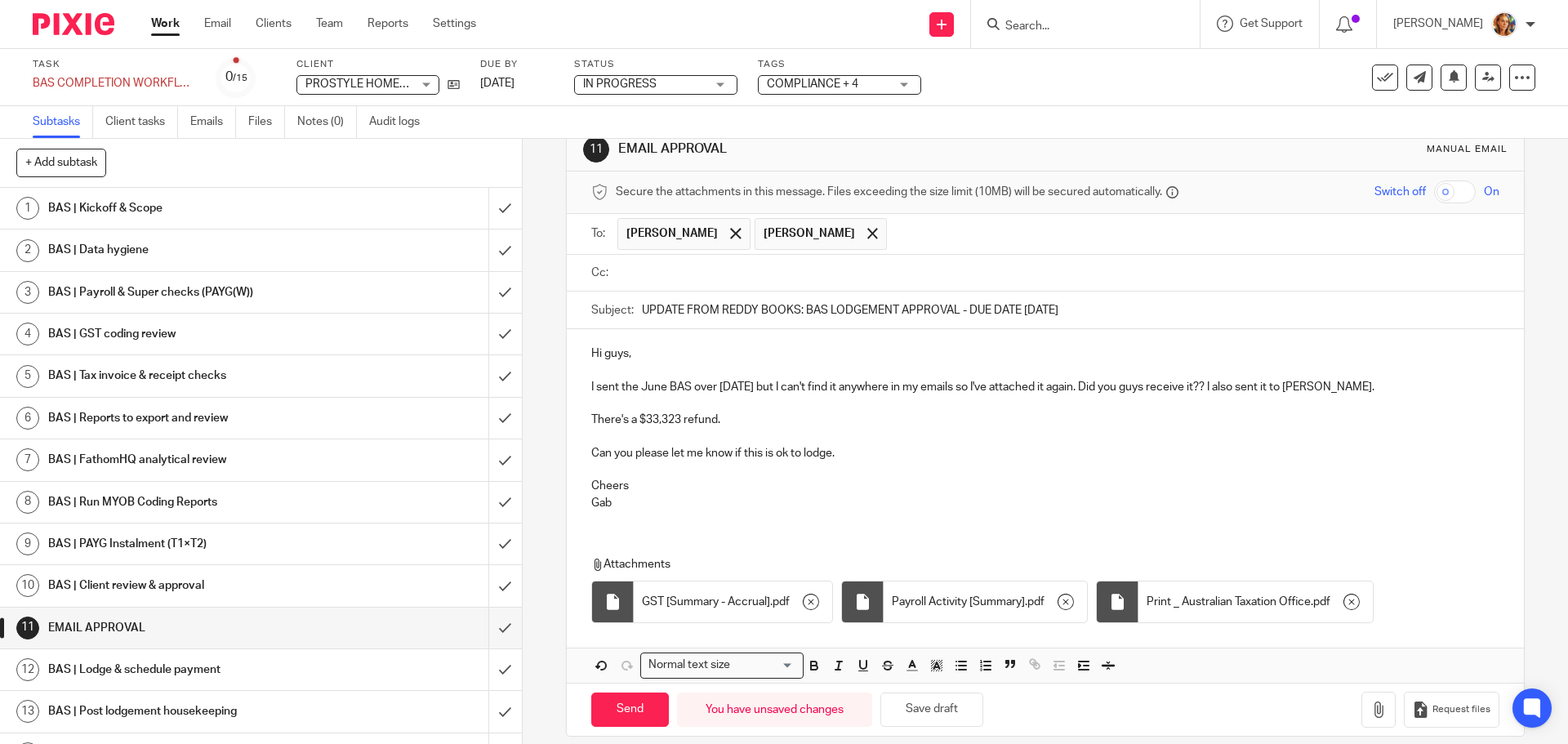
scroll to position [53, 0]
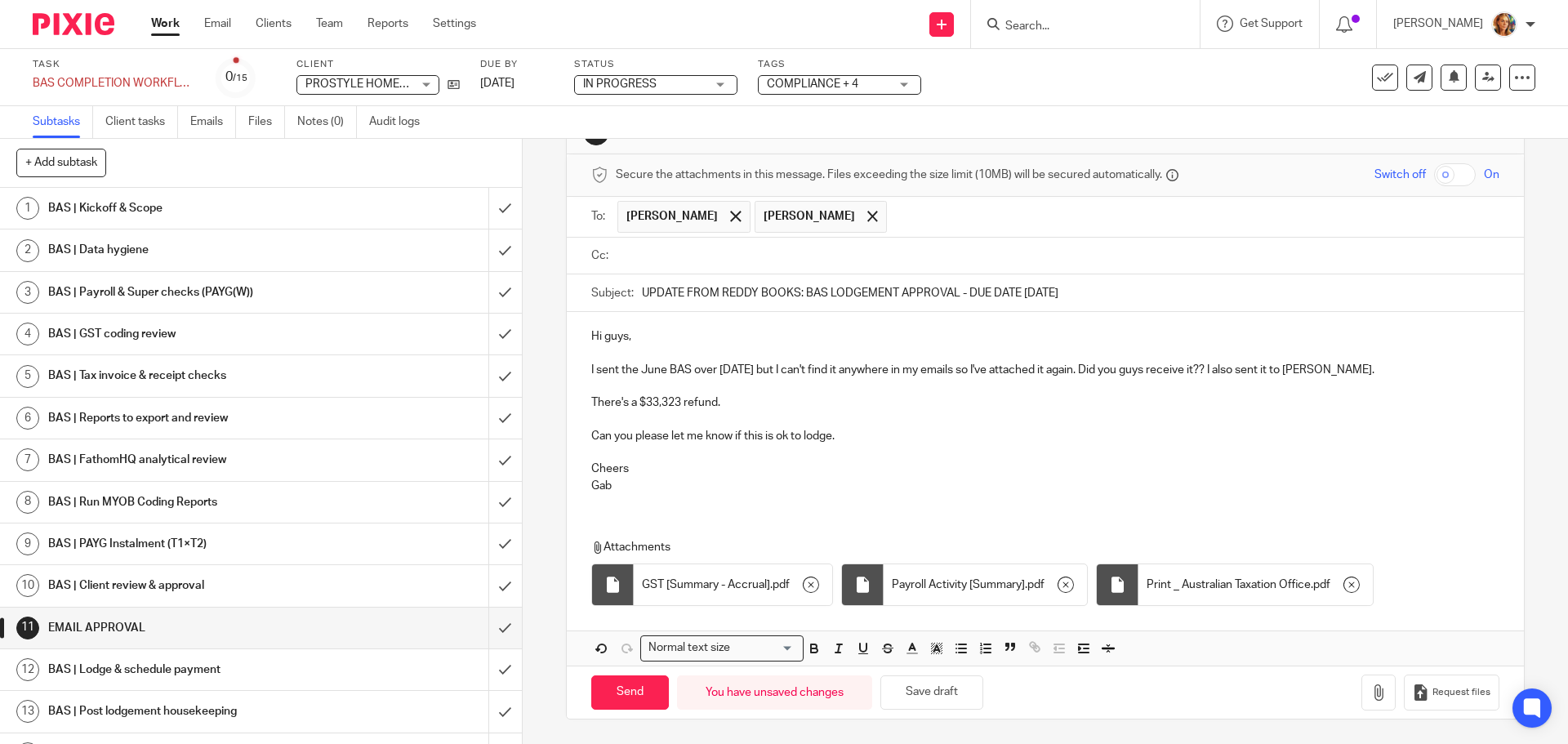
click at [637, 712] on div "Send You have unsaved changes Save draft Request files" at bounding box center [1045, 692] width 956 height 54
click at [637, 683] on input "Send" at bounding box center [630, 693] width 78 height 35
type input "Sent"
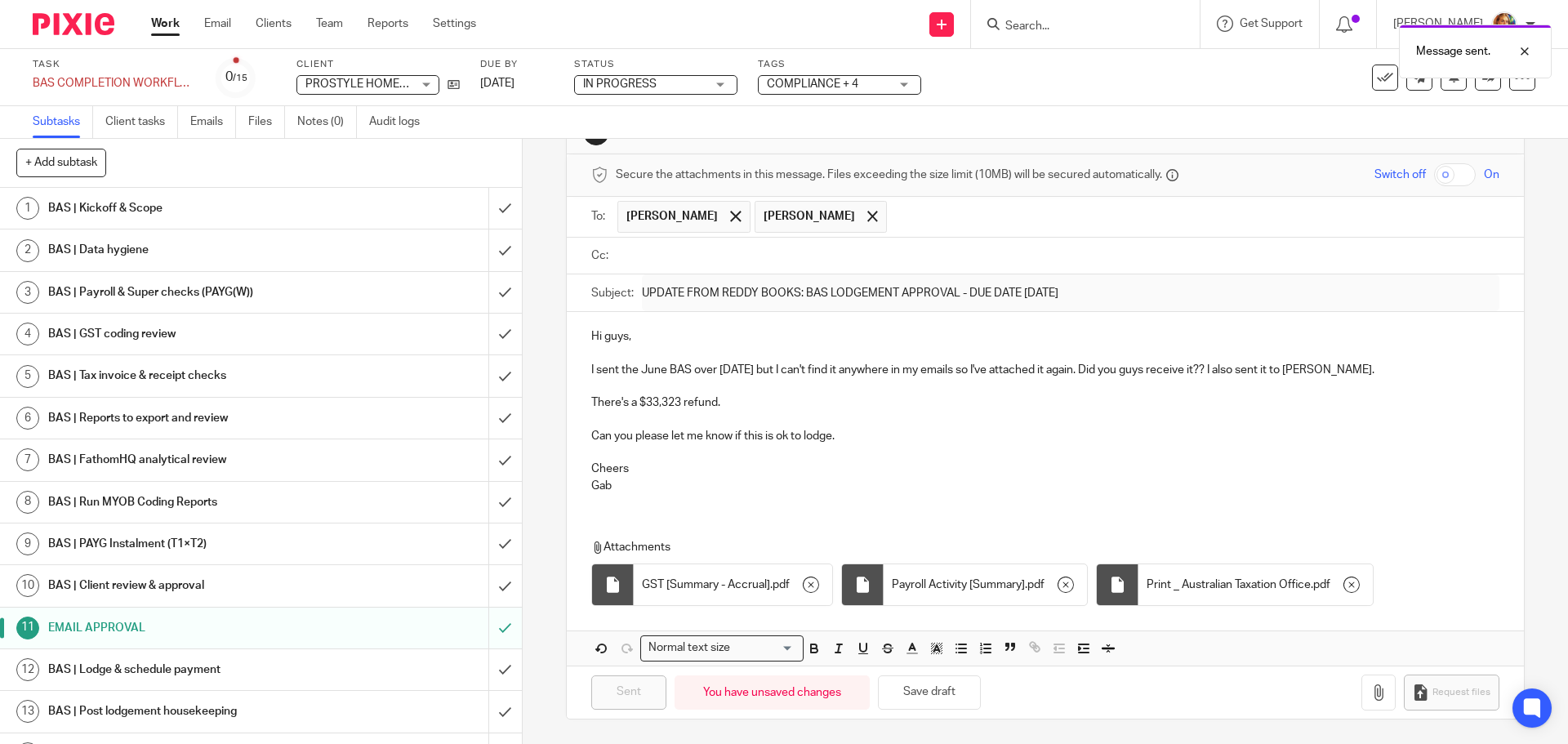
click at [678, 253] on input "text" at bounding box center [1057, 256] width 871 height 19
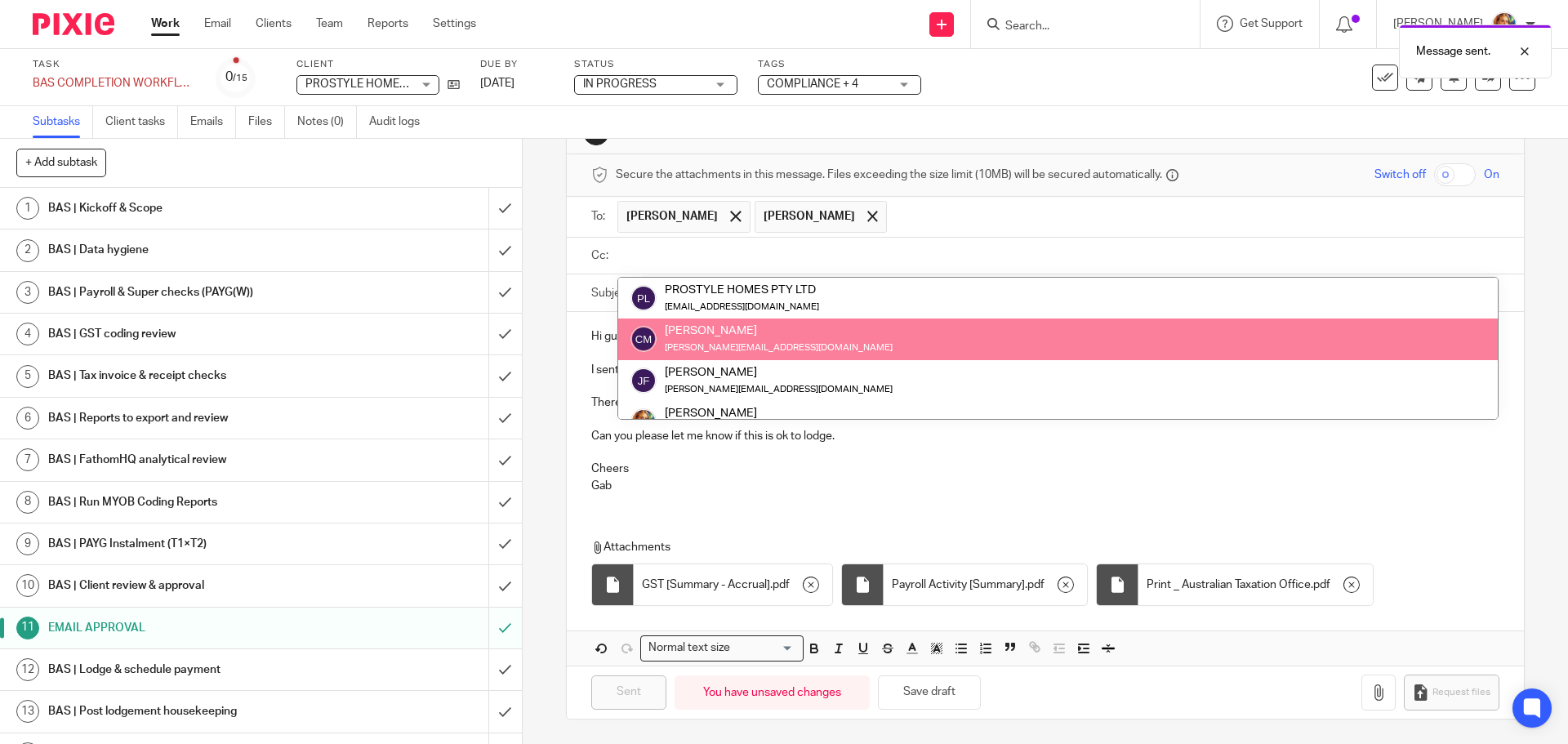
scroll to position [82, 0]
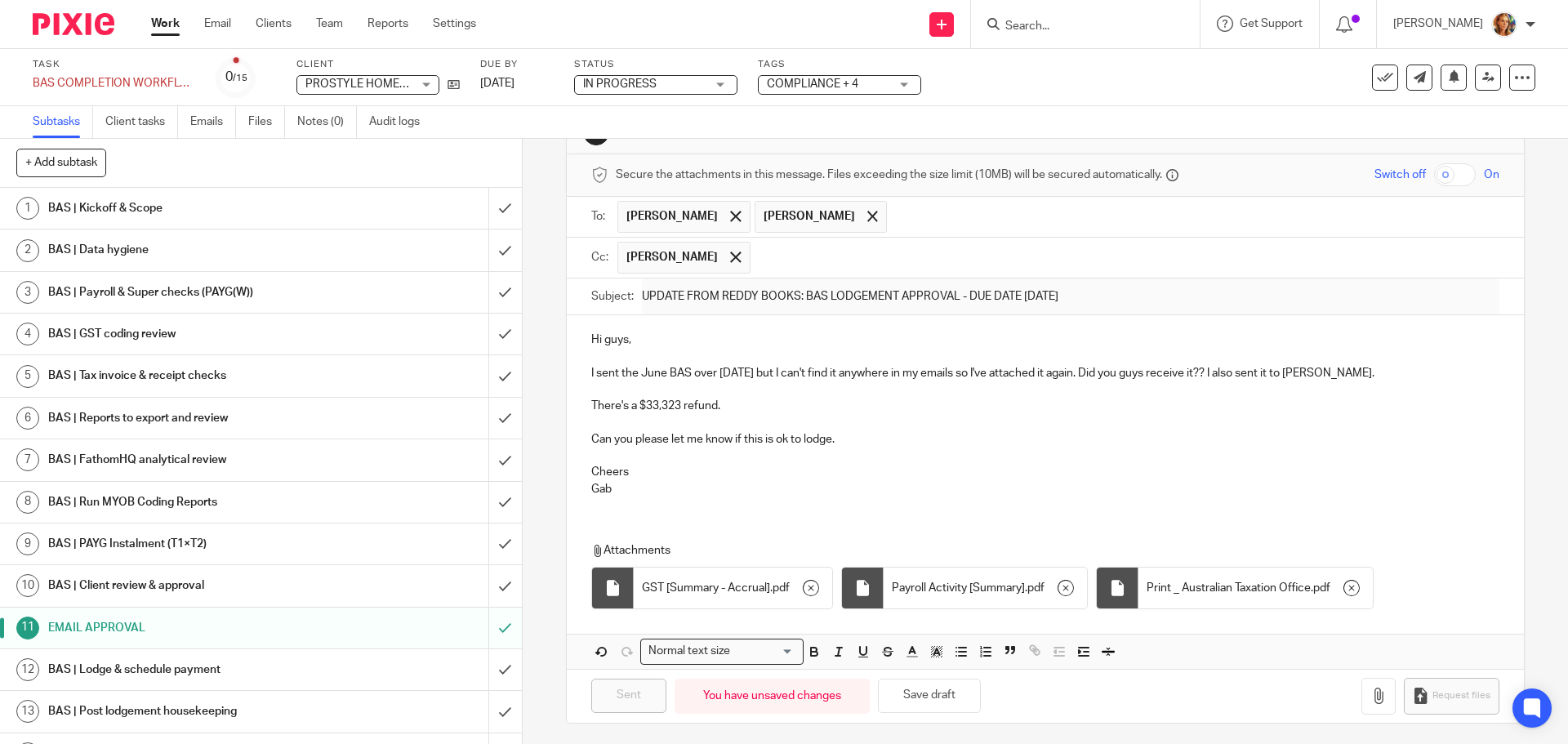
click at [270, 675] on h1 "BAS | Lodge & schedule payment" at bounding box center [189, 670] width 283 height 24
